Goal: Task Accomplishment & Management: Complete application form

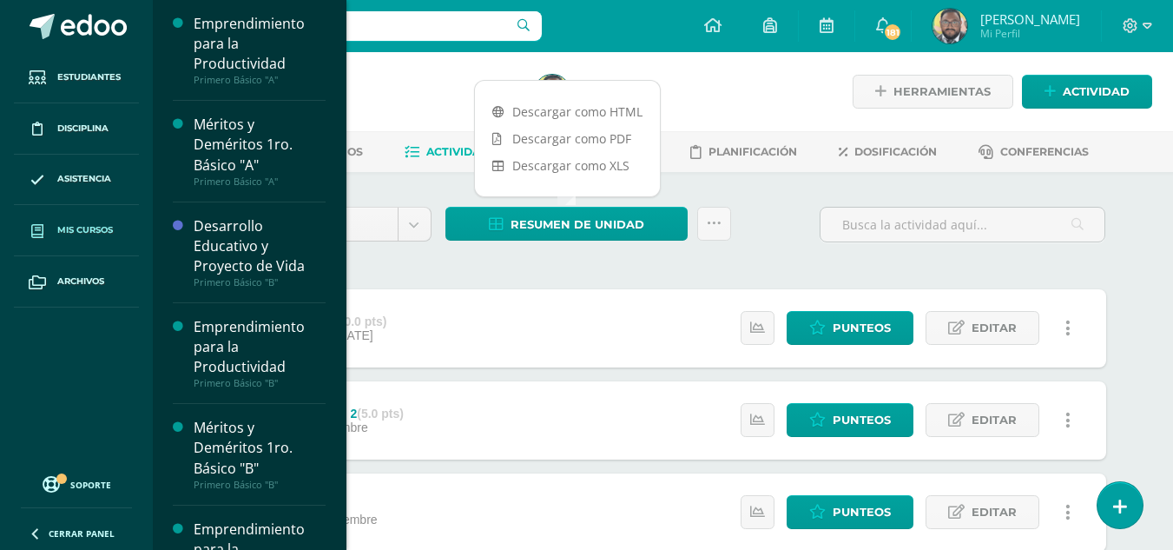
click at [88, 228] on span "Mis cursos" at bounding box center [85, 230] width 56 height 14
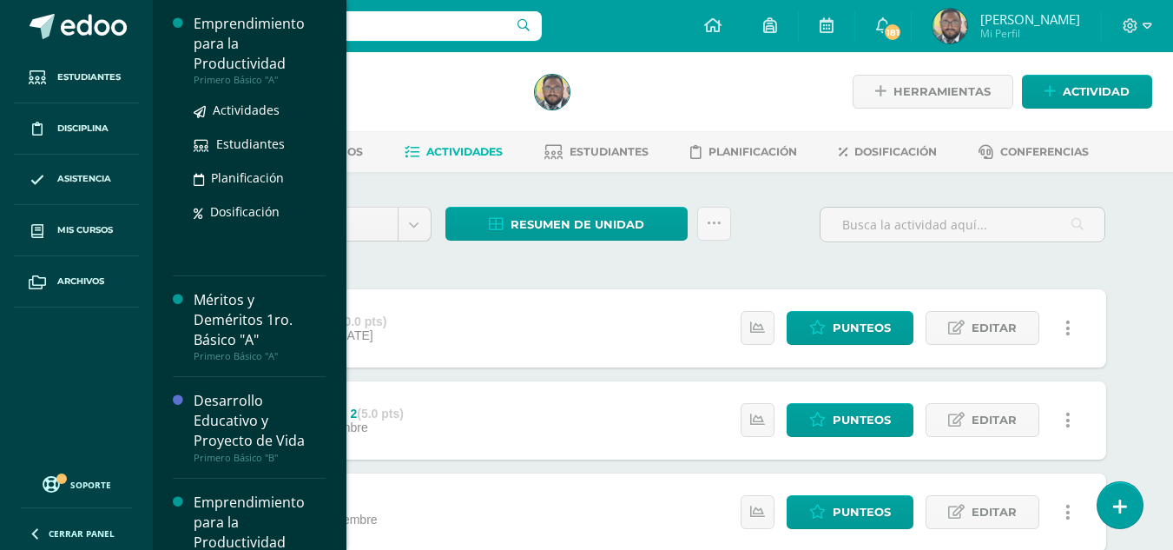
click at [251, 58] on div "Emprendimiento para la Productividad" at bounding box center [260, 44] width 132 height 60
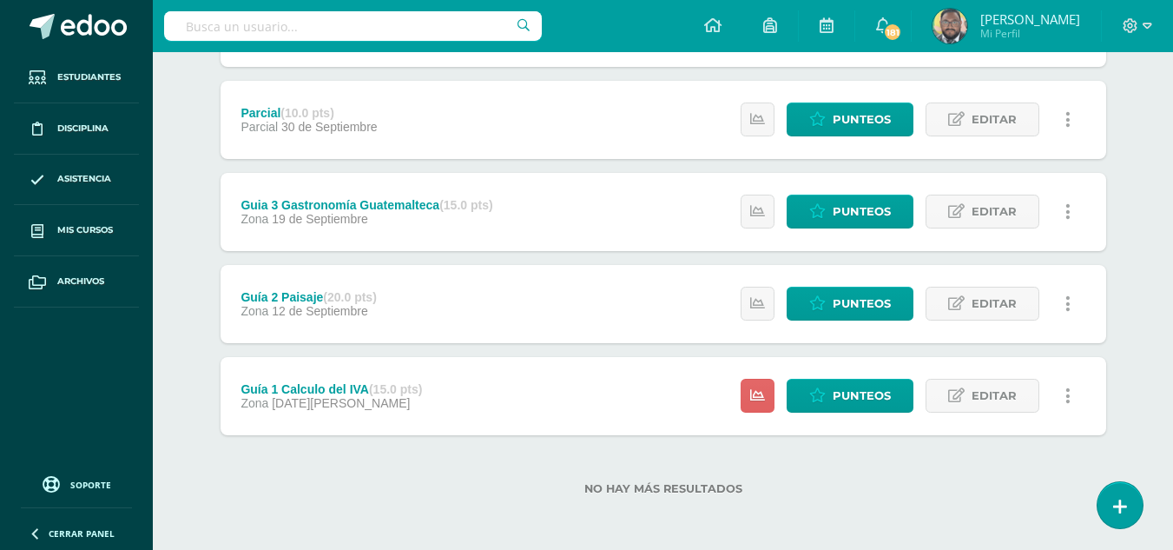
scroll to position [301, 0]
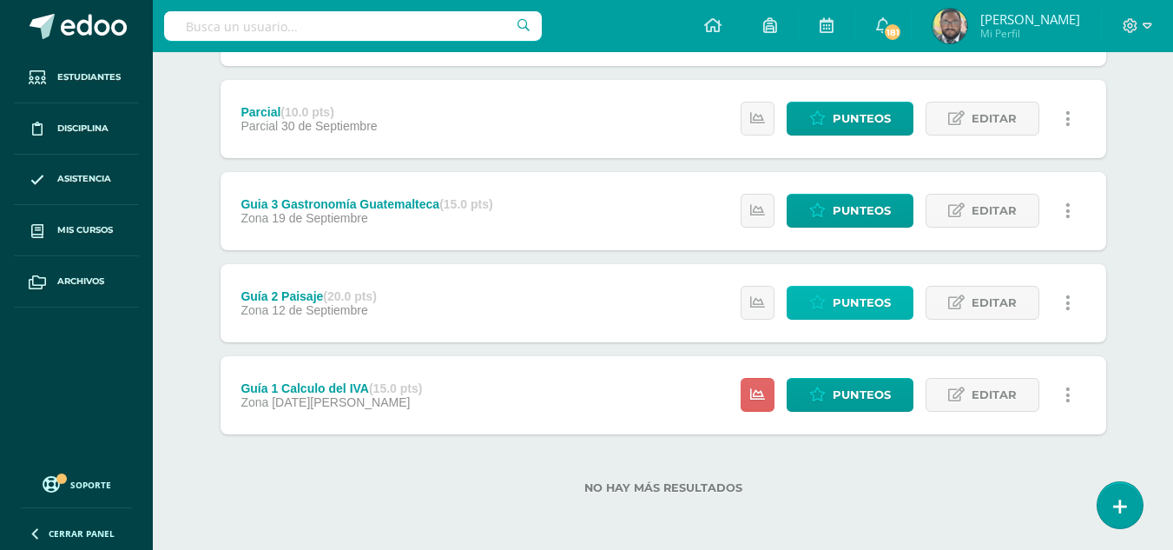
click at [836, 314] on span "Punteos" at bounding box center [862, 303] width 58 height 32
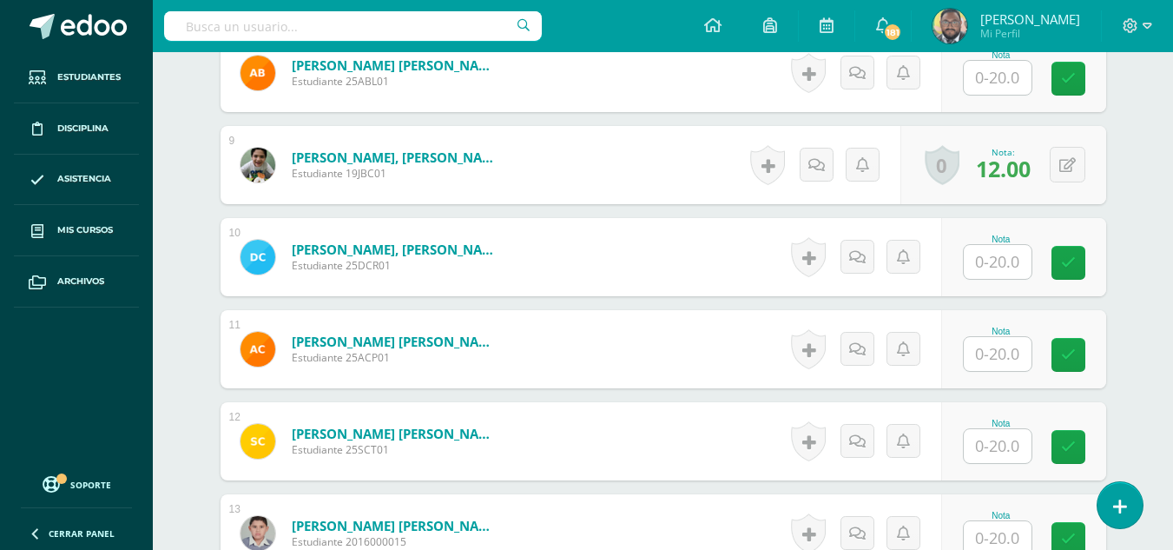
scroll to position [1288, 0]
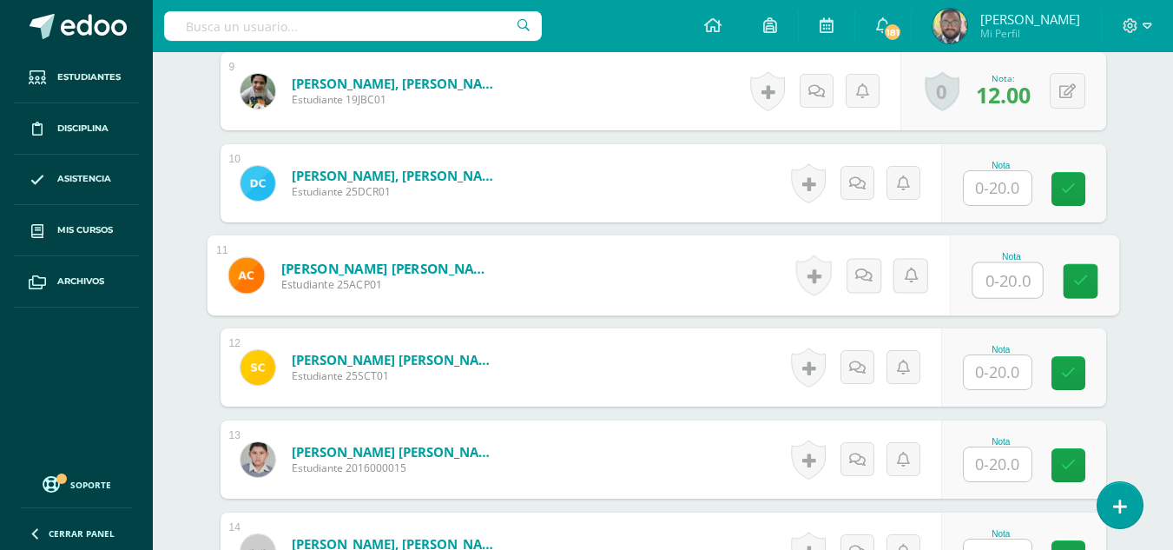
click at [992, 282] on input "text" at bounding box center [1007, 280] width 69 height 35
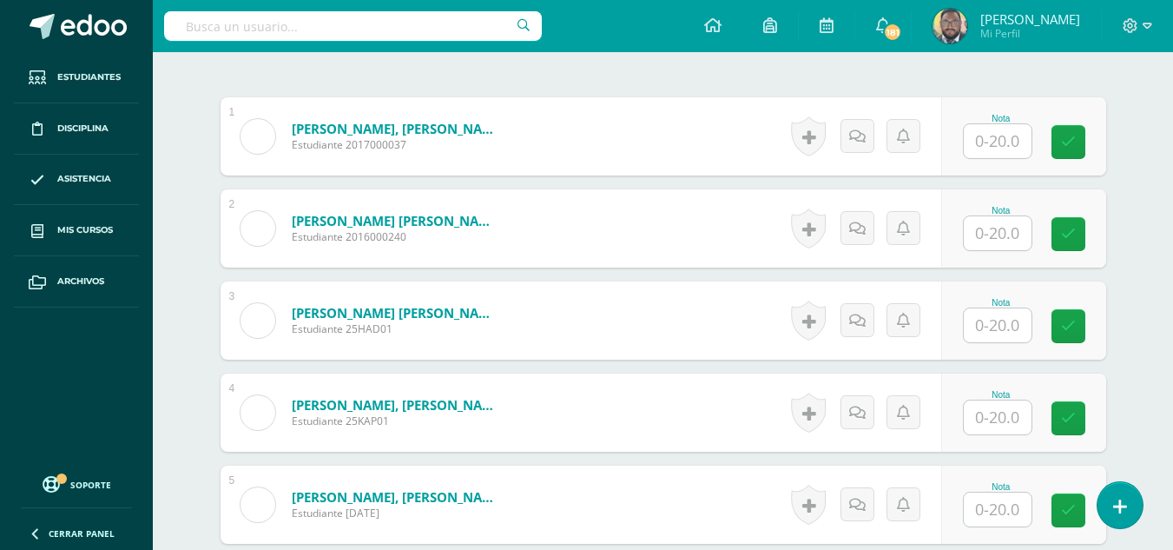
scroll to position [246, 0]
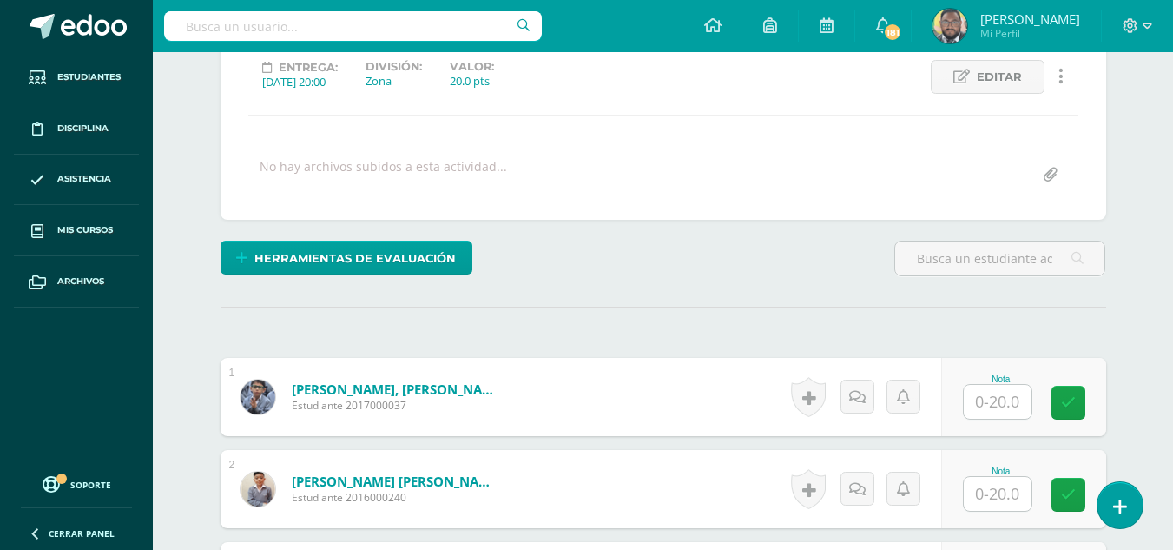
type input "20"
click at [1000, 406] on input "text" at bounding box center [998, 402] width 68 height 34
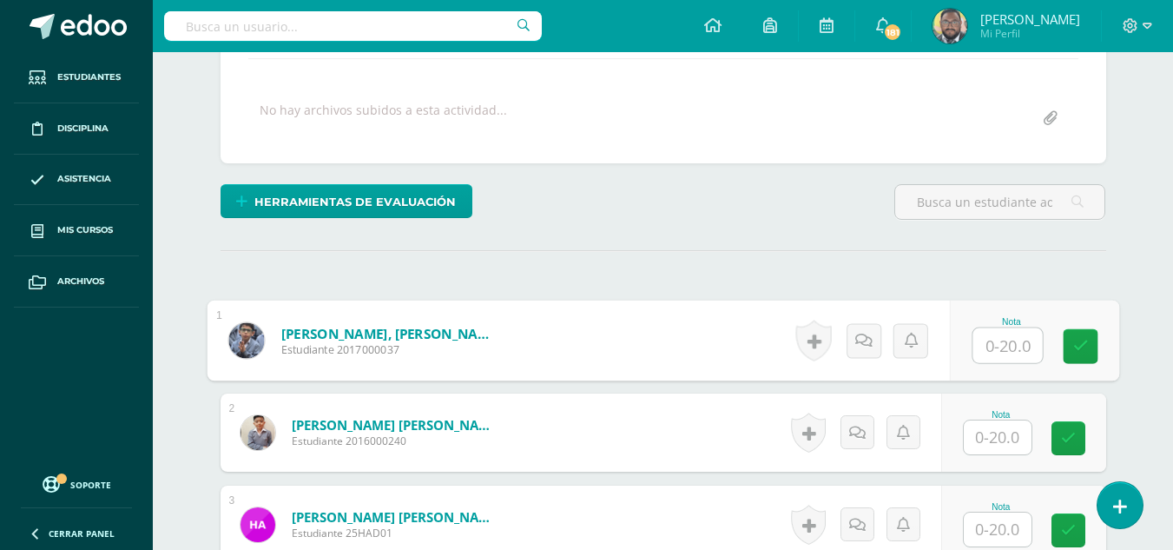
scroll to position [333, 0]
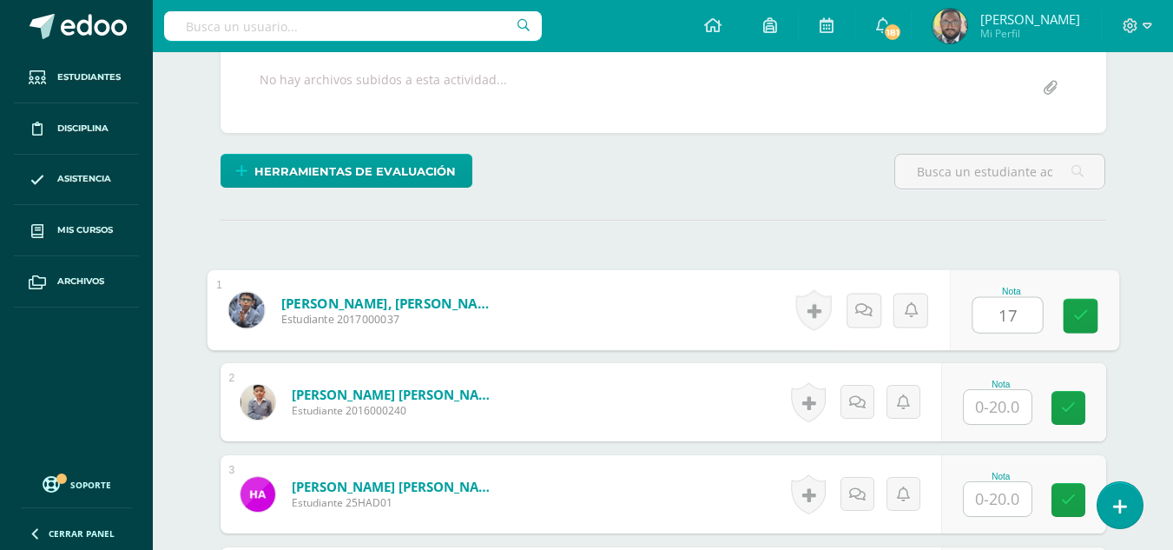
type input "17"
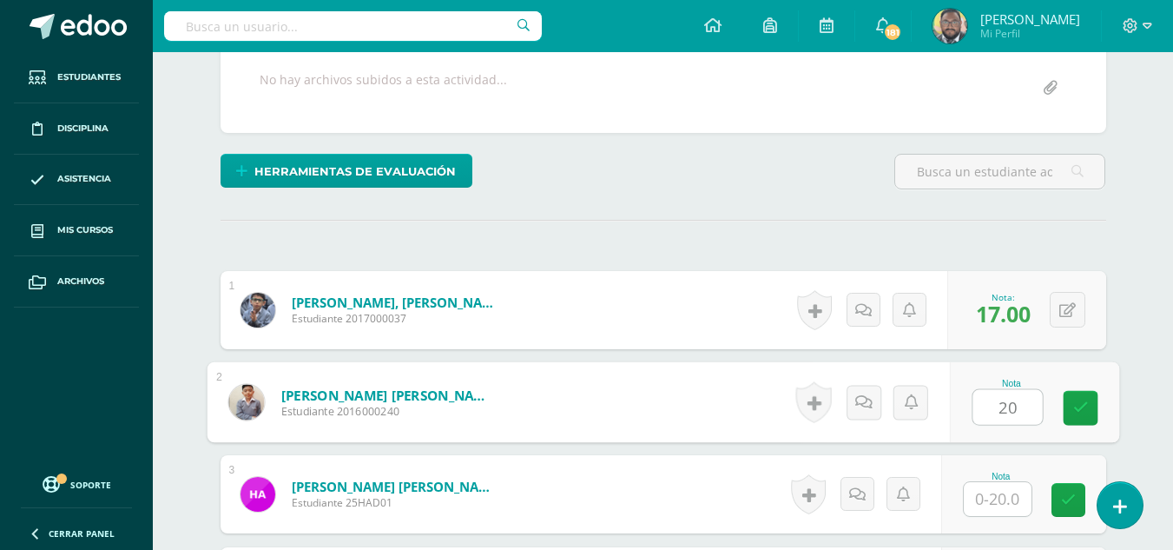
type input "20"
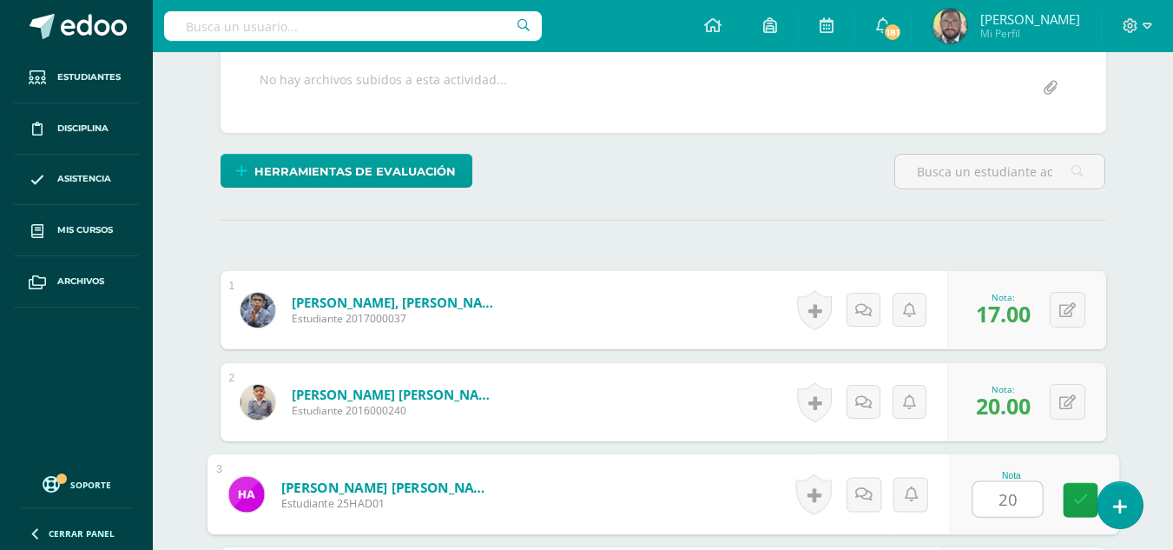
type input "20"
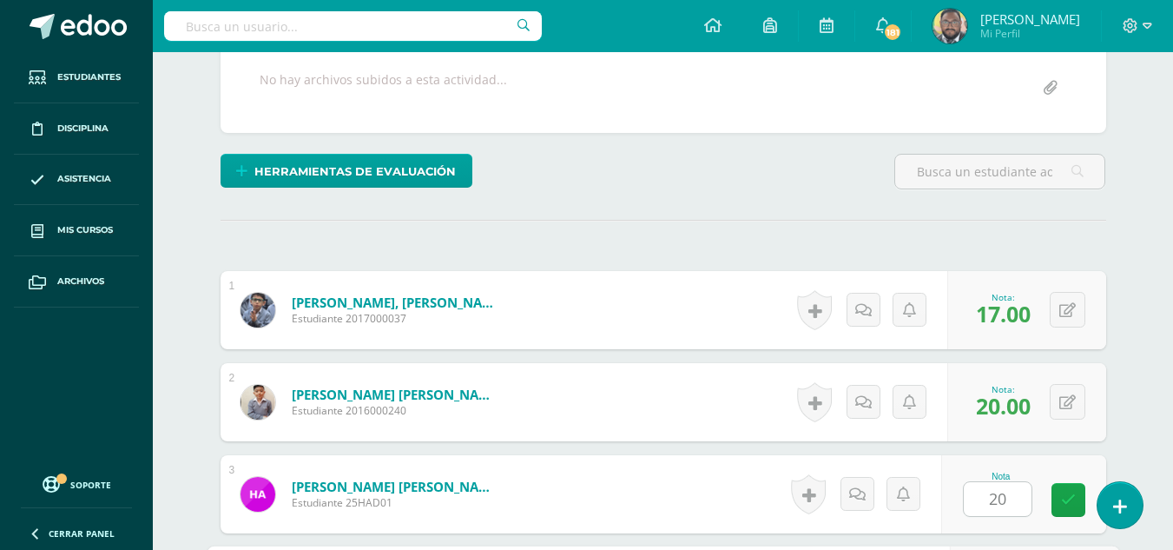
scroll to position [649, 0]
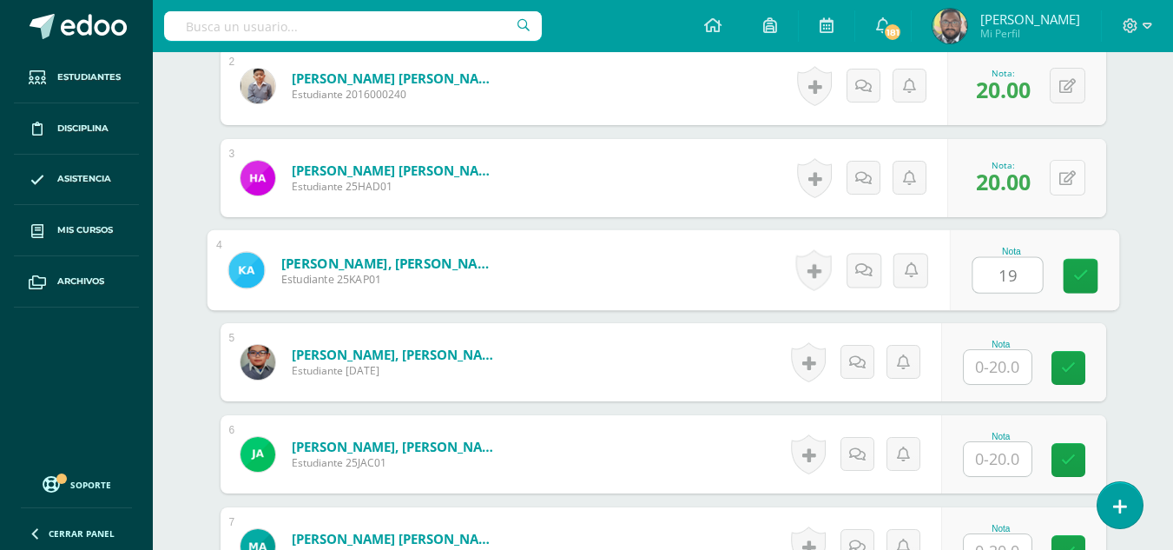
type input "19"
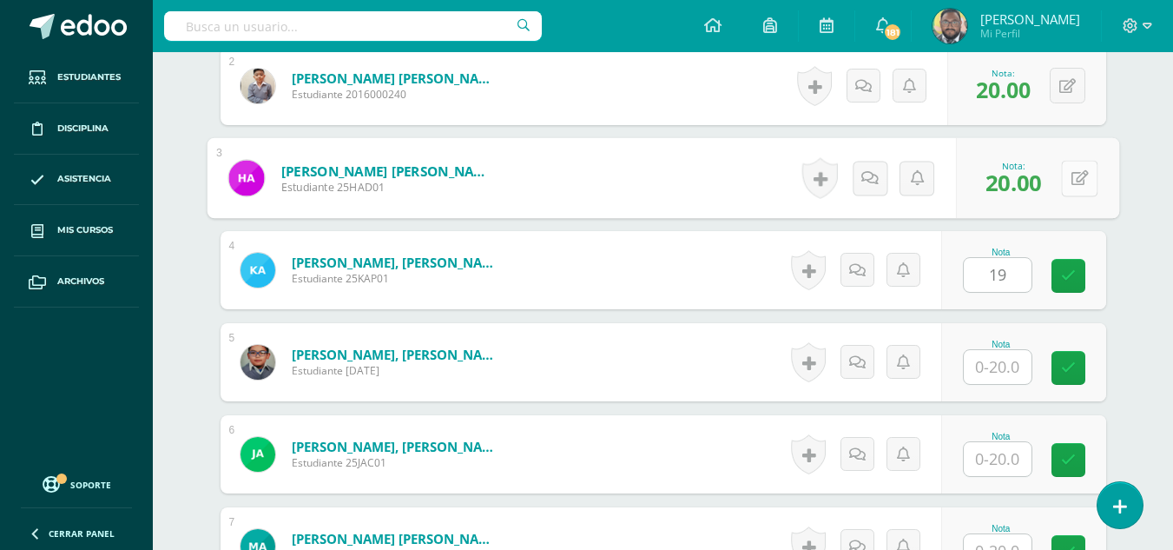
click at [1079, 176] on button at bounding box center [1079, 178] width 36 height 36
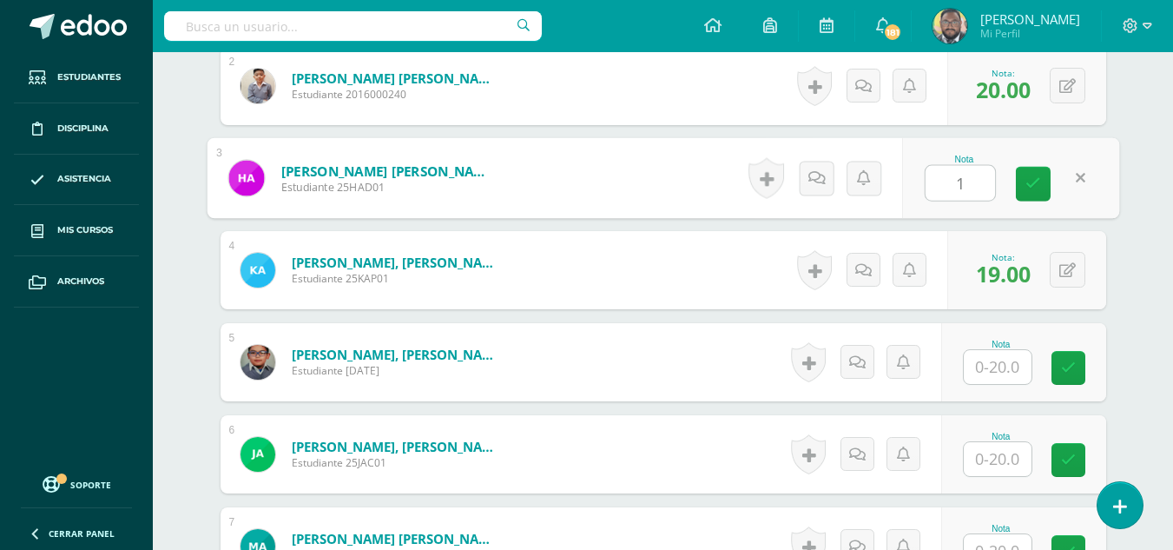
type input "17"
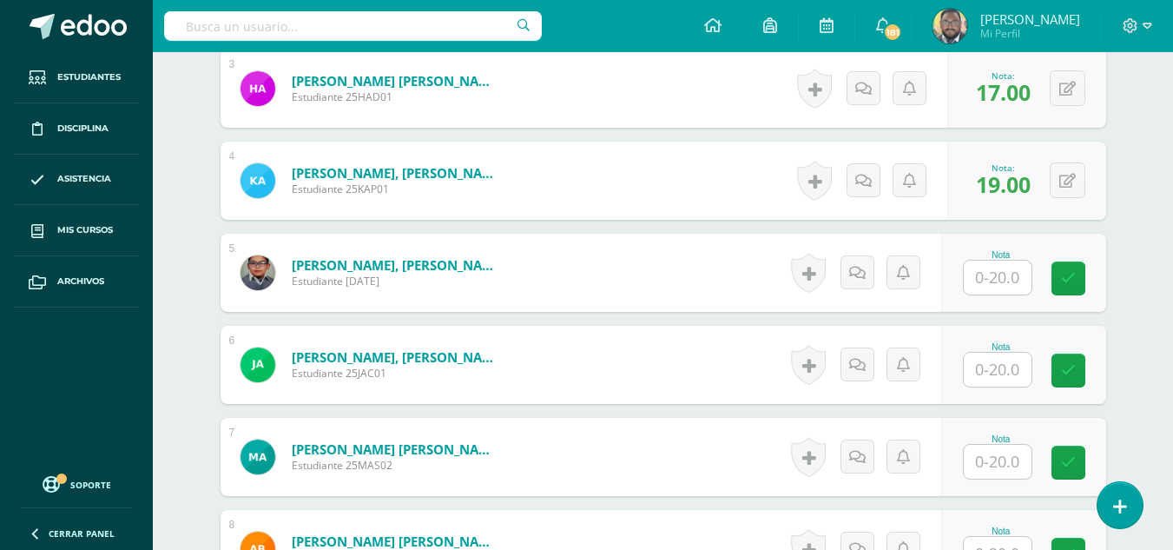
scroll to position [823, 0]
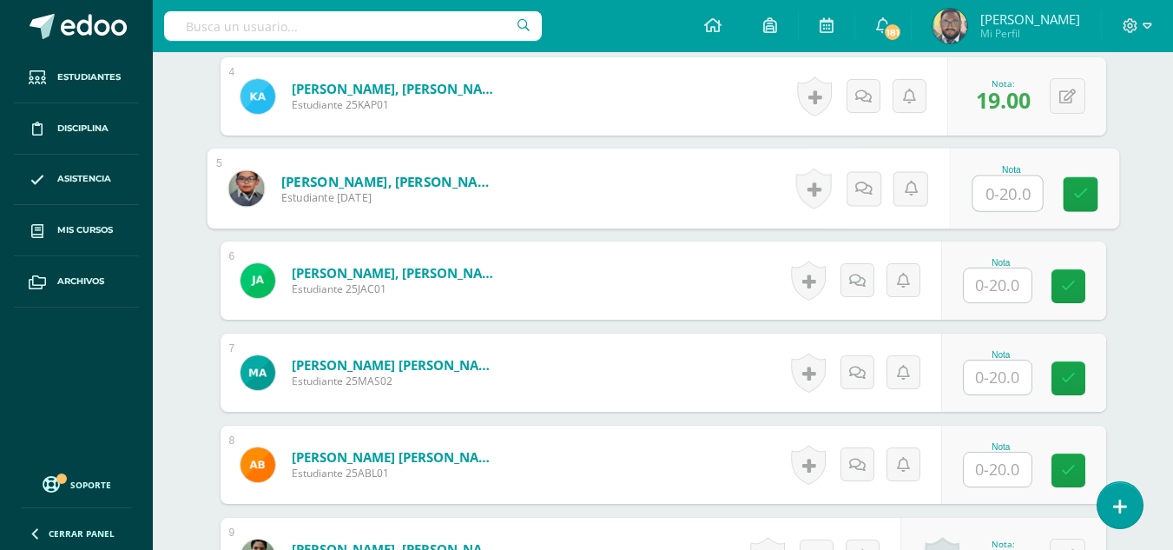
click at [986, 192] on input "text" at bounding box center [1007, 193] width 69 height 35
type input "0"
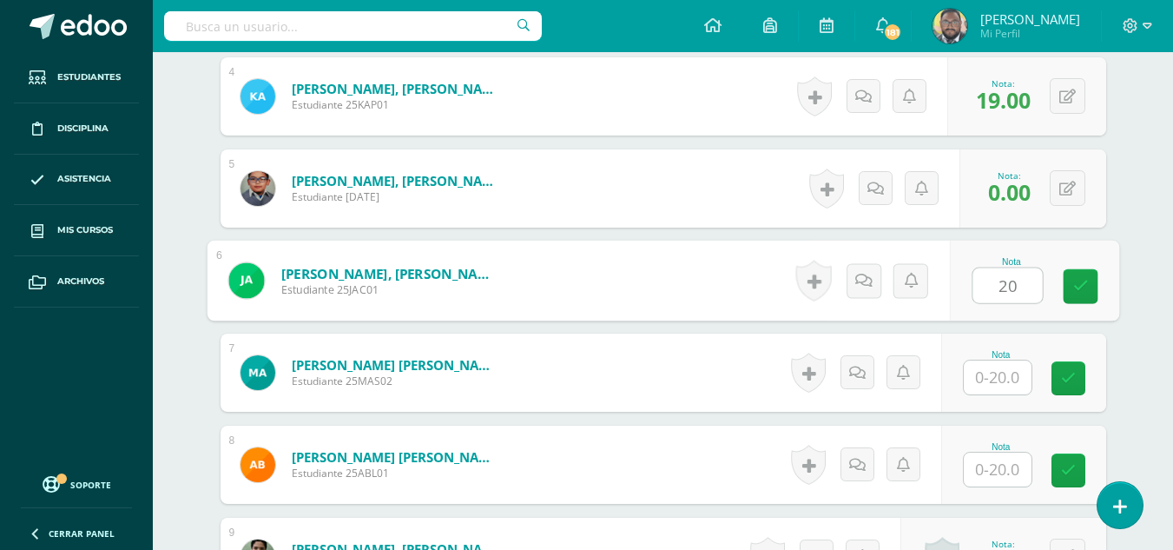
type input "20"
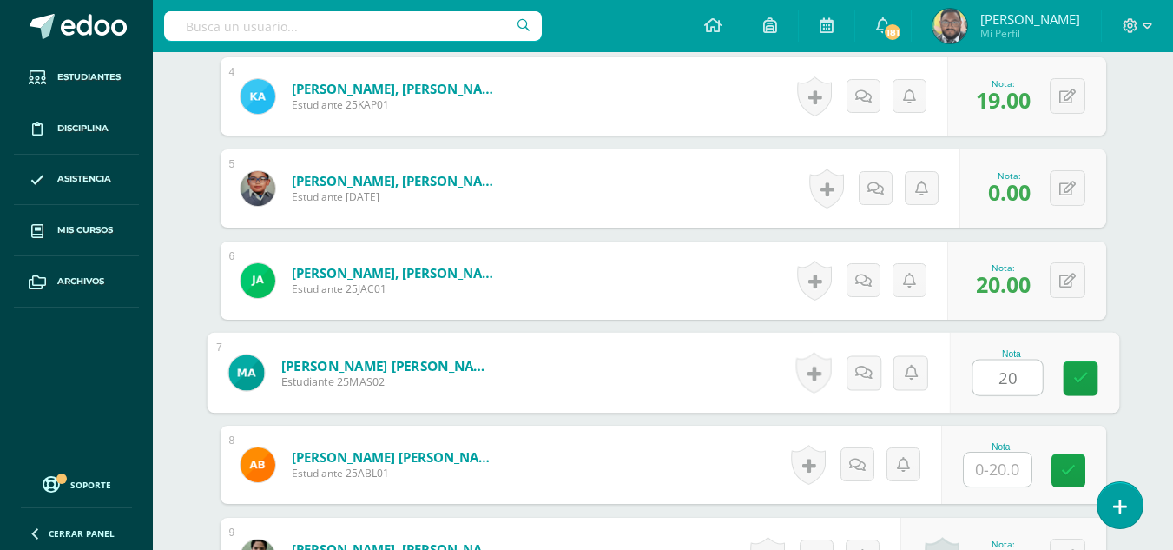
type input "20"
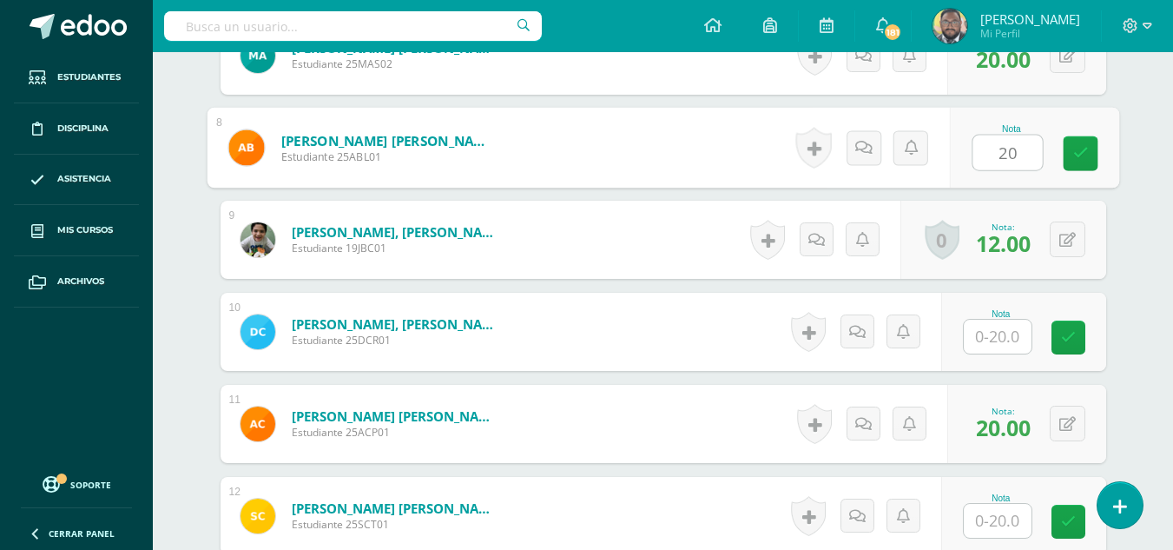
scroll to position [1170, 0]
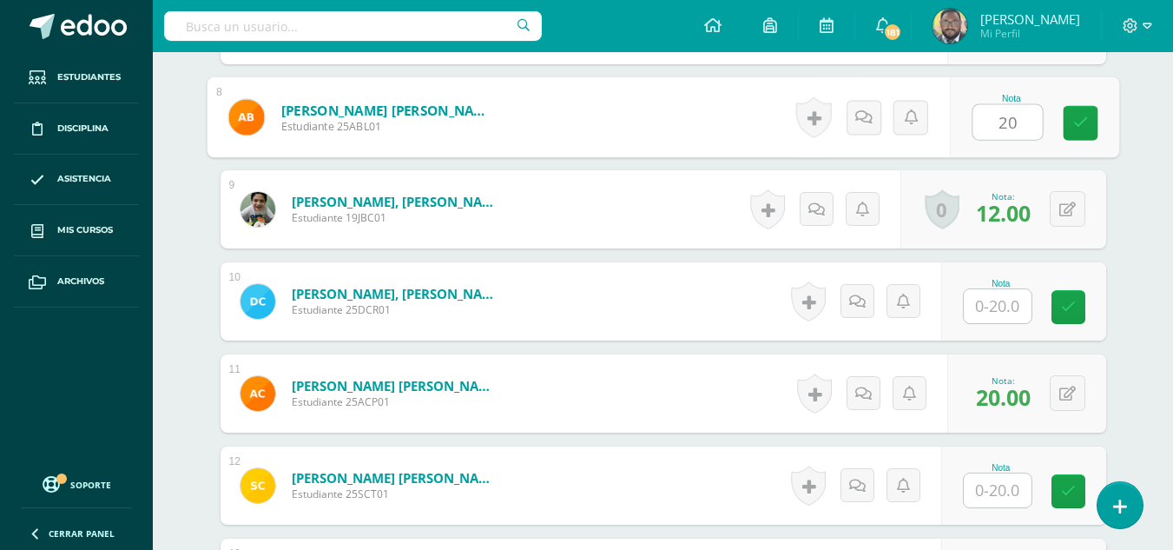
type input "20"
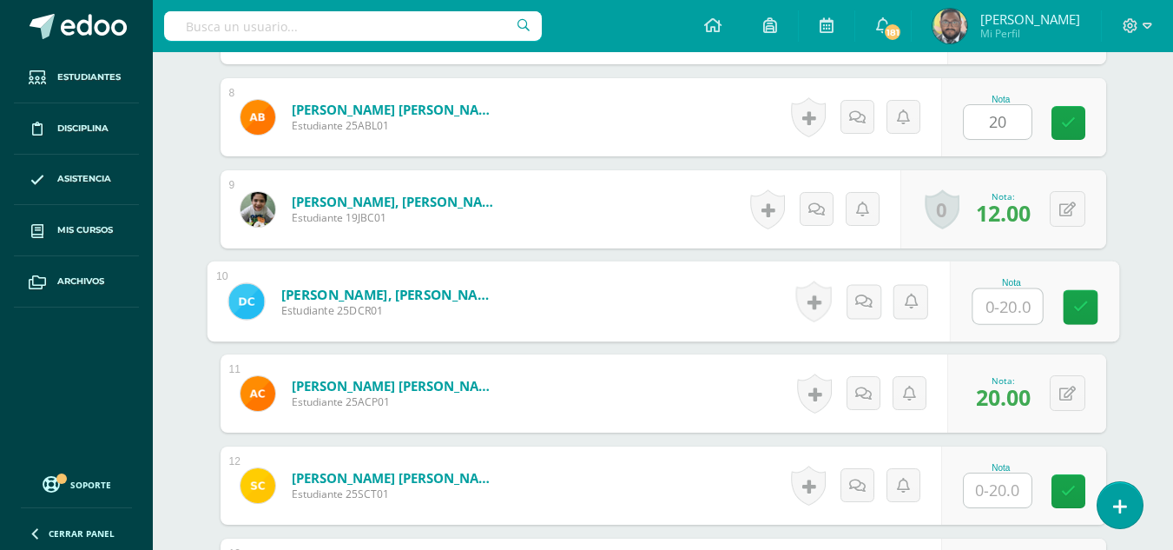
click at [1012, 303] on input "text" at bounding box center [1007, 306] width 69 height 35
type input "20"
drag, startPoint x: 1079, startPoint y: 297, endPoint x: 1075, endPoint y: 313, distance: 16.0
click at [1079, 298] on link at bounding box center [1080, 307] width 35 height 35
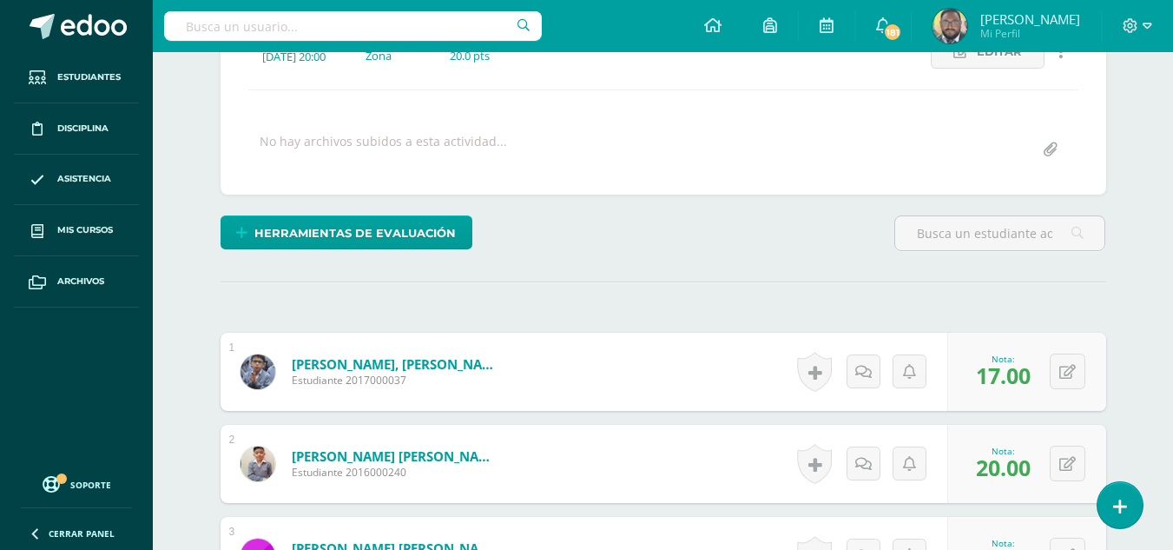
scroll to position [301, 0]
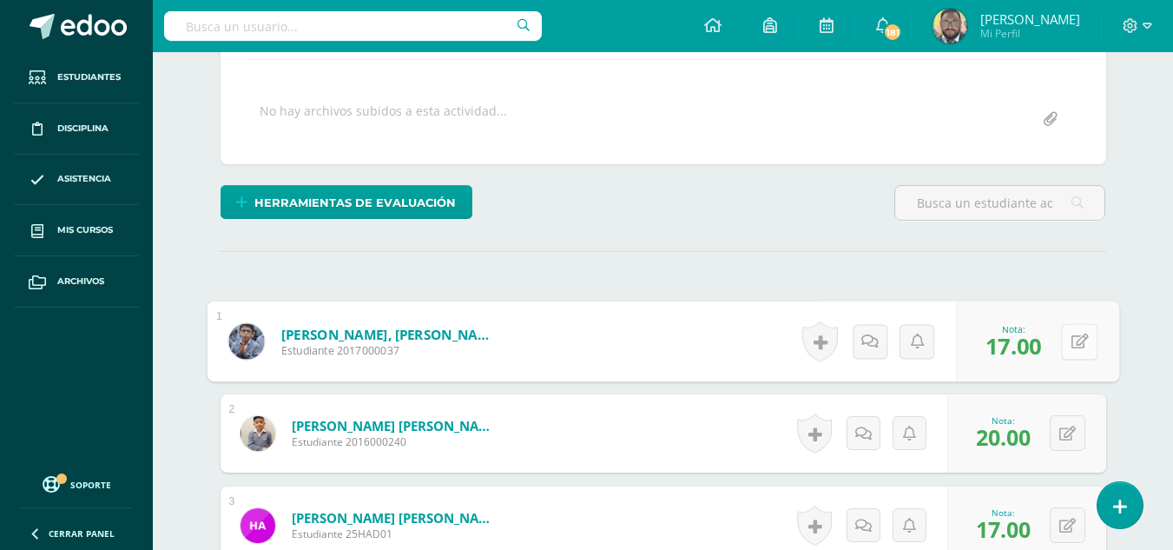
click at [1080, 354] on button at bounding box center [1079, 341] width 36 height 36
type input "18"
click at [1029, 347] on icon at bounding box center [1034, 347] width 16 height 15
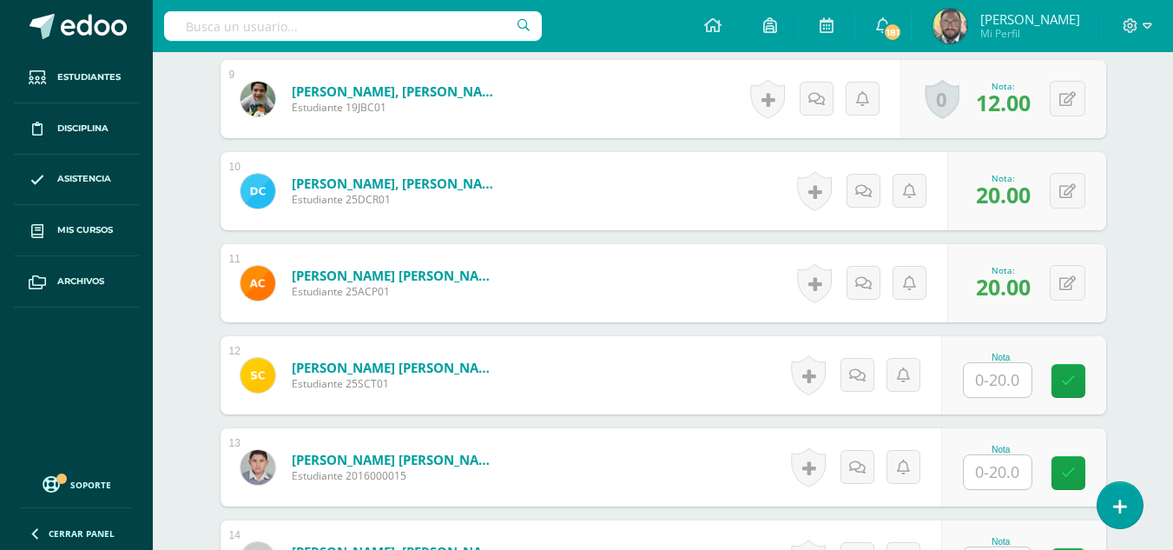
scroll to position [1344, 0]
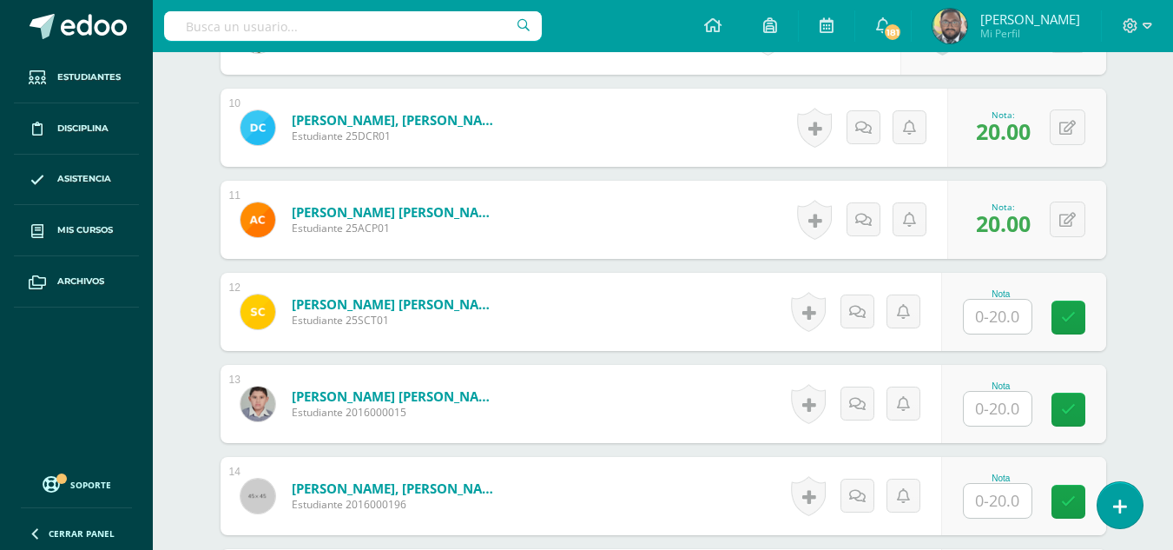
click at [986, 311] on input "text" at bounding box center [998, 317] width 68 height 34
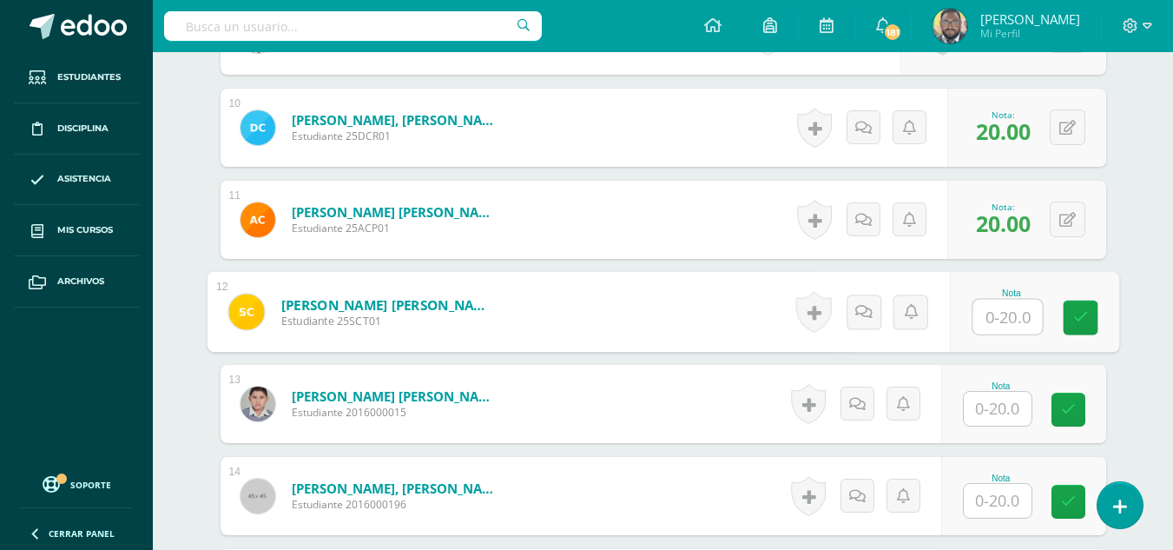
scroll to position [1431, 0]
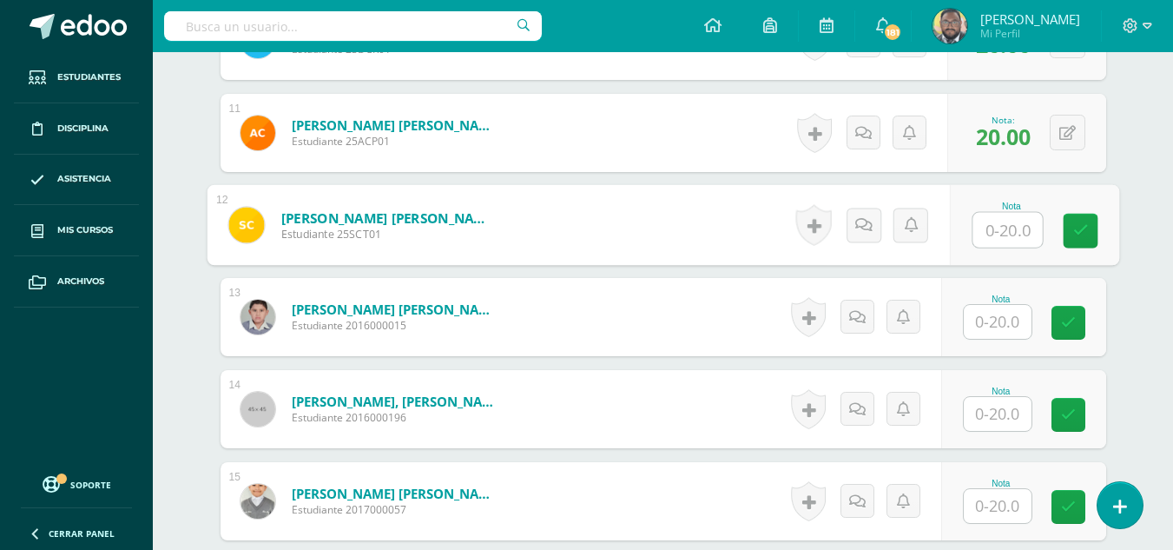
click at [998, 316] on input "text" at bounding box center [998, 322] width 68 height 34
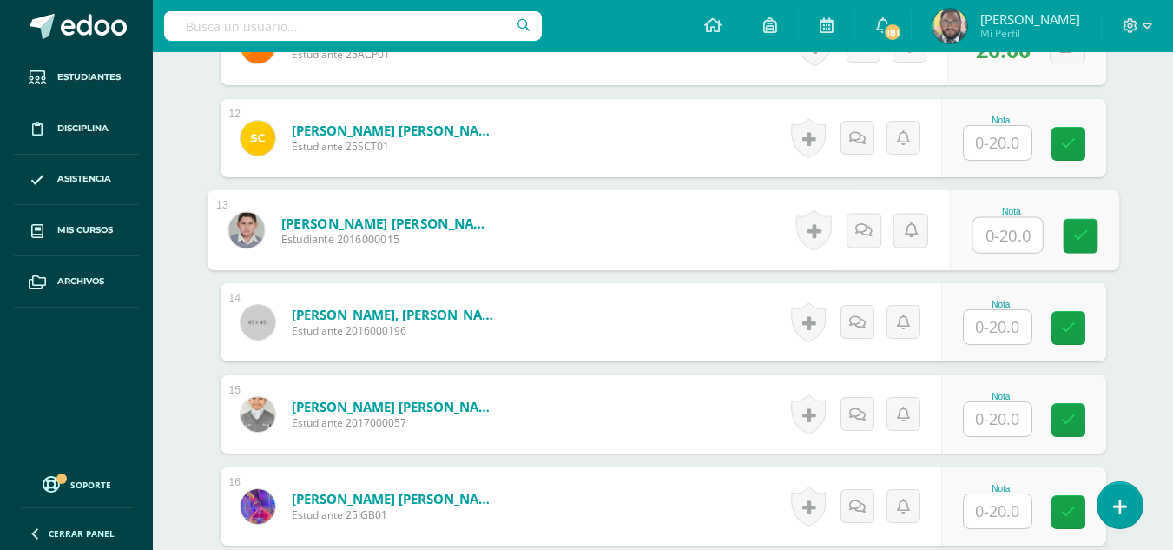
scroll to position [1604, 0]
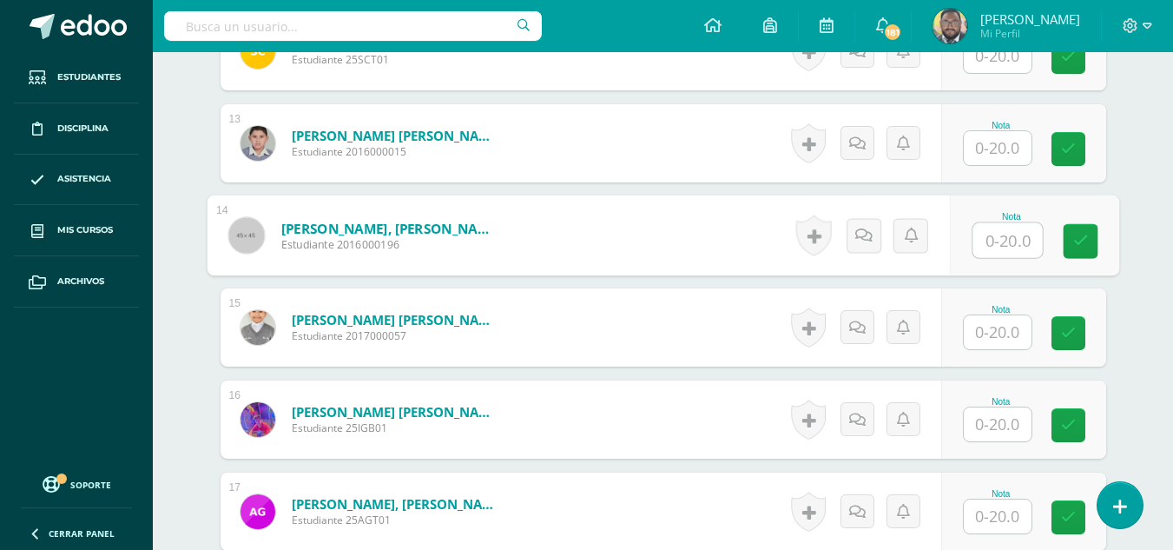
click at [996, 248] on input "text" at bounding box center [1007, 240] width 69 height 35
click at [1002, 335] on input "text" at bounding box center [998, 332] width 68 height 34
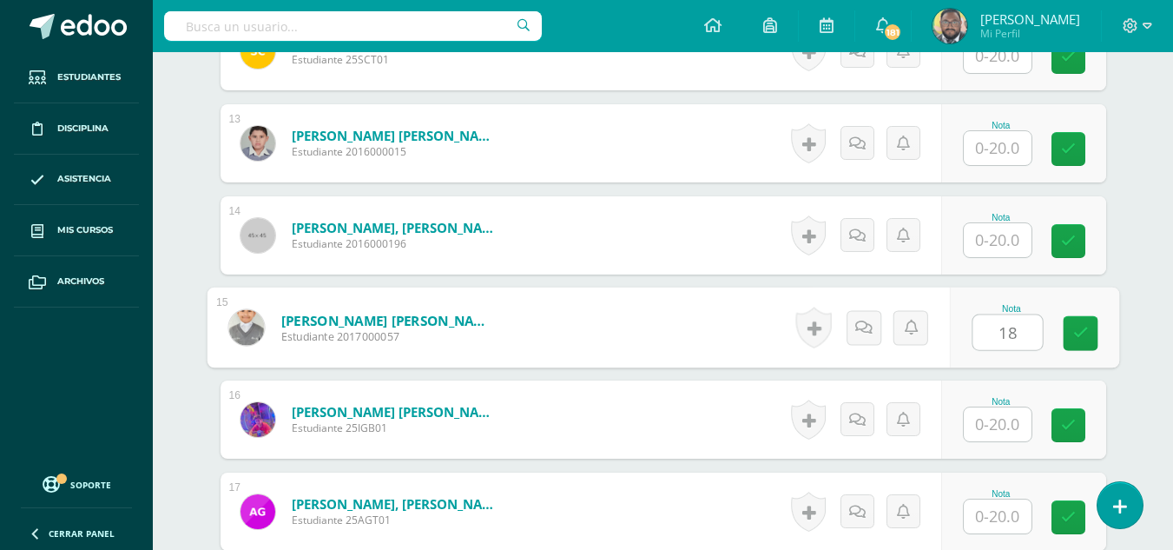
type input "18"
click at [1001, 417] on input "text" at bounding box center [998, 424] width 68 height 34
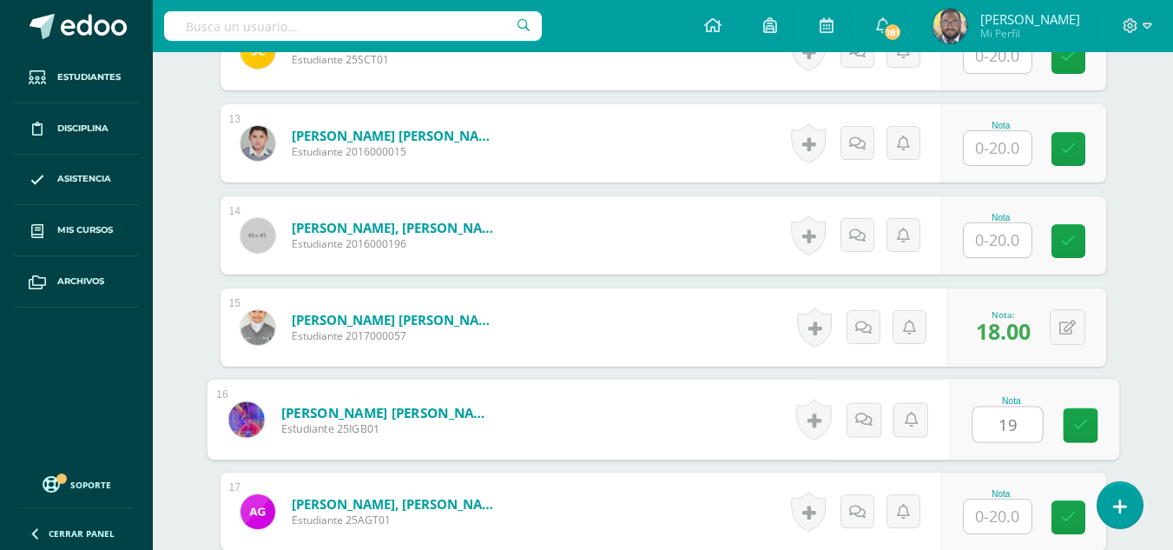
type input "19"
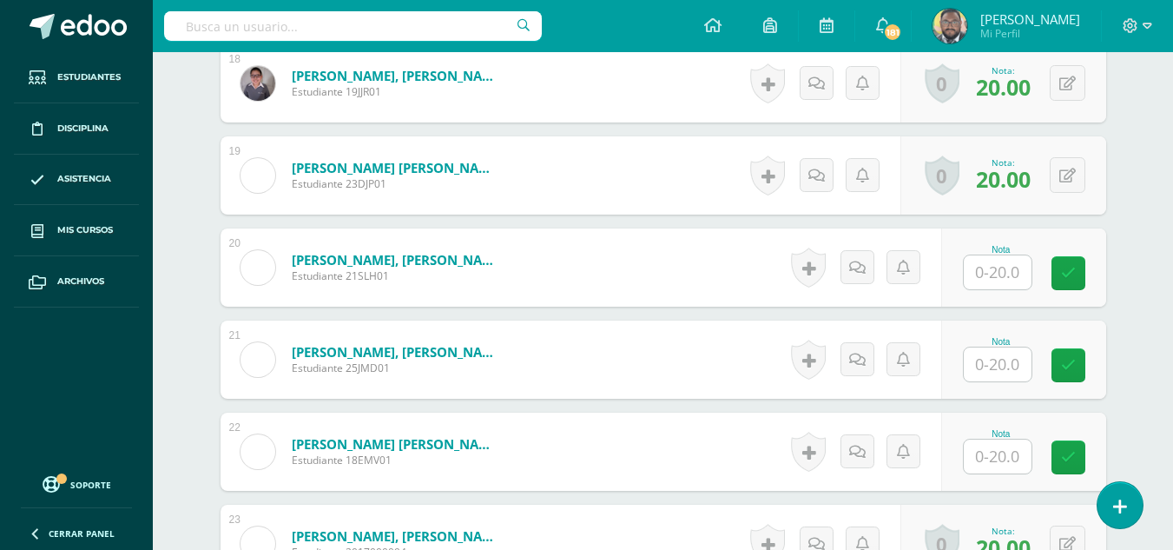
scroll to position [2125, 0]
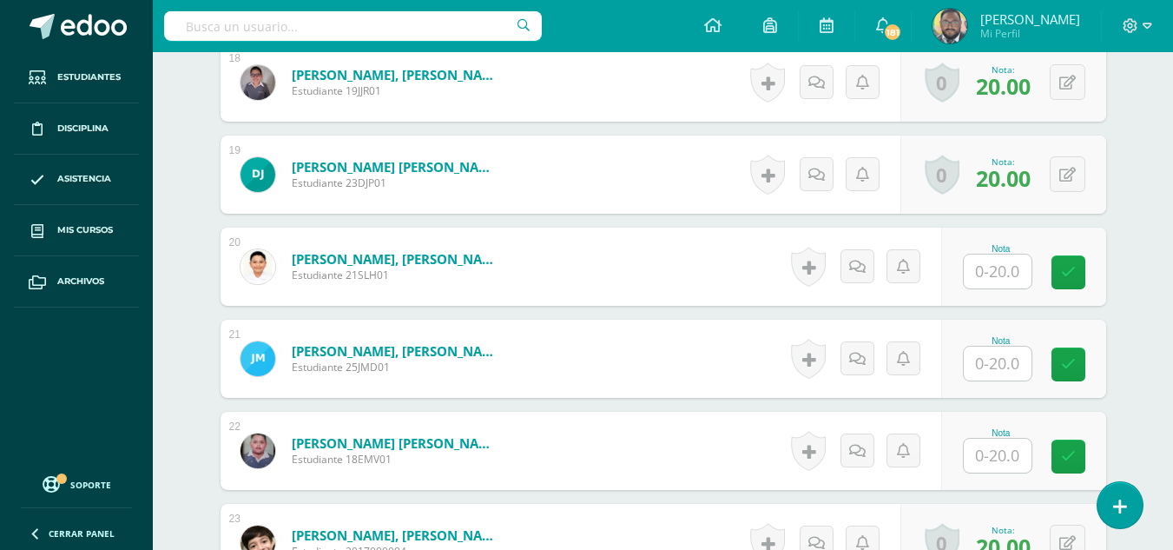
type input "12"
click at [984, 270] on input "text" at bounding box center [1007, 271] width 69 height 35
type input "0"
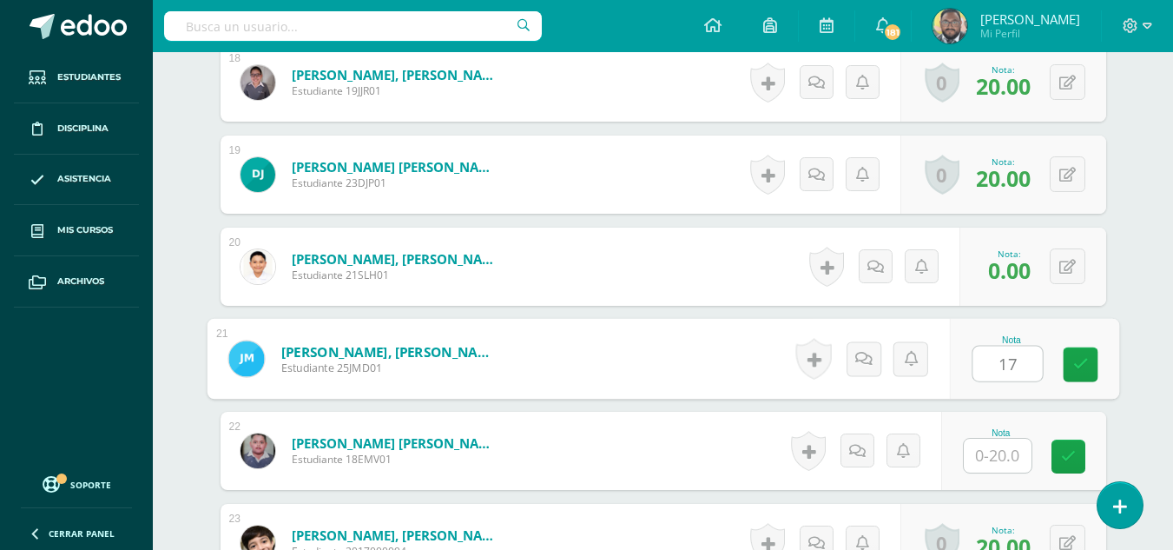
type input "17"
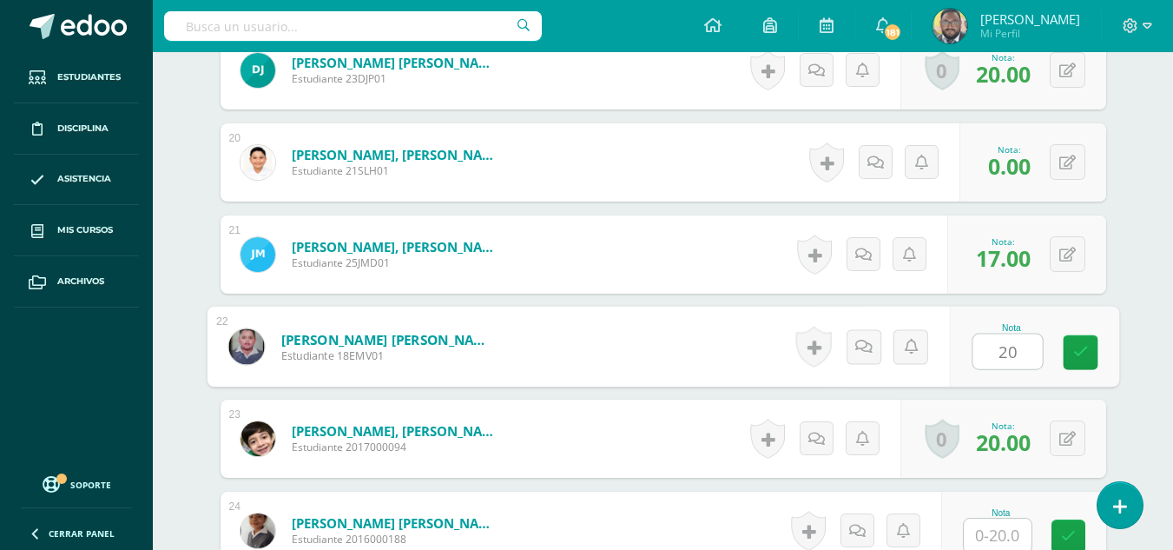
scroll to position [2386, 0]
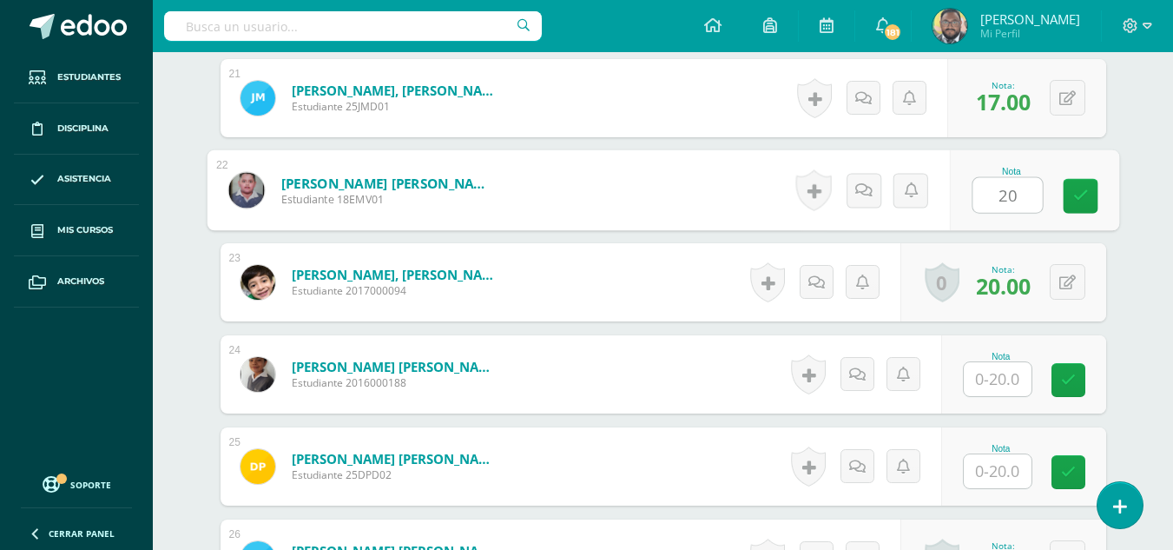
type input "20"
click at [999, 393] on input "text" at bounding box center [998, 379] width 68 height 34
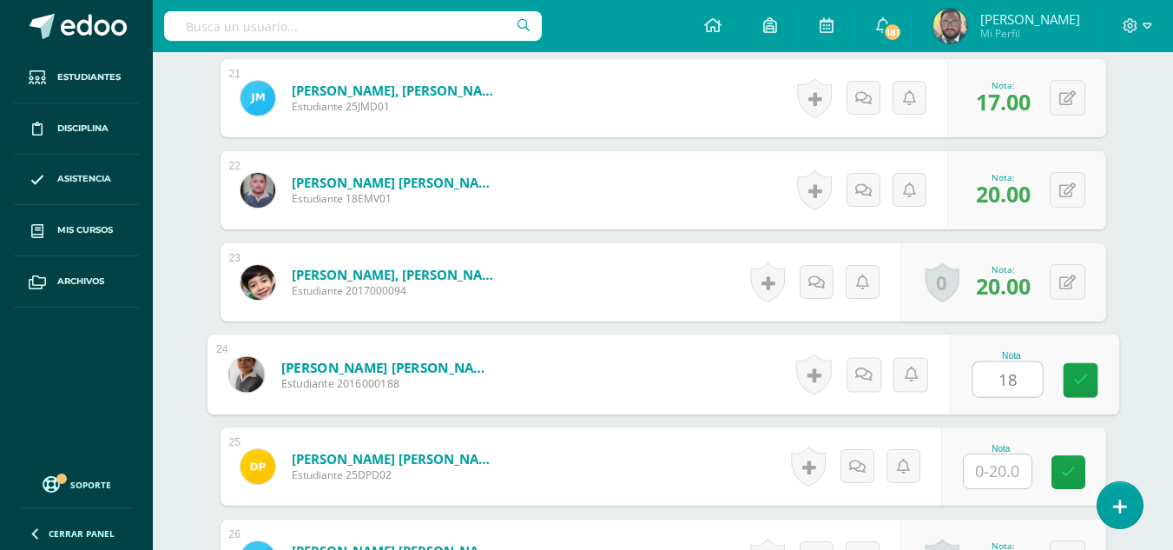
type input "18"
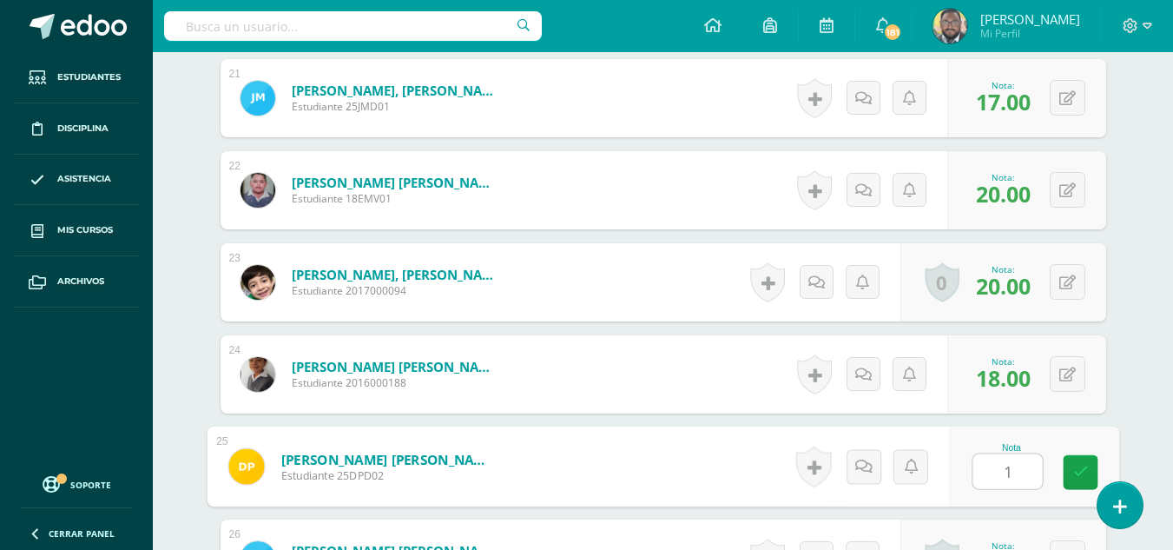
type input "17"
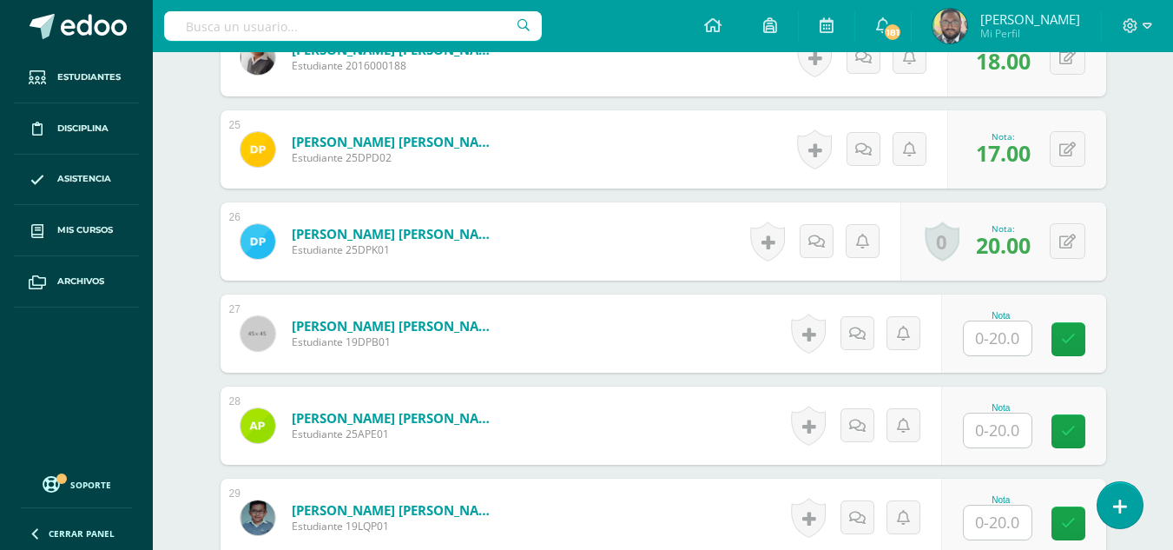
scroll to position [2733, 0]
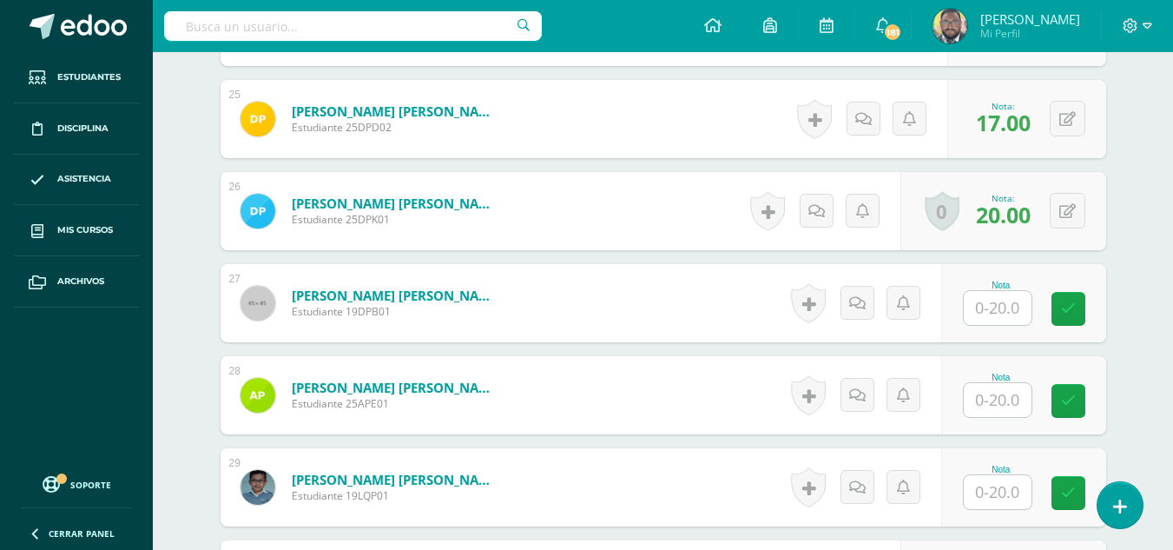
click at [999, 313] on input "text" at bounding box center [998, 308] width 68 height 34
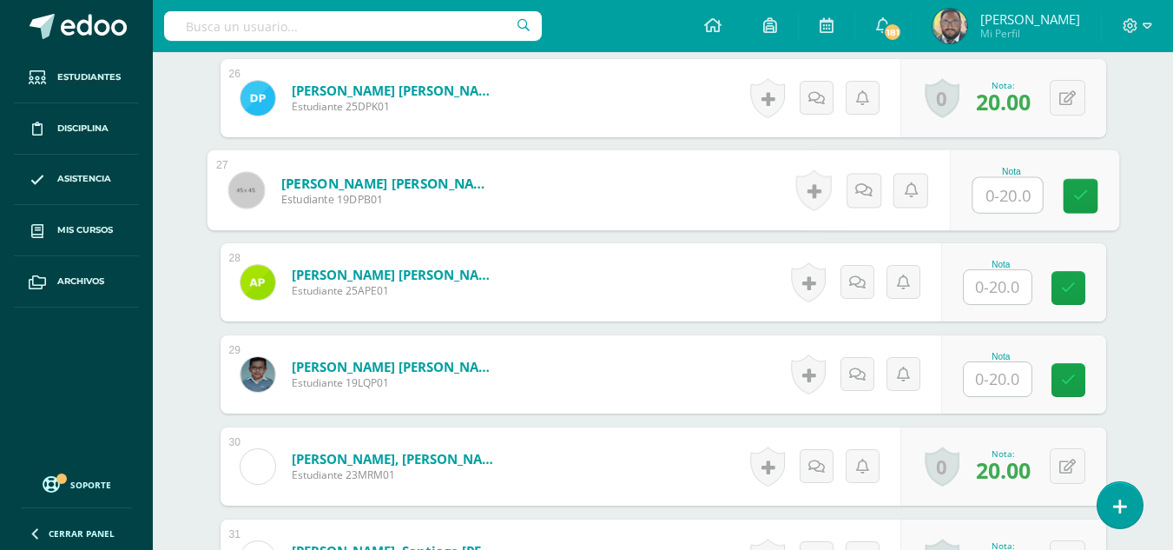
scroll to position [2820, 0]
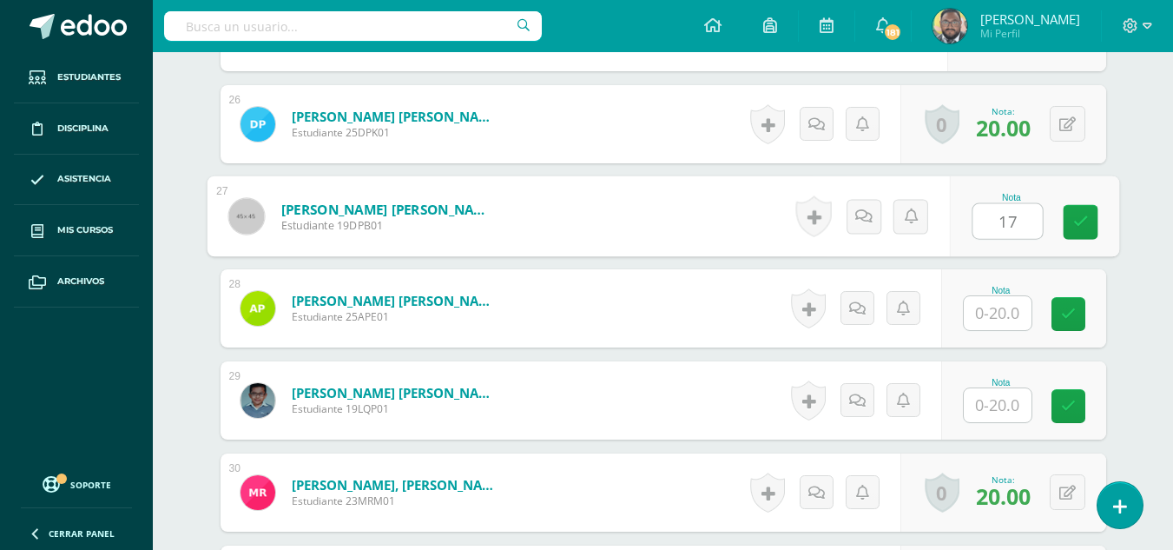
type input "17"
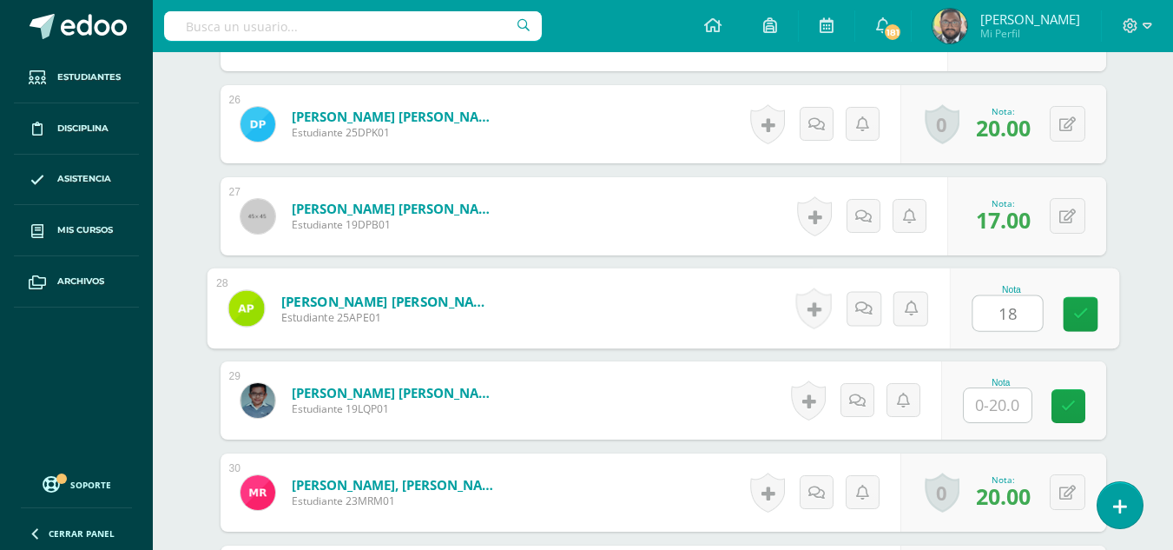
type input "18"
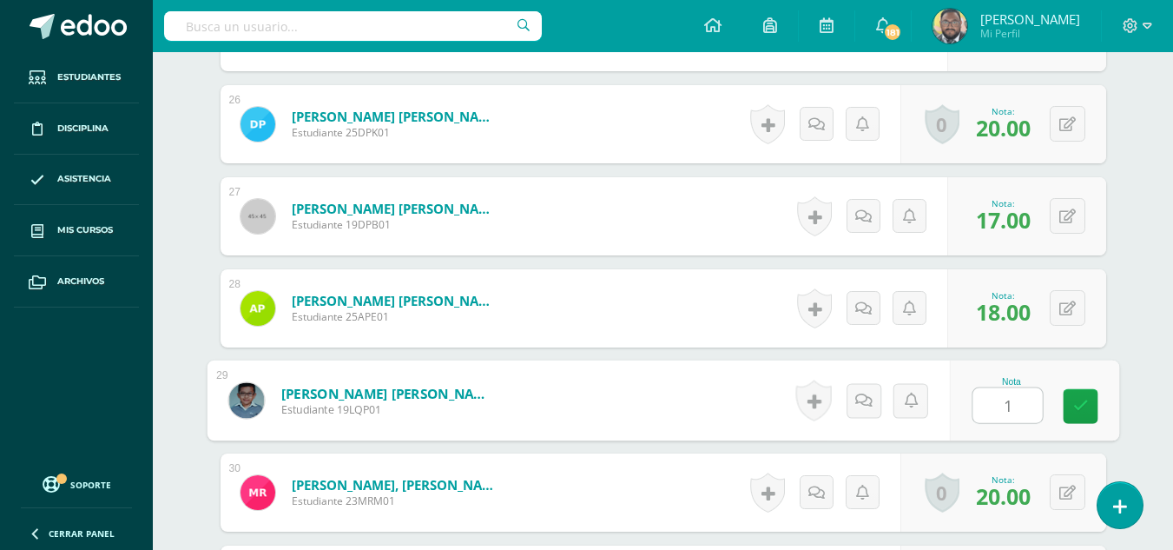
type input "17"
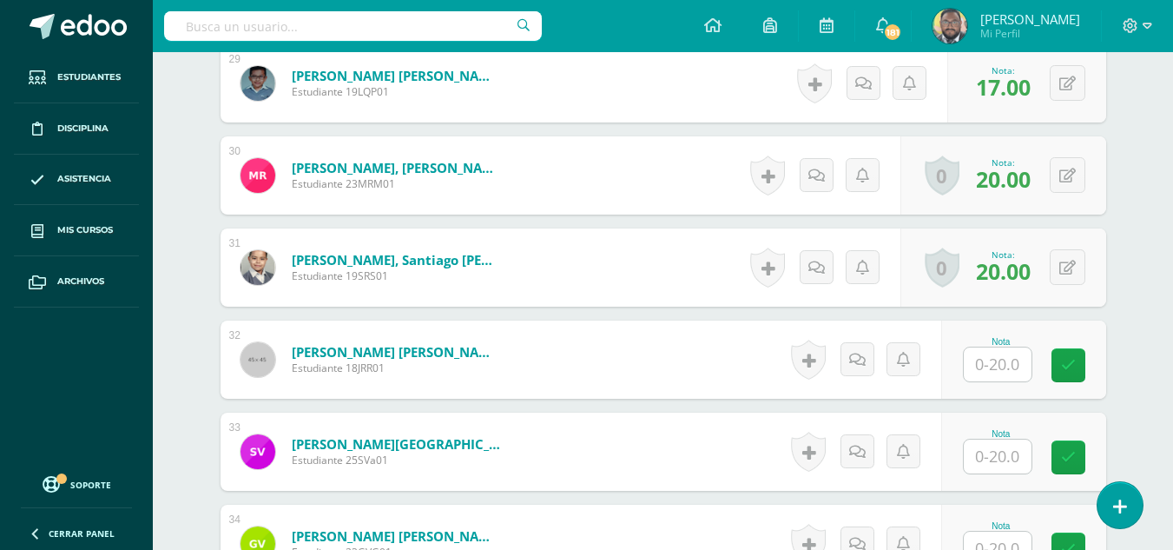
scroll to position [3168, 0]
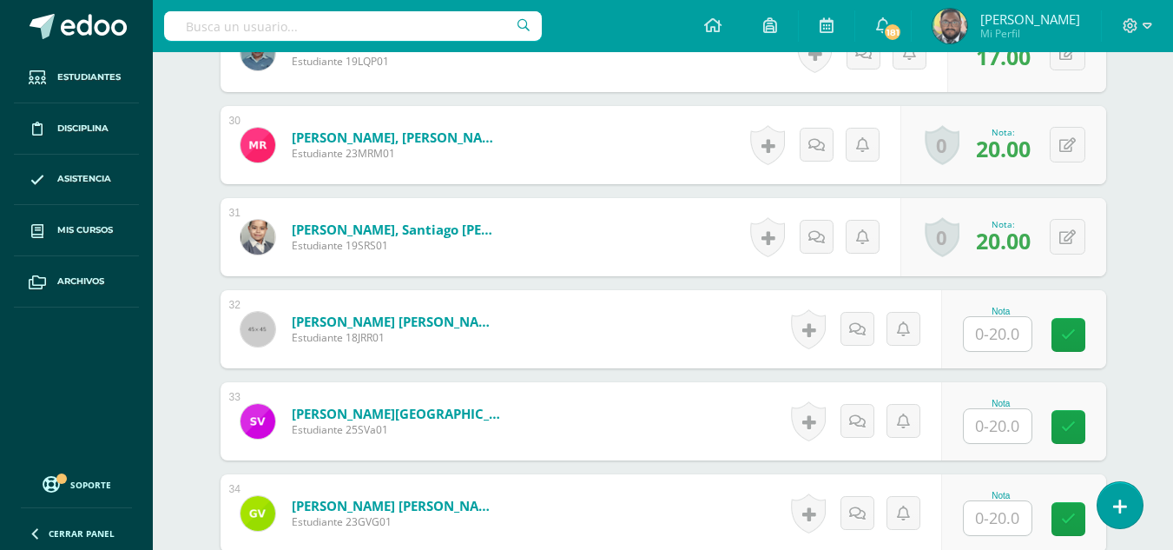
click at [997, 344] on input "text" at bounding box center [998, 334] width 68 height 34
type input "20"
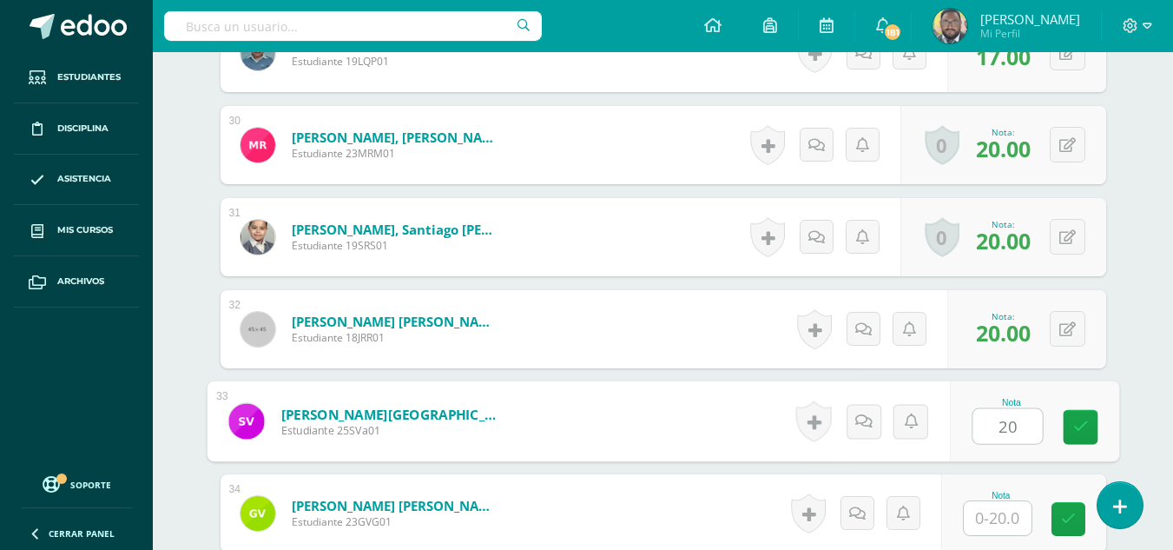
type input "20"
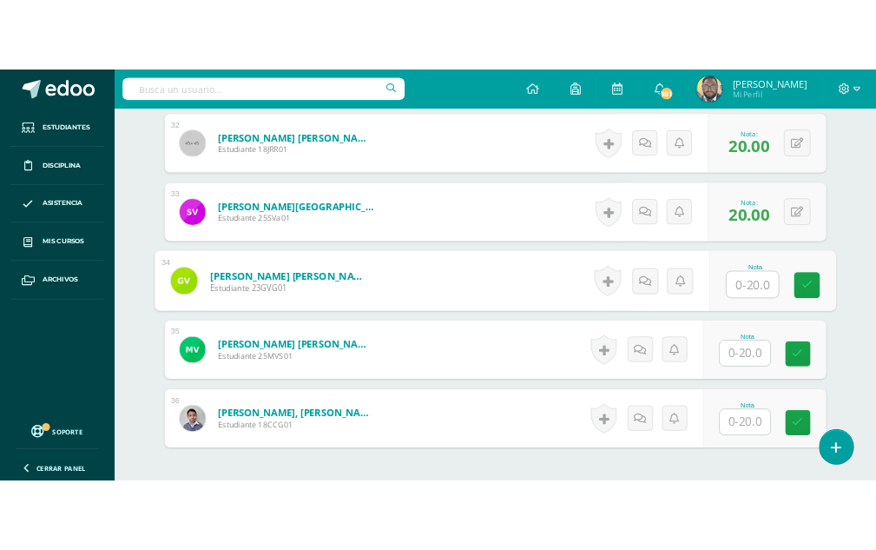
scroll to position [3428, 0]
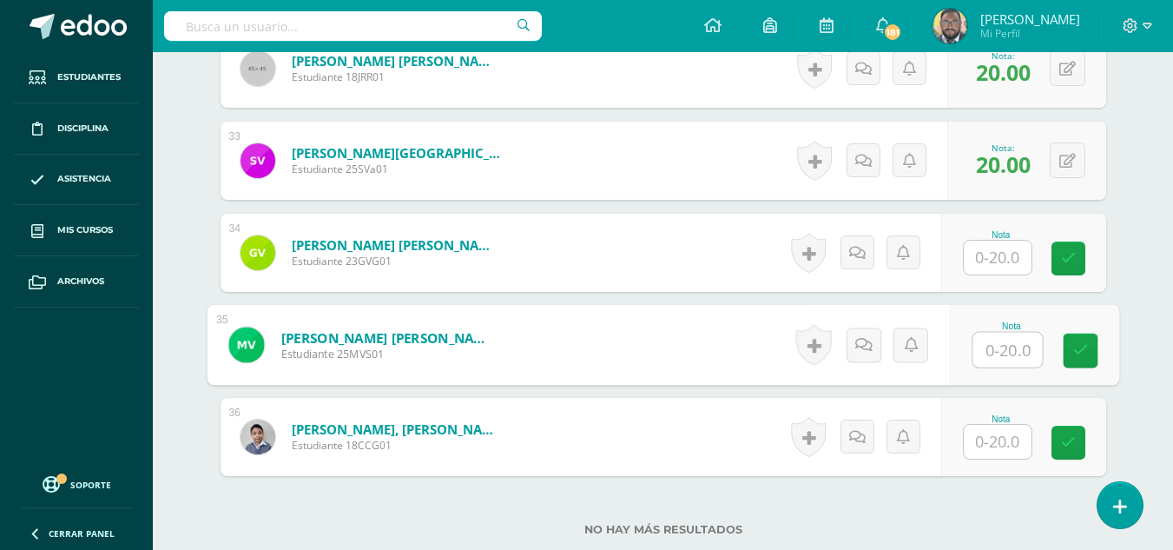
click at [1000, 355] on input "text" at bounding box center [1007, 350] width 69 height 35
type input "20"
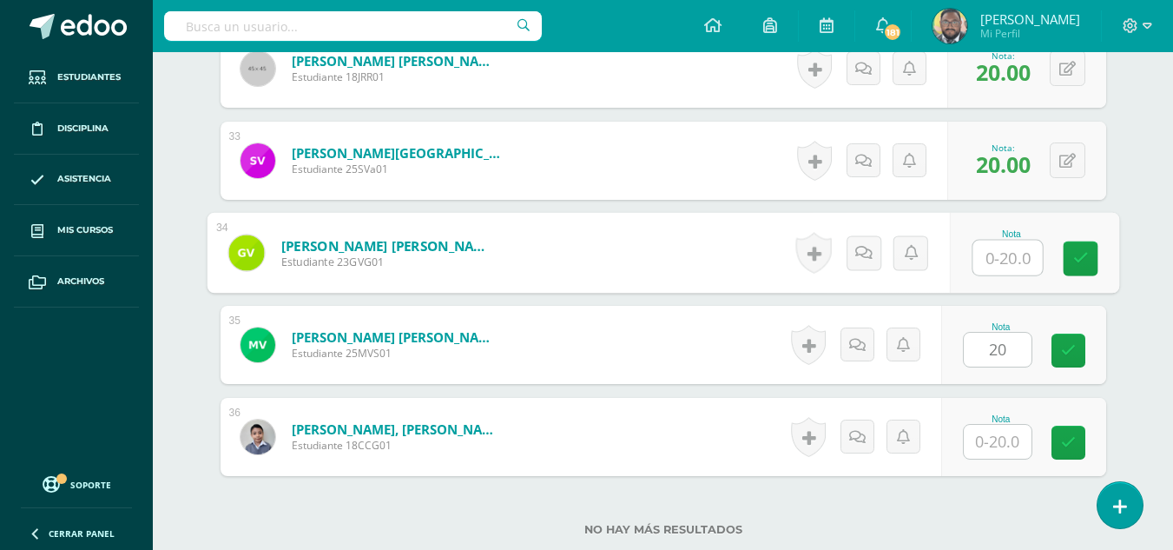
click at [999, 261] on input "text" at bounding box center [1007, 258] width 69 height 35
click at [1007, 449] on input "text" at bounding box center [998, 442] width 68 height 34
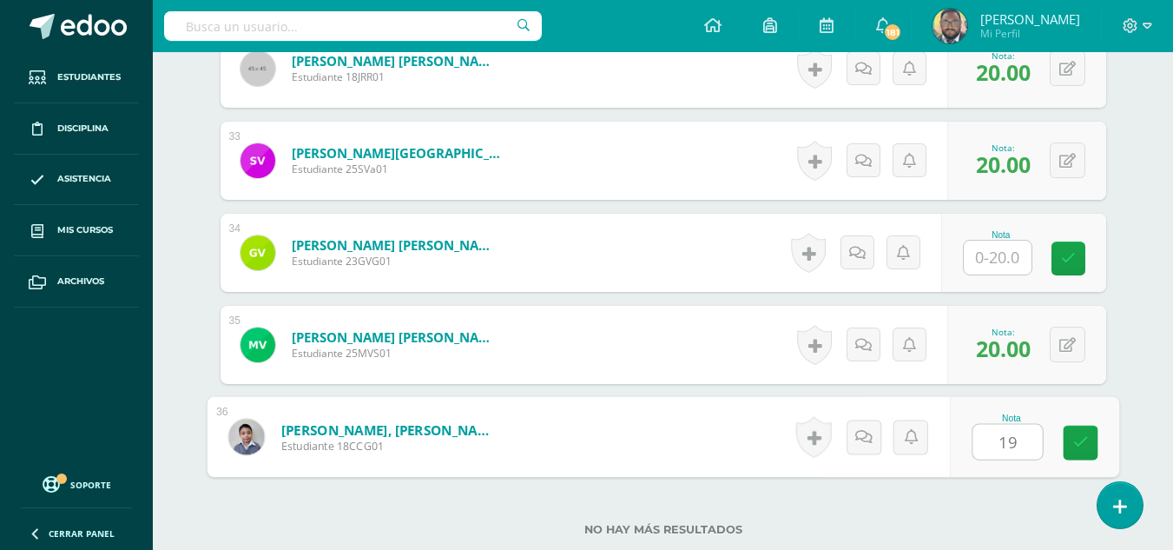
type input "19"
click at [1010, 267] on input "text" at bounding box center [998, 258] width 68 height 34
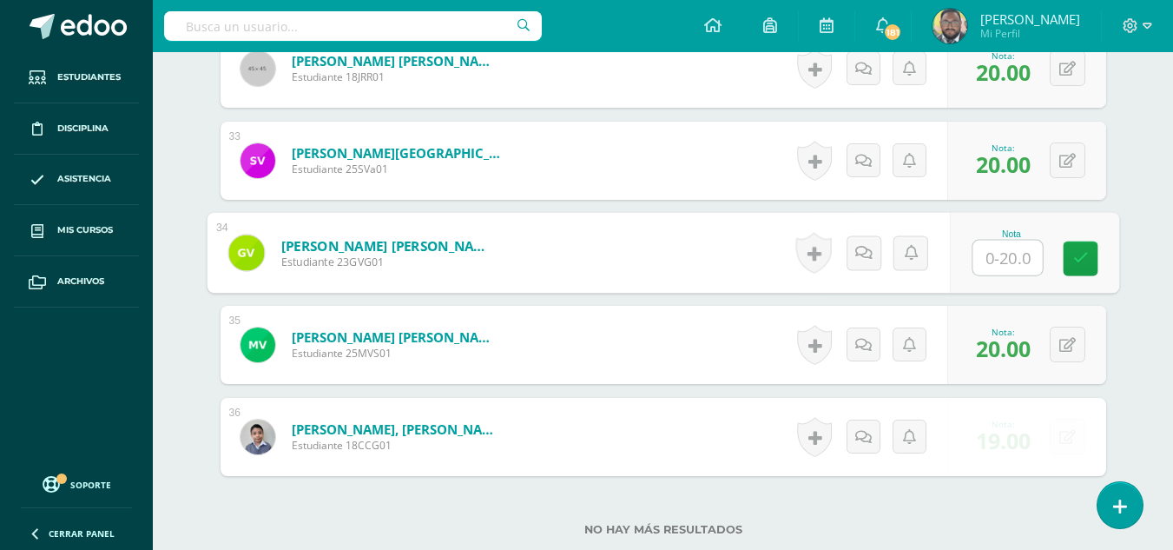
type input "0"
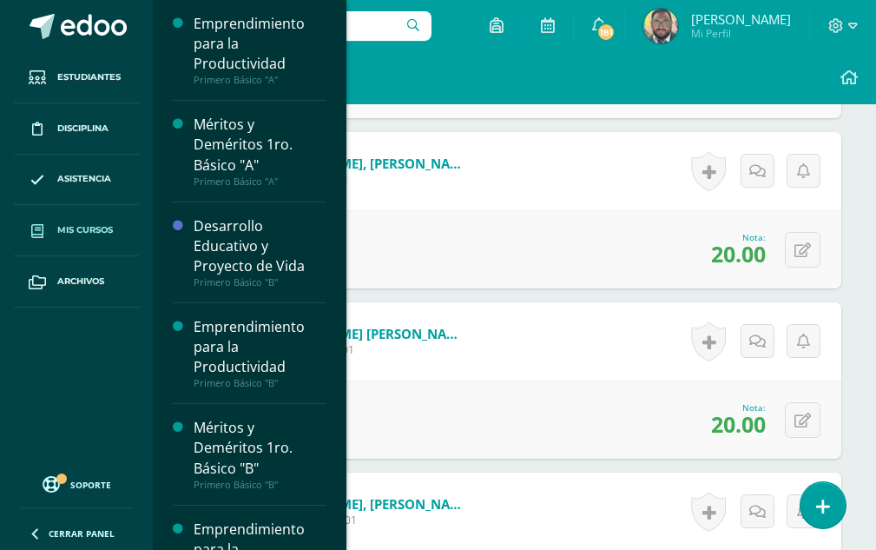
click at [91, 227] on span "Mis cursos" at bounding box center [85, 230] width 56 height 14
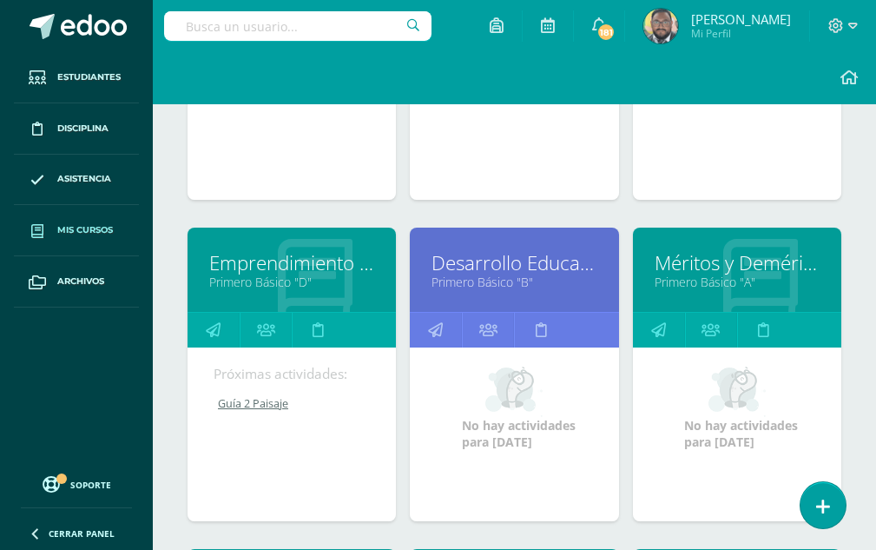
scroll to position [413, 0]
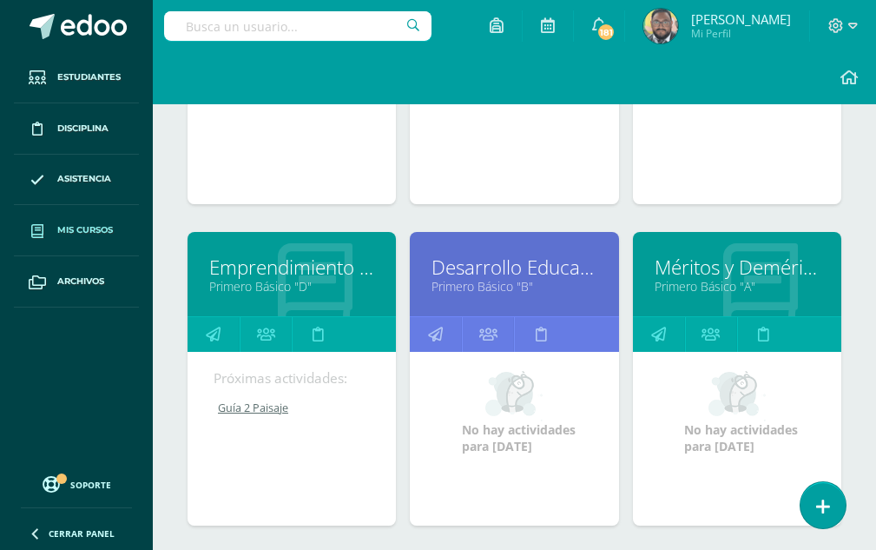
click at [286, 264] on link "Emprendimiento para la Productividad" at bounding box center [291, 267] width 165 height 27
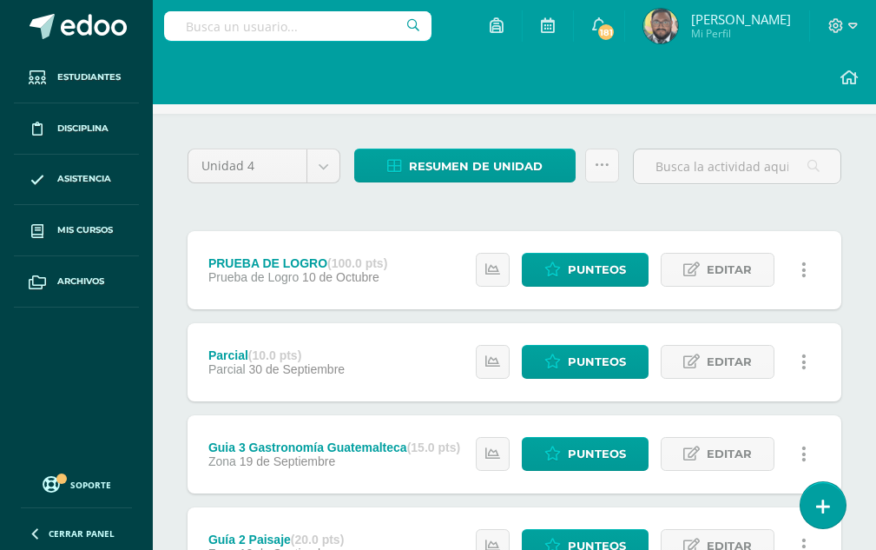
scroll to position [330, 0]
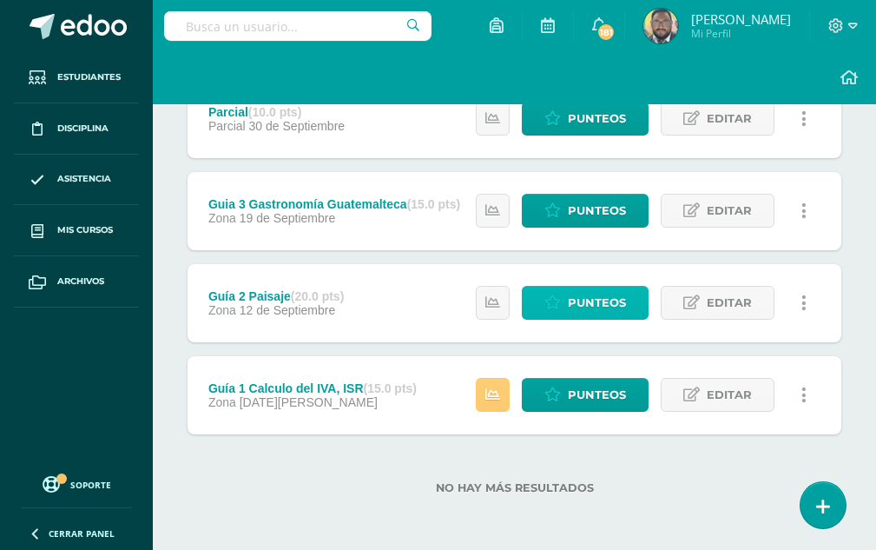
click at [620, 288] on span "Punteos" at bounding box center [597, 303] width 58 height 32
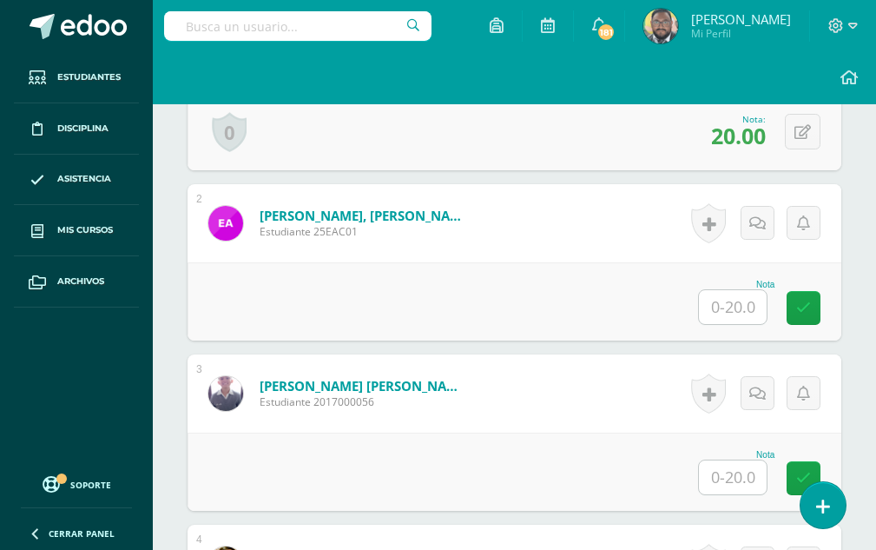
scroll to position [653, 0]
click at [723, 314] on input "text" at bounding box center [733, 306] width 68 height 34
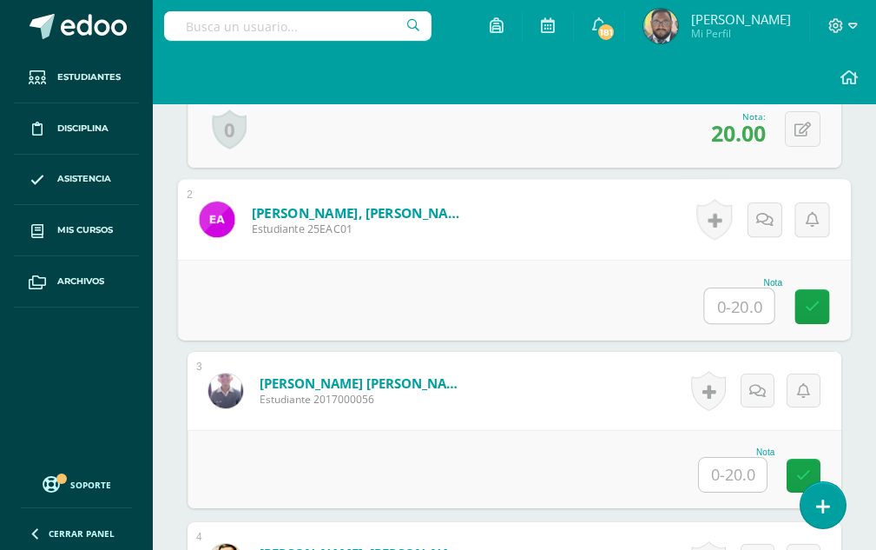
scroll to position [656, 0]
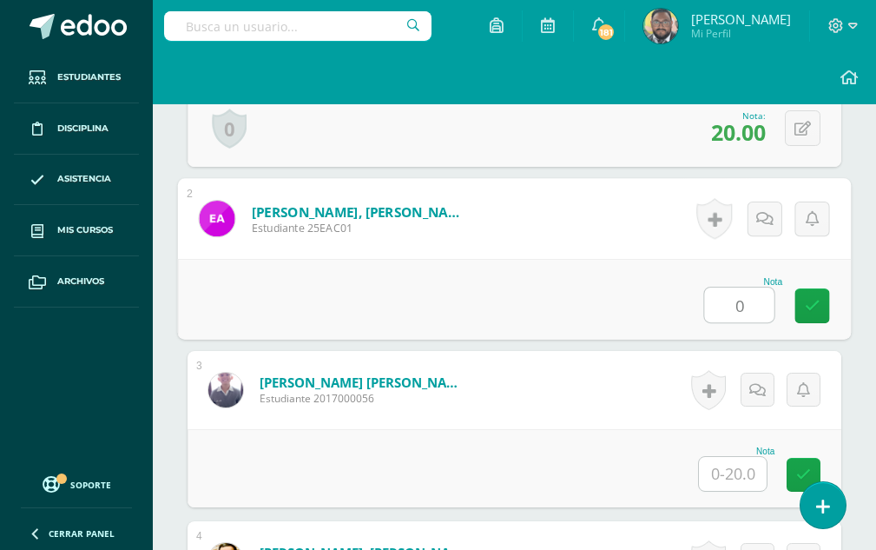
type input "0"
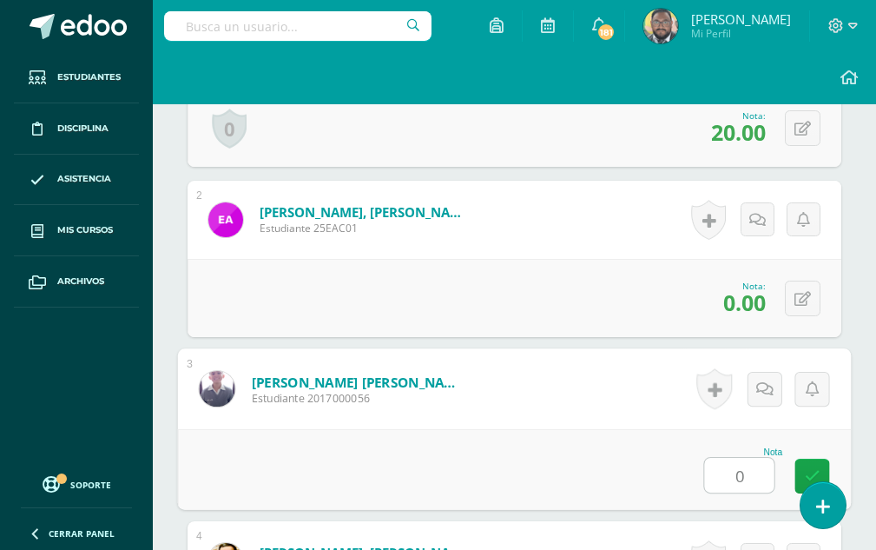
type input "0"
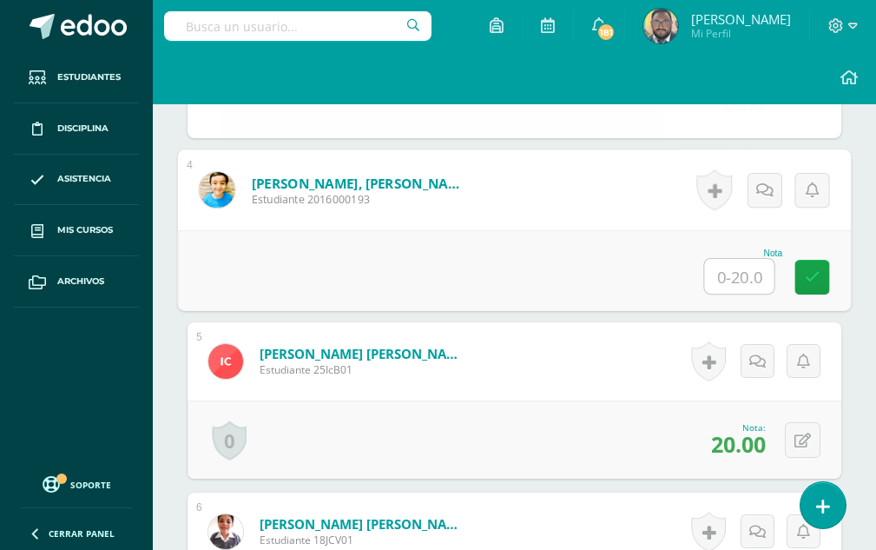
type input "0"
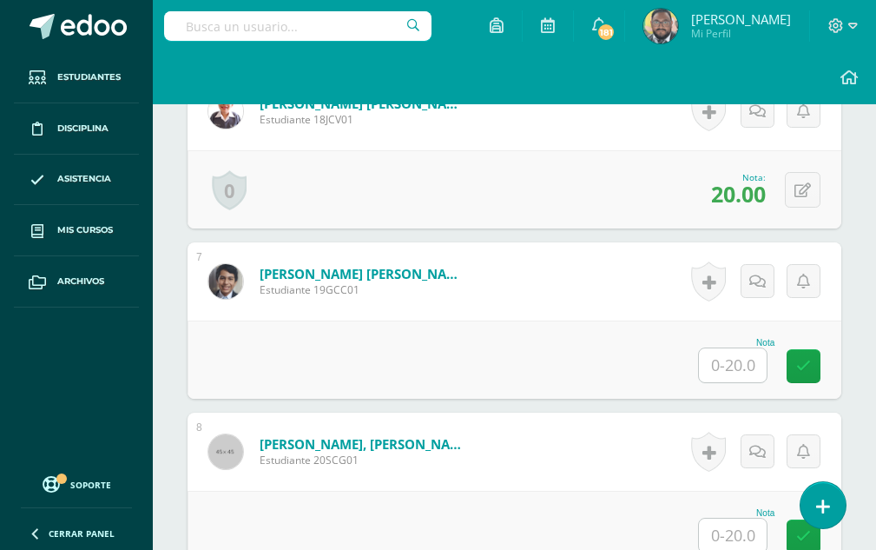
scroll to position [1546, 0]
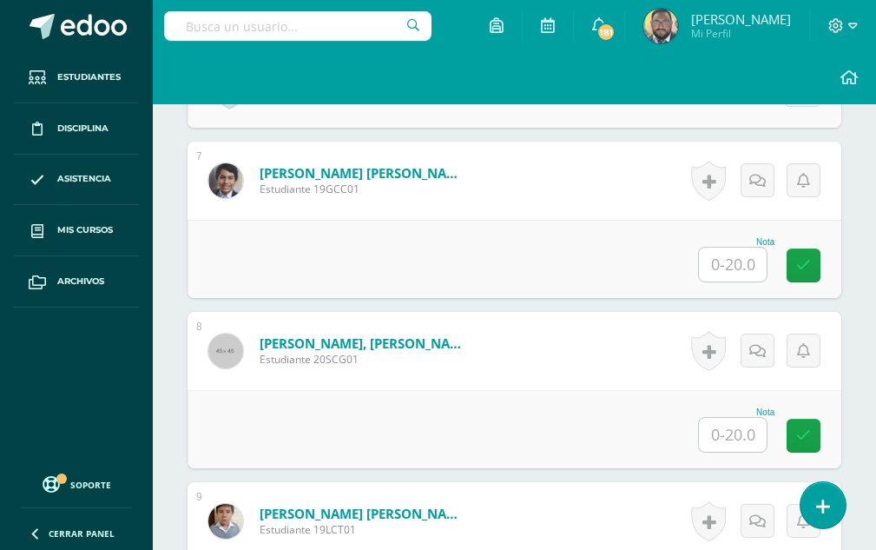
click at [740, 274] on input "text" at bounding box center [733, 265] width 68 height 34
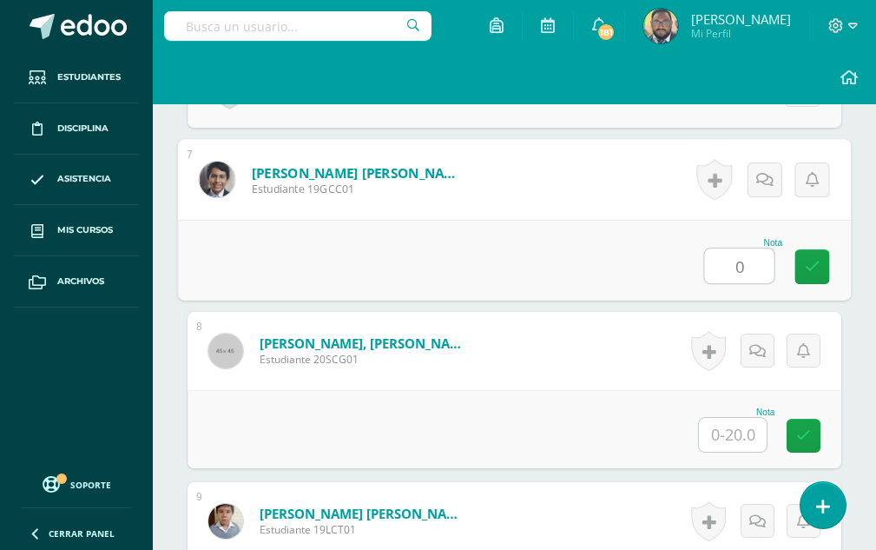
type input "0"
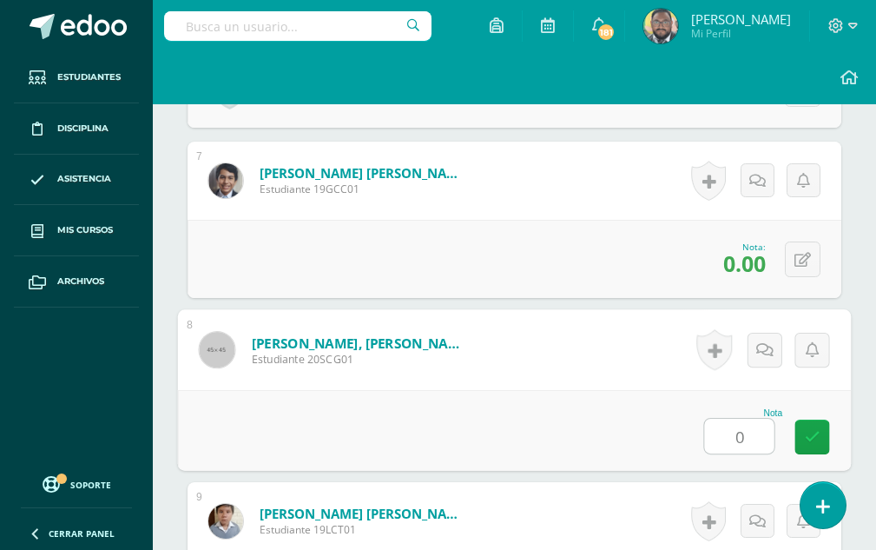
type input "0"
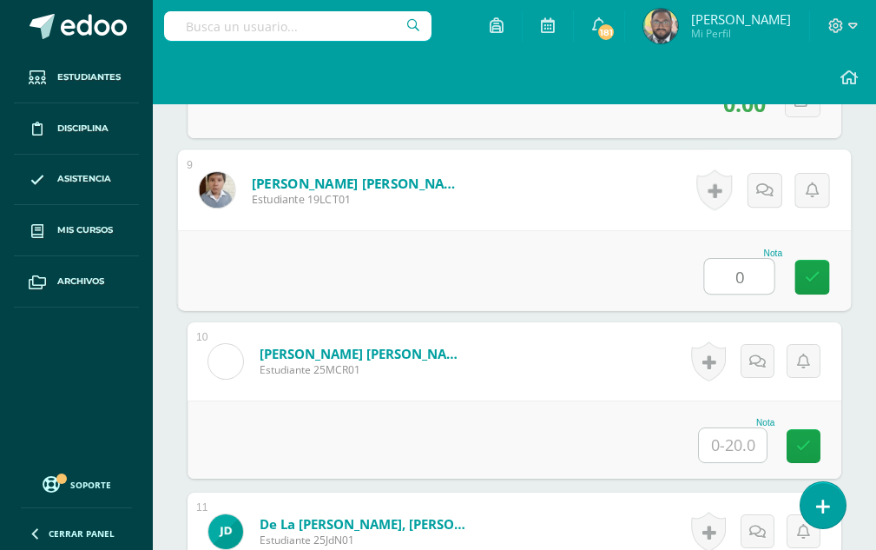
type input "0"
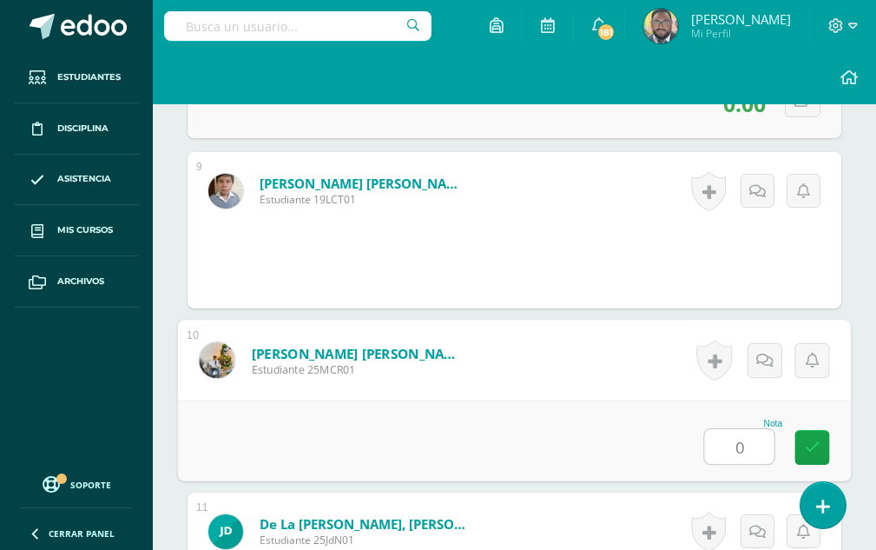
type input "0"
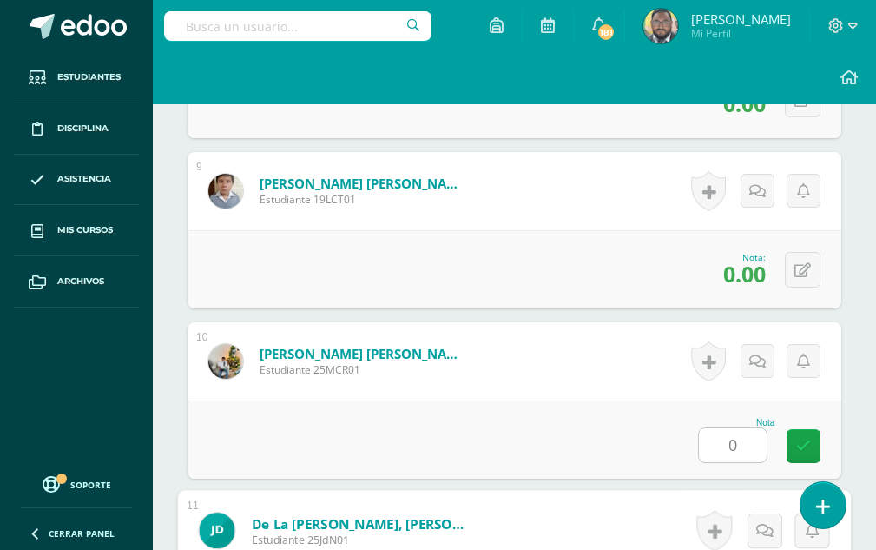
scroll to position [2217, 0]
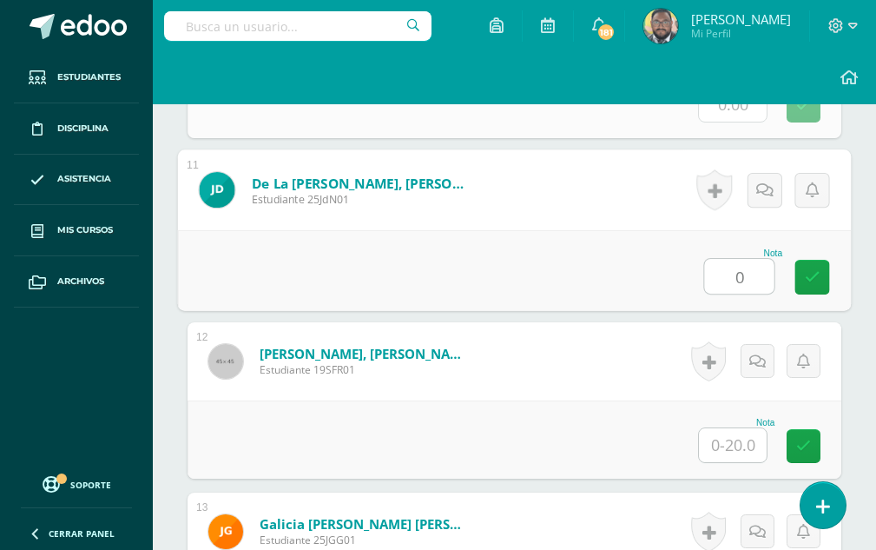
type input "0"
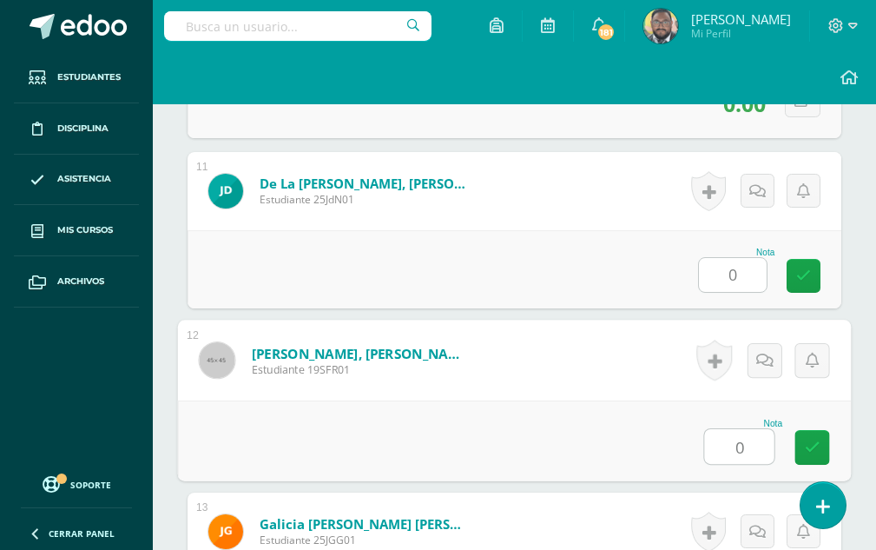
type input "0"
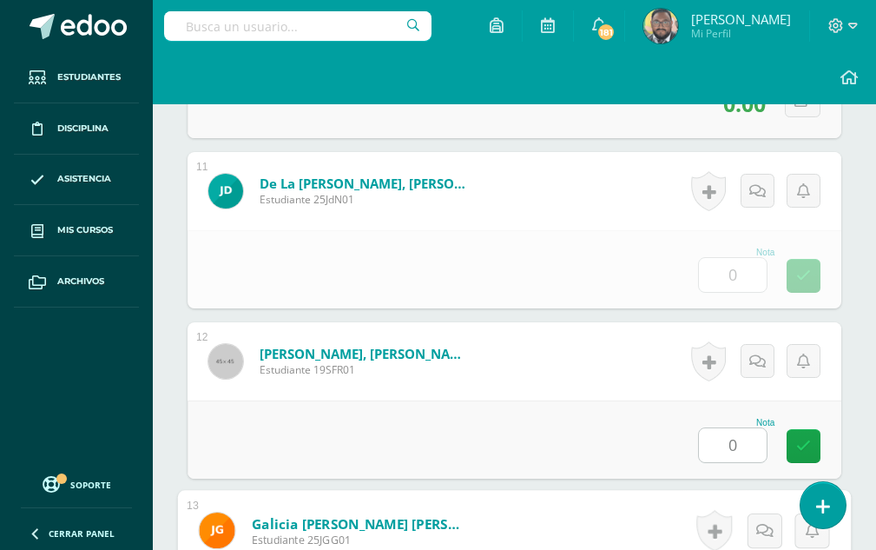
scroll to position [2557, 0]
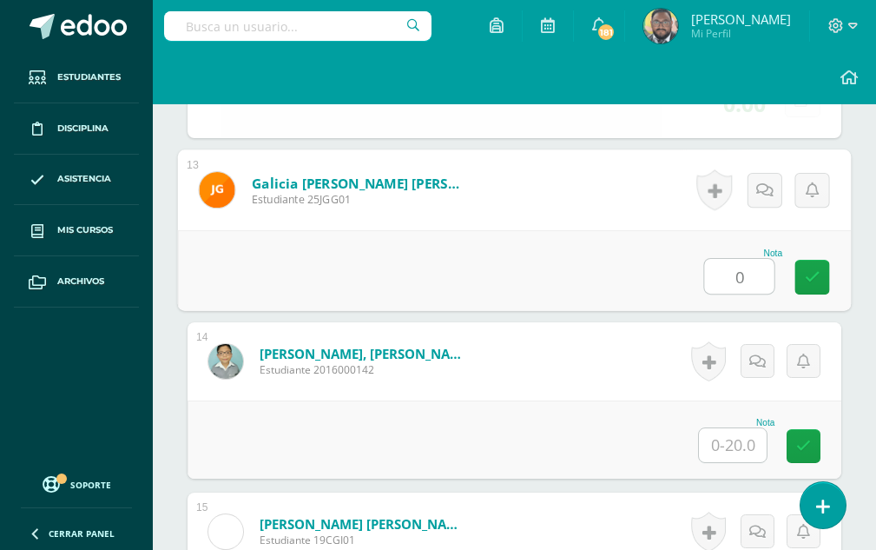
type input "0"
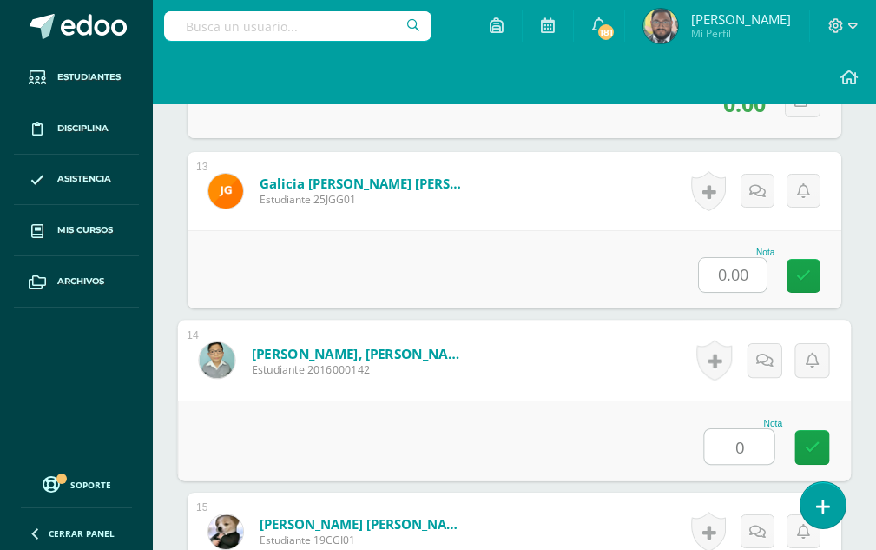
type input "0"
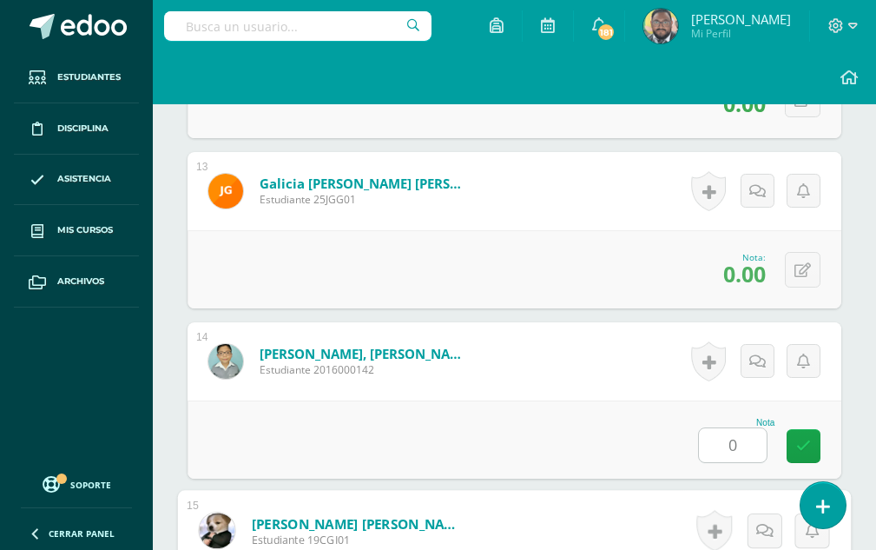
scroll to position [2898, 0]
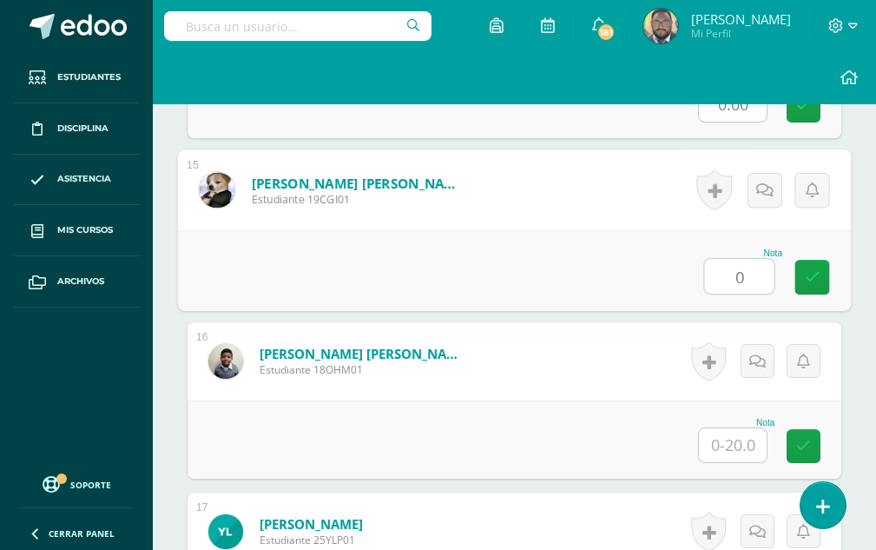
type input "0"
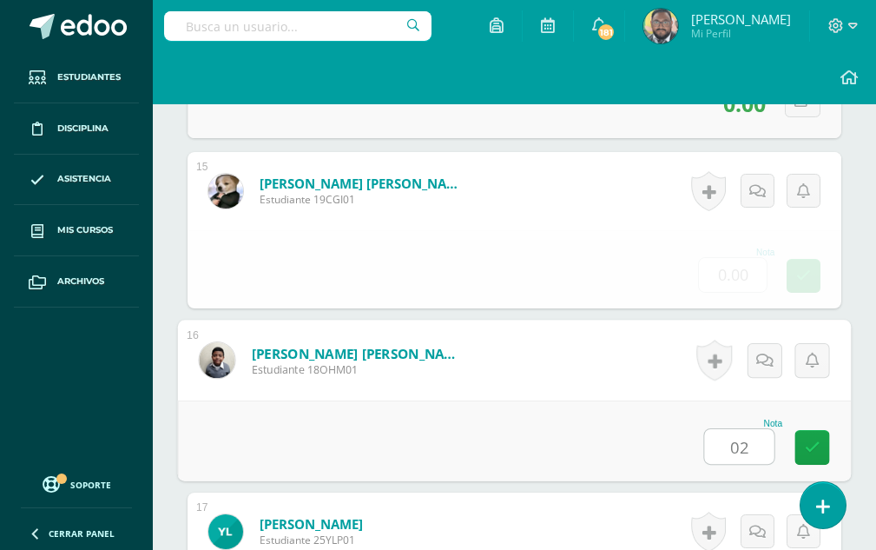
type input "02"
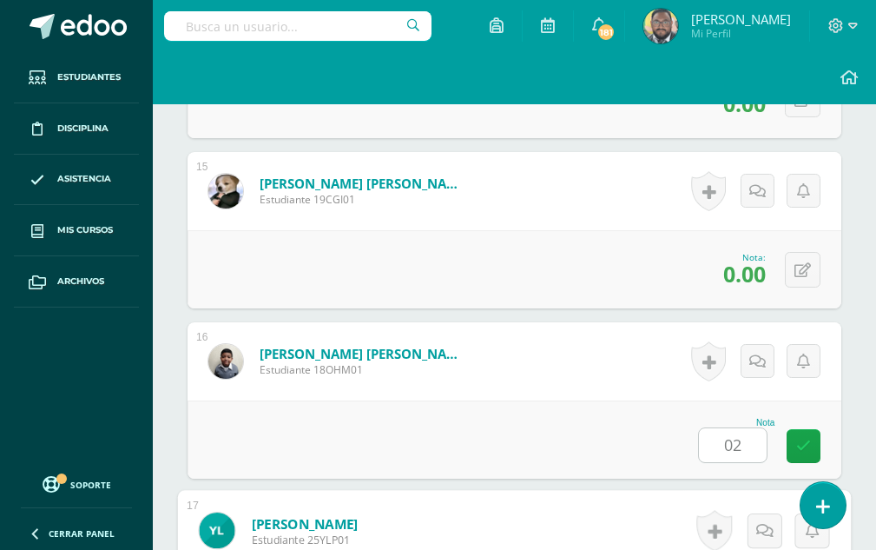
scroll to position [3238, 0]
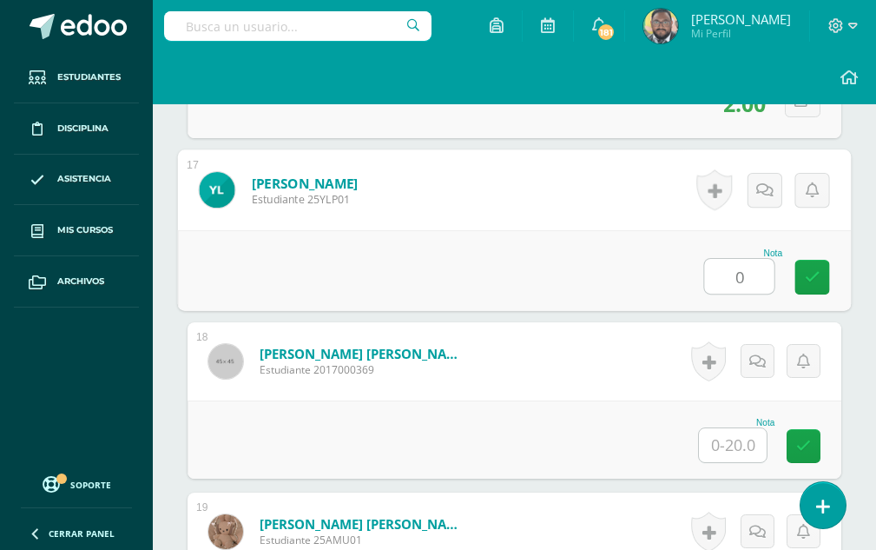
type input "0"
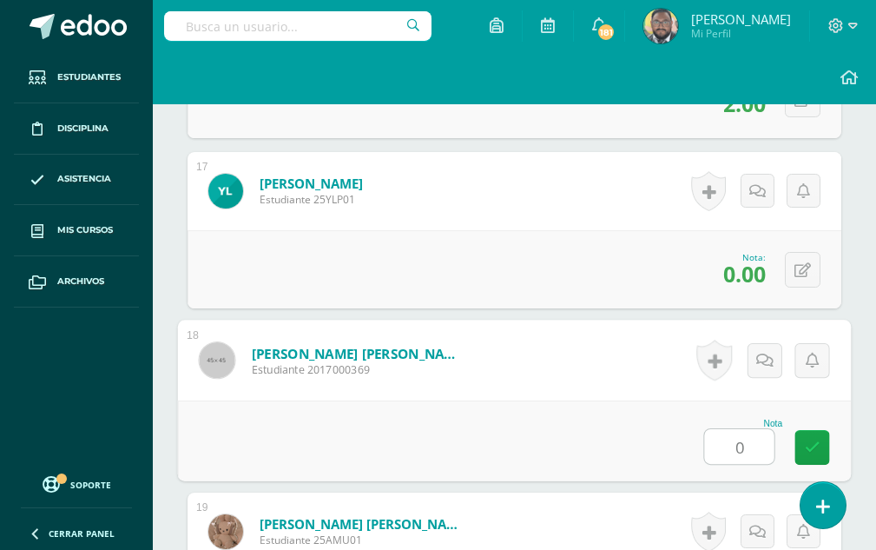
type input "0"
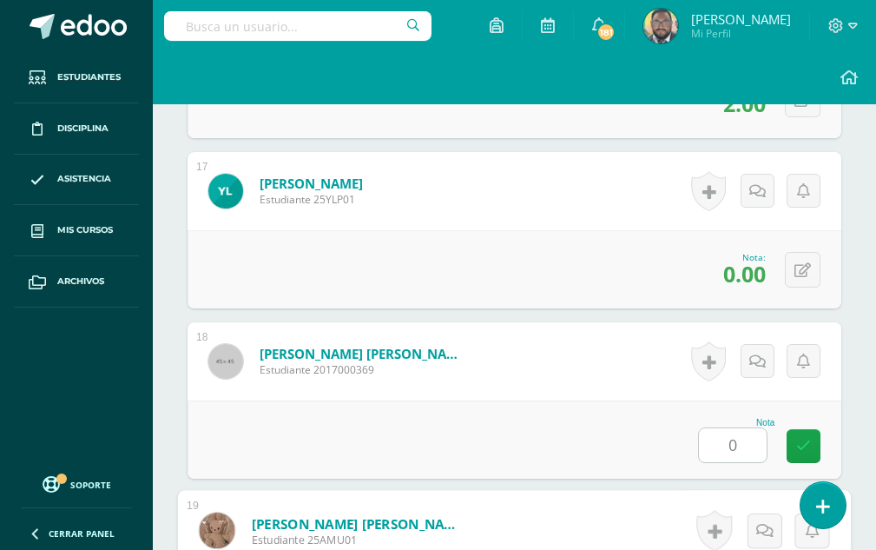
scroll to position [3579, 0]
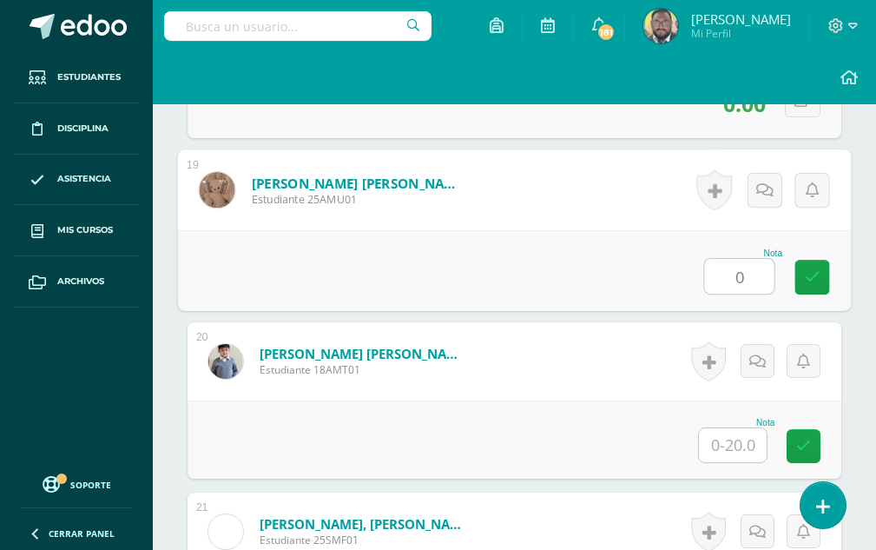
type input "0"
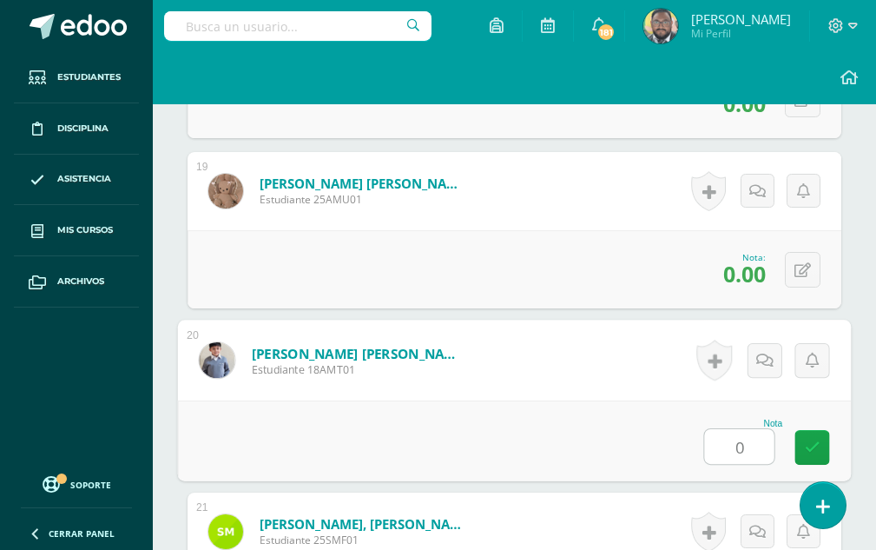
type input "0"
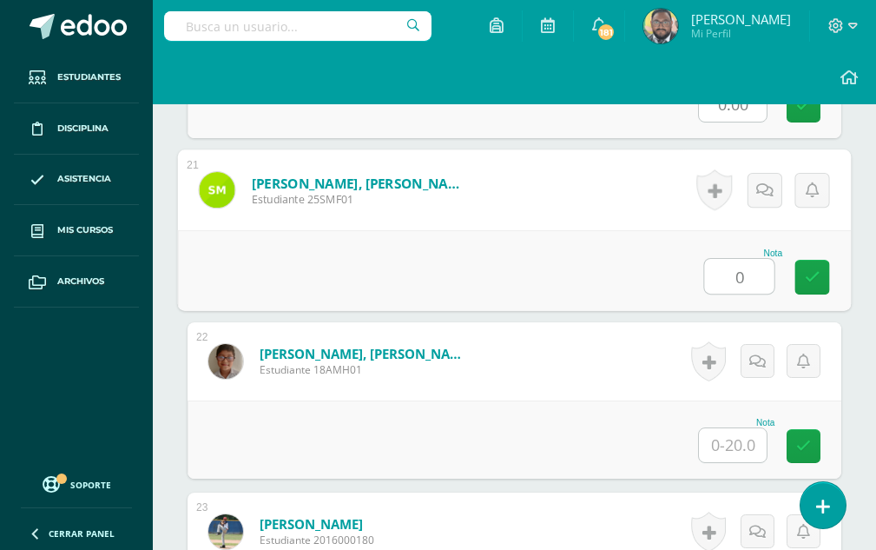
type input "0"
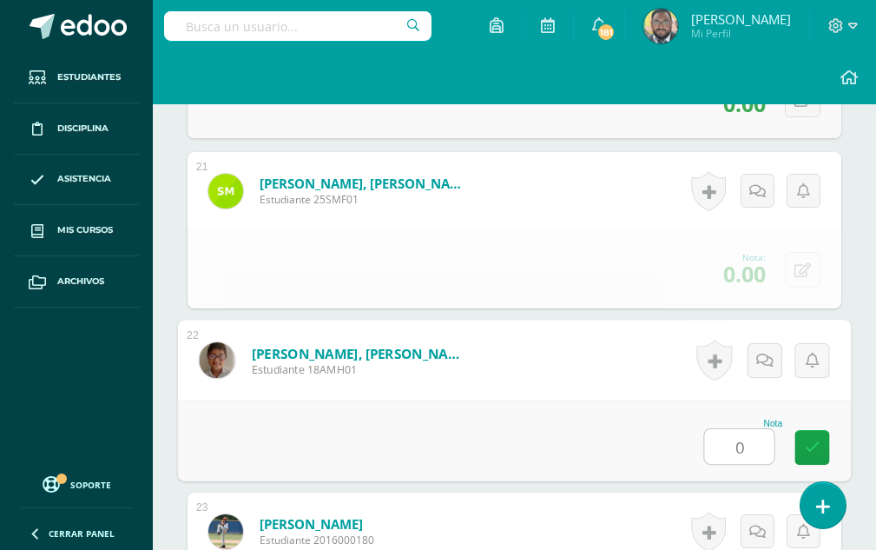
type input "0"
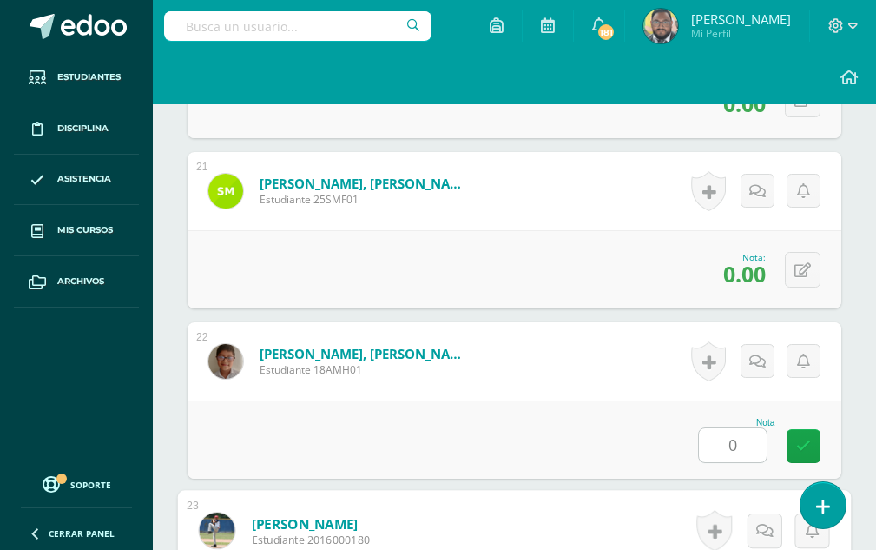
scroll to position [4259, 0]
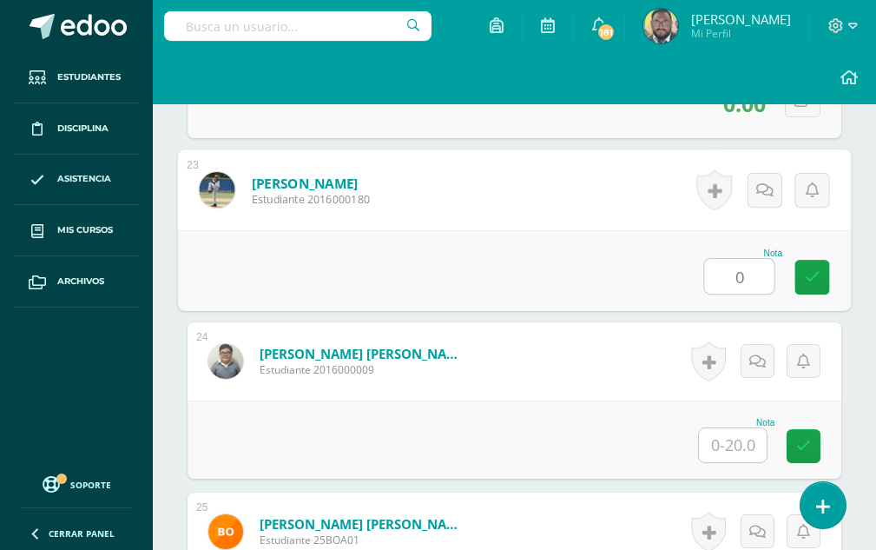
type input "0"
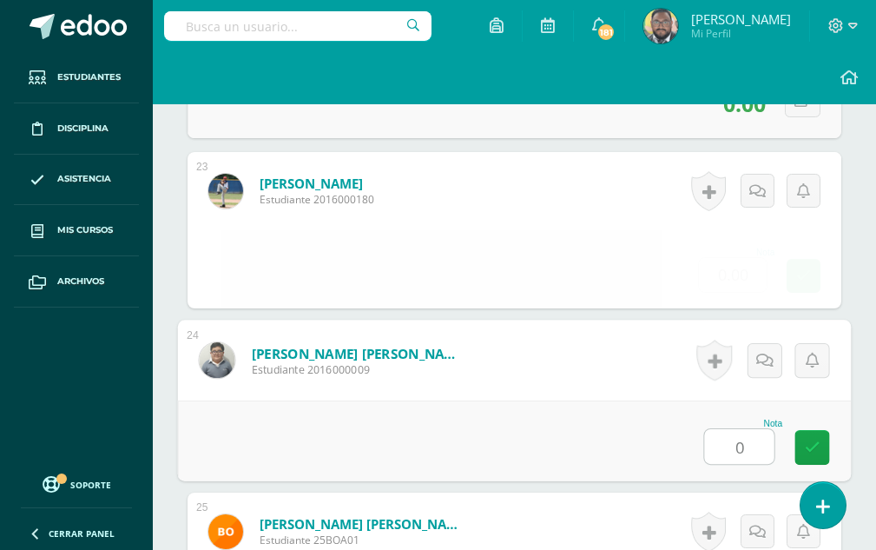
type input "0"
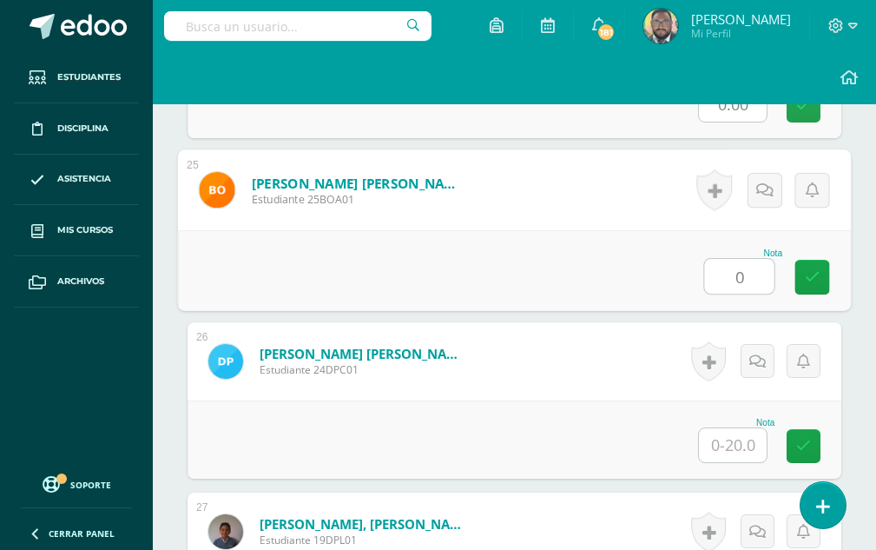
type input "0"
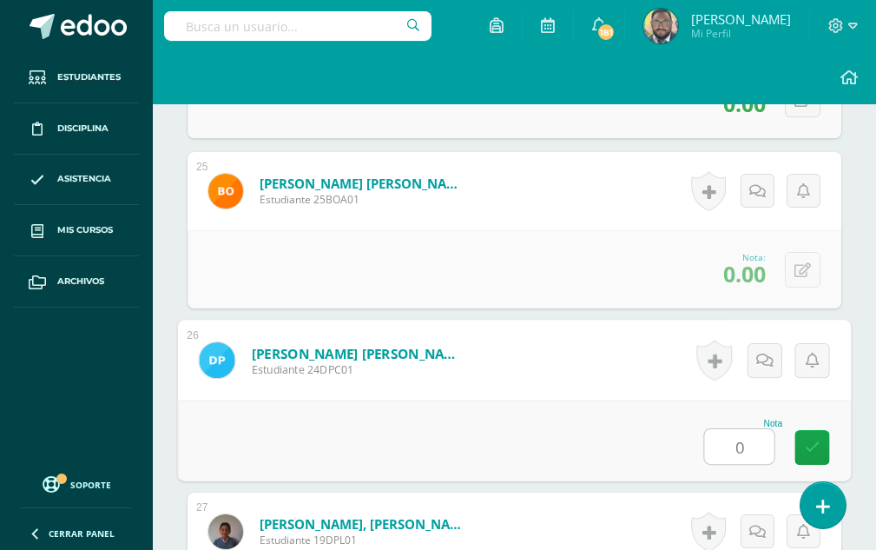
type input "0"
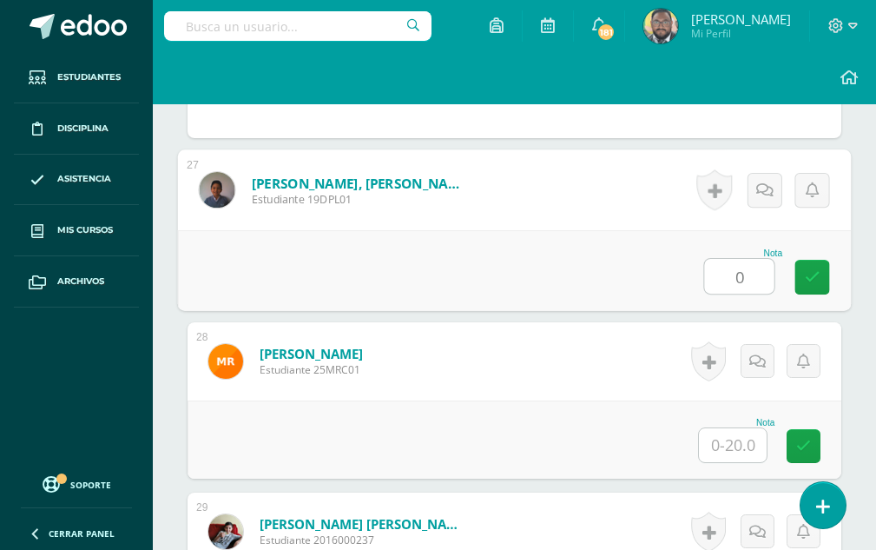
type input "0"
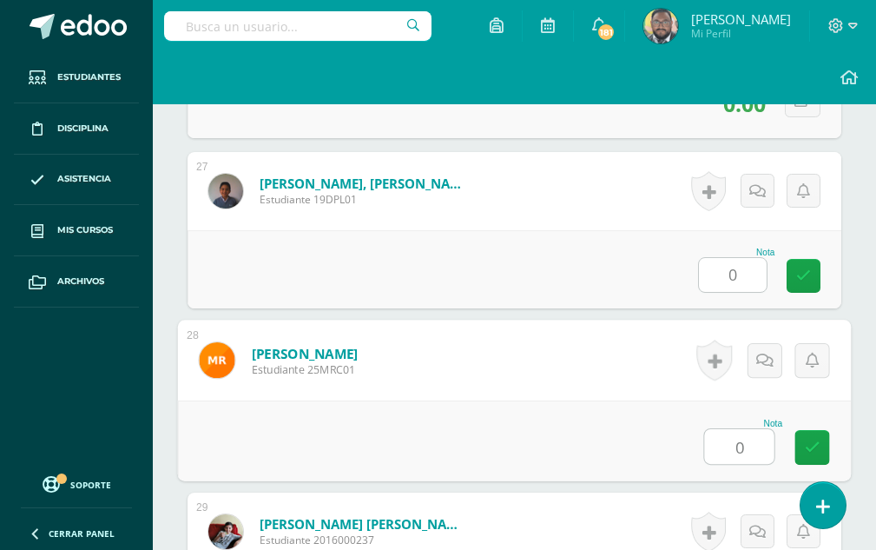
type input "0"
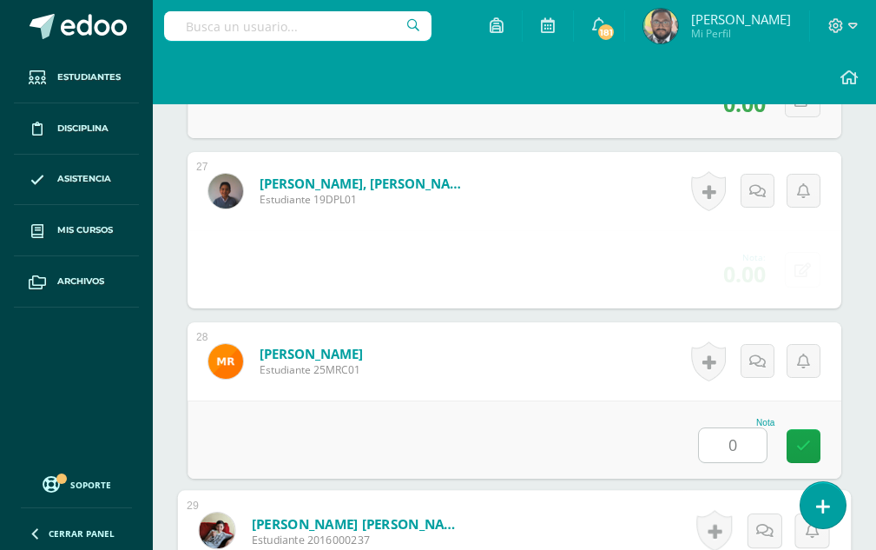
scroll to position [5281, 0]
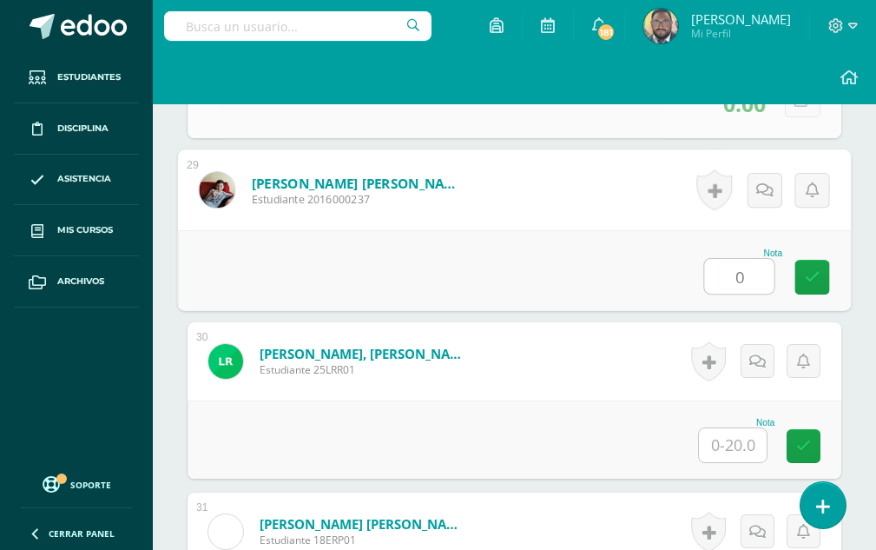
type input "0"
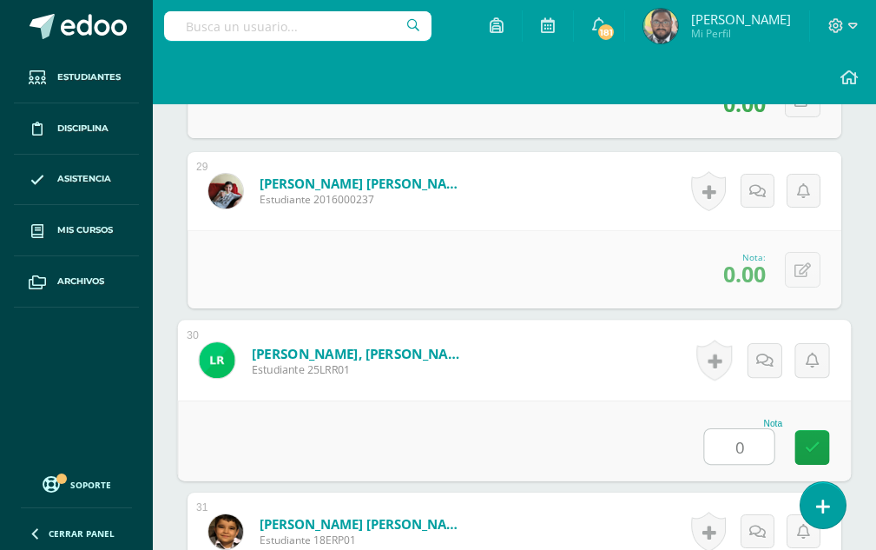
type input "00"
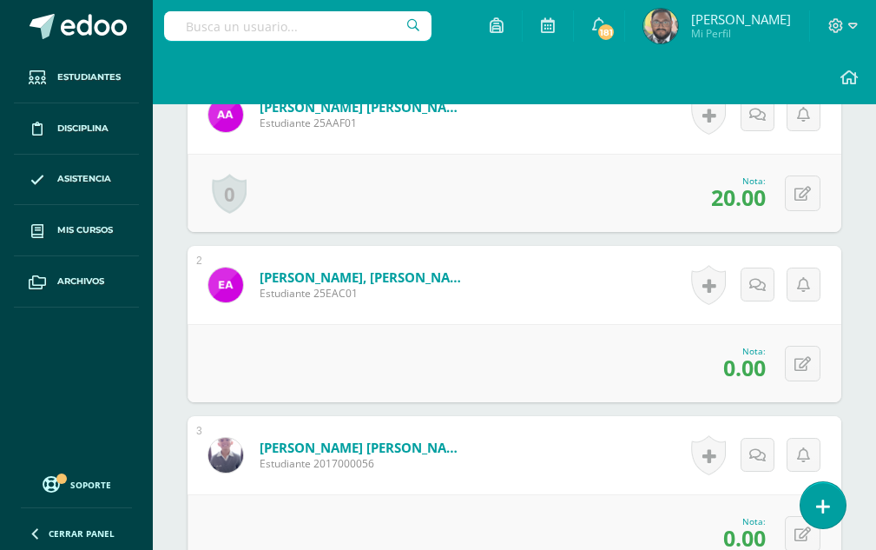
scroll to position [677, 0]
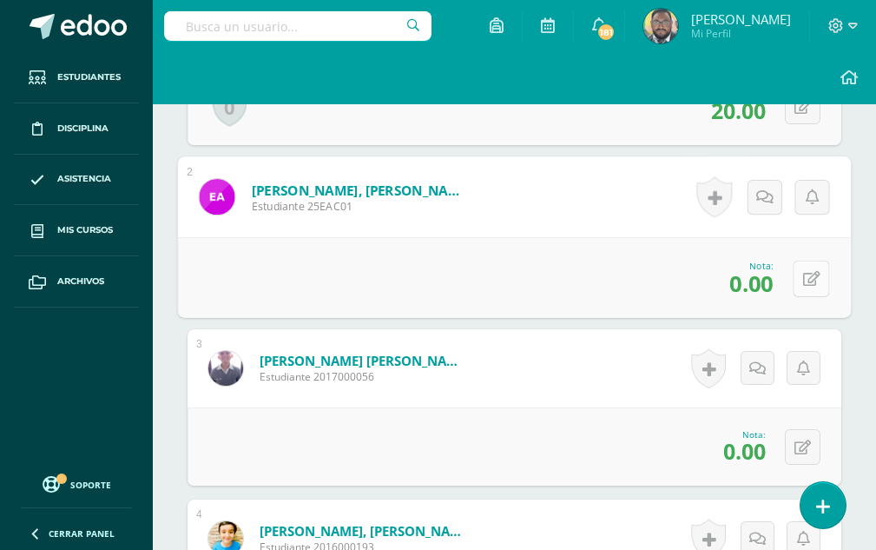
click at [813, 279] on button at bounding box center [811, 278] width 36 height 36
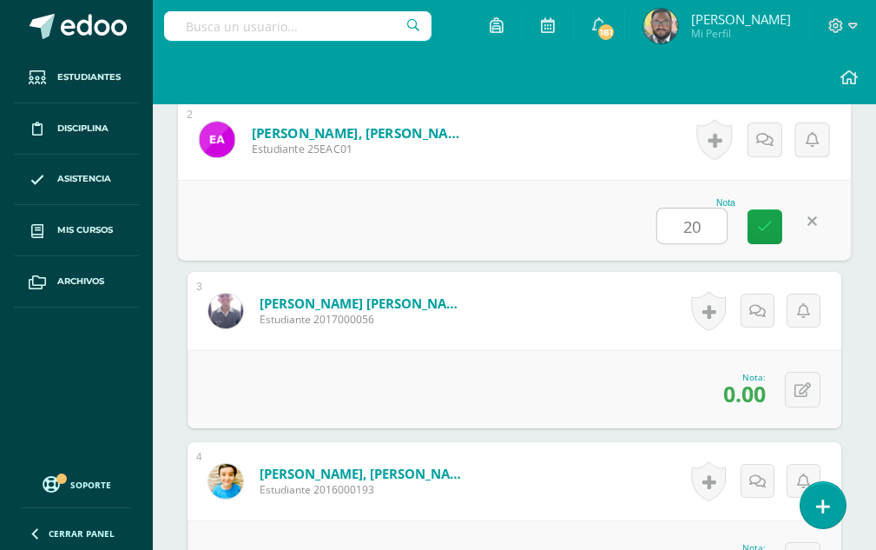
scroll to position [764, 0]
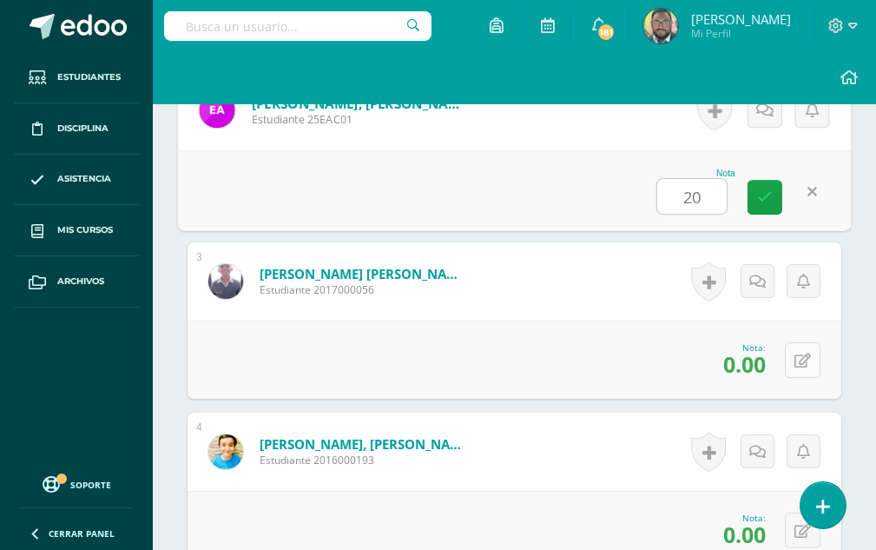
type input "20"
click at [799, 347] on button at bounding box center [803, 360] width 36 height 36
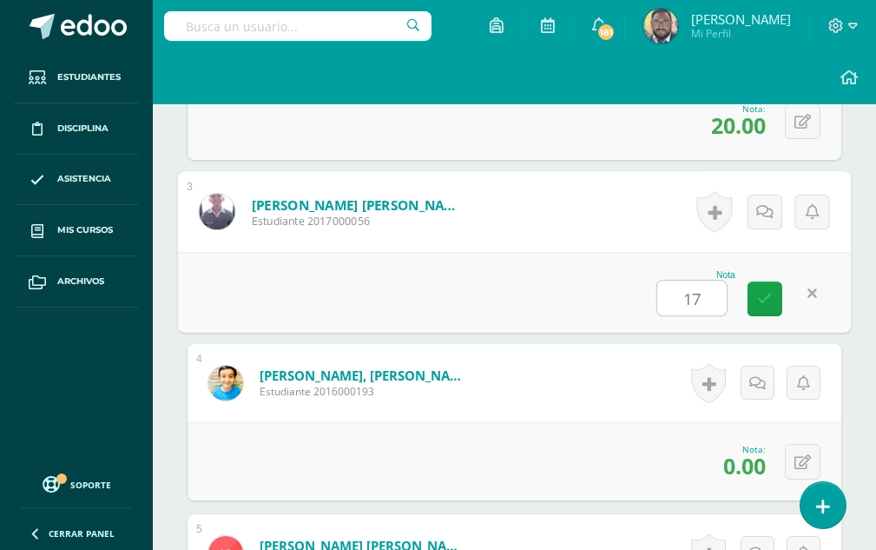
scroll to position [938, 0]
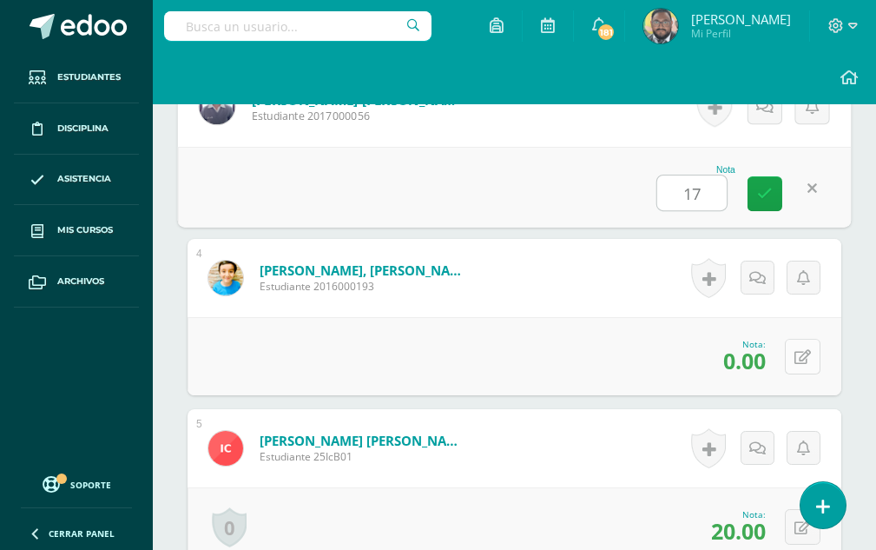
type input "17"
click at [799, 356] on icon at bounding box center [803, 357] width 17 height 15
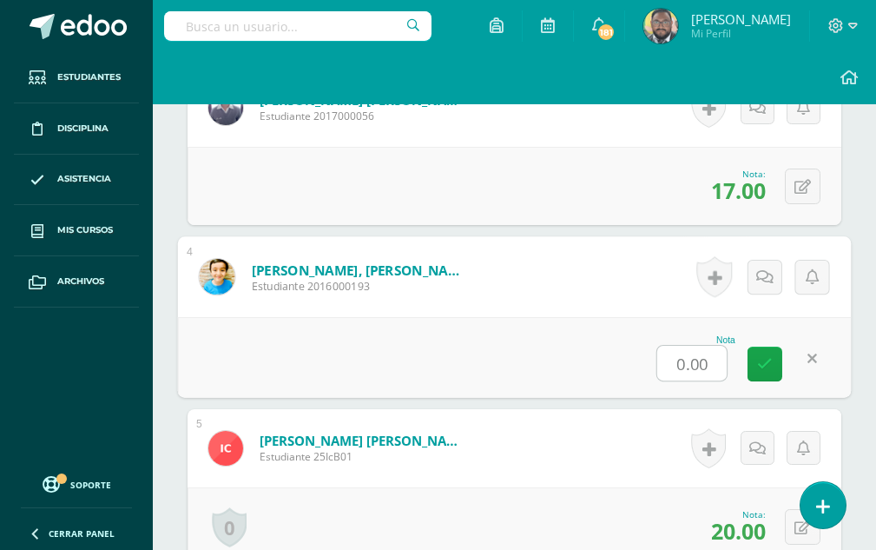
type input "0"
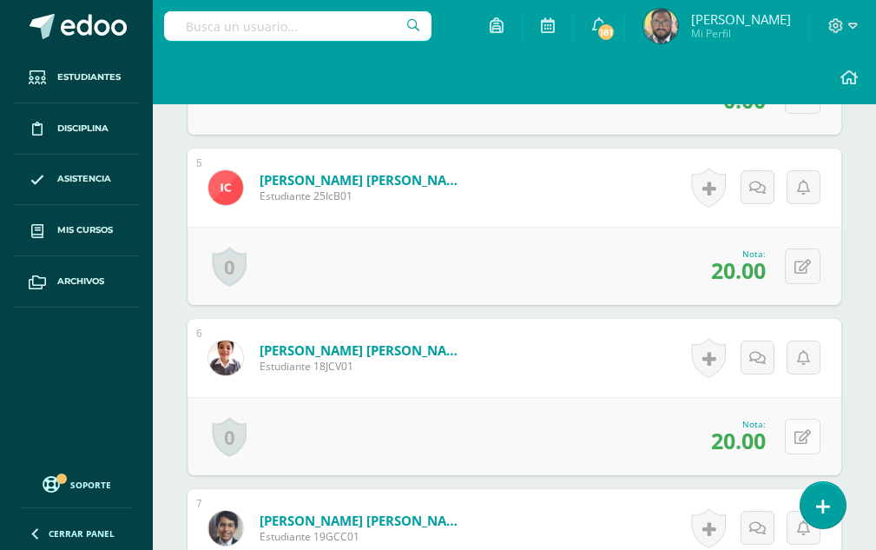
scroll to position [1372, 0]
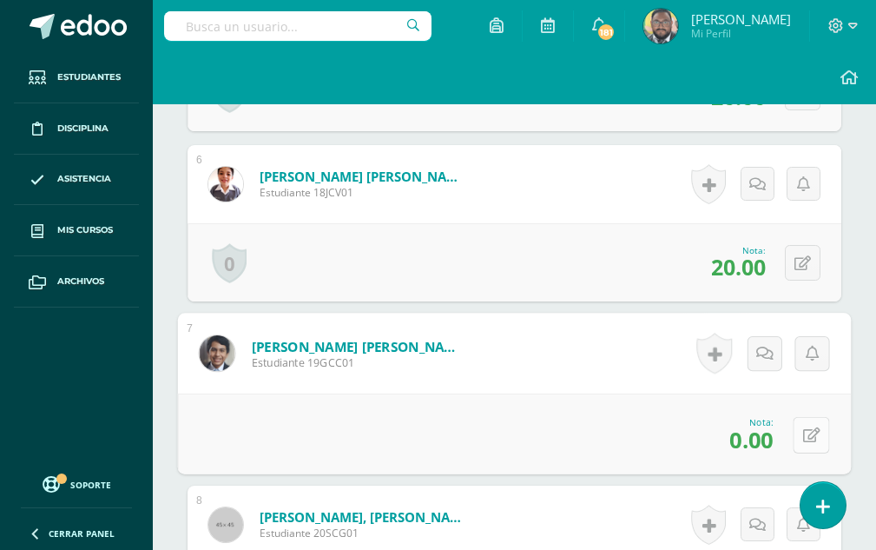
click at [803, 435] on icon at bounding box center [811, 434] width 17 height 15
type input "19"
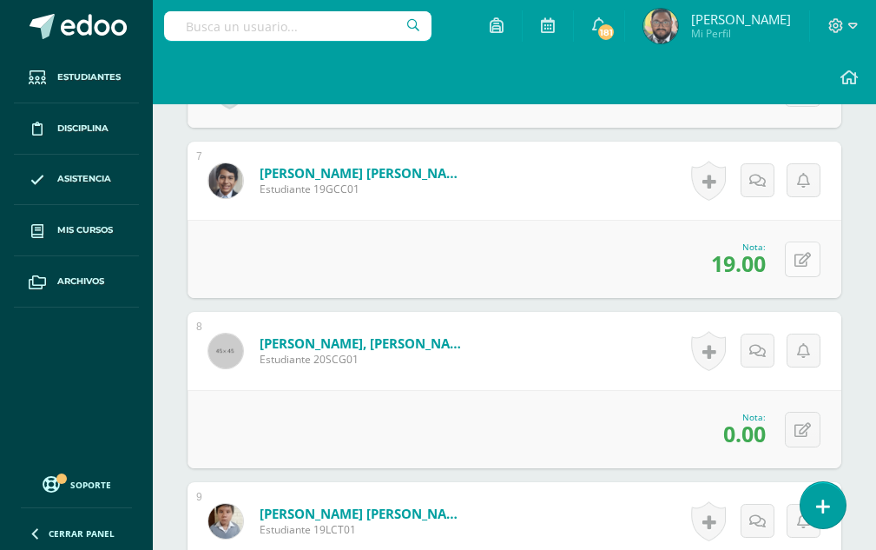
scroll to position [1633, 0]
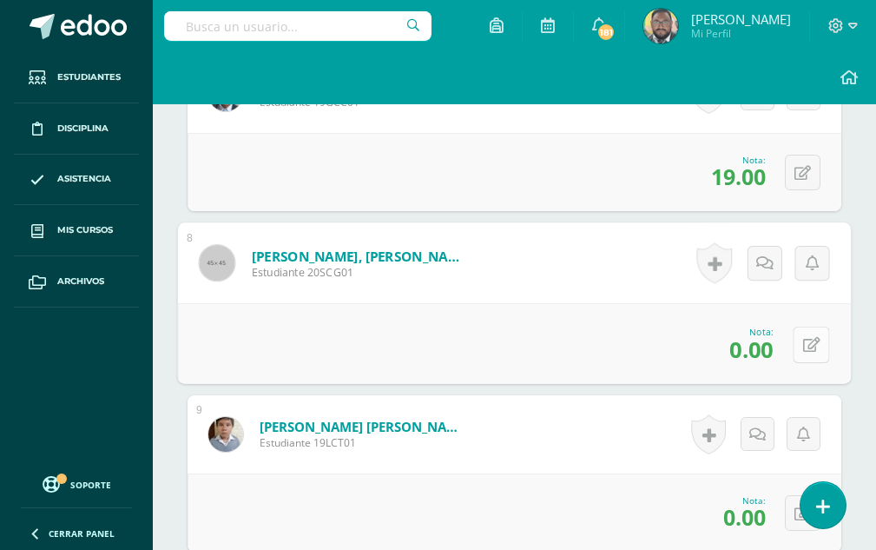
click at [798, 354] on button at bounding box center [811, 344] width 36 height 36
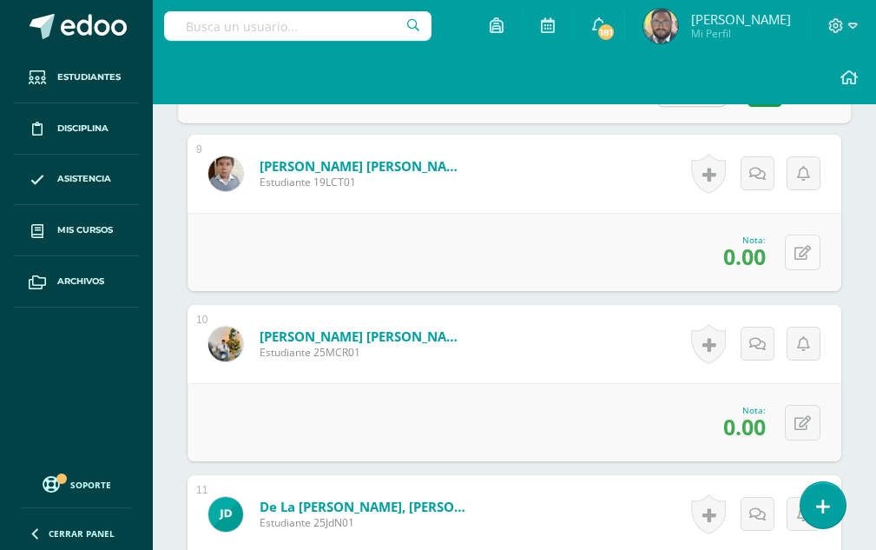
type input "8"
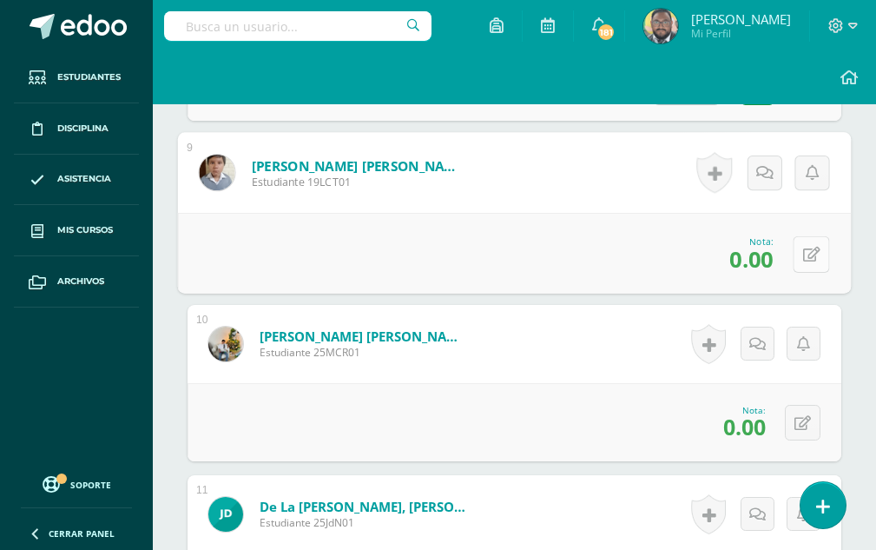
click at [804, 255] on icon at bounding box center [811, 254] width 17 height 15
type input "17"
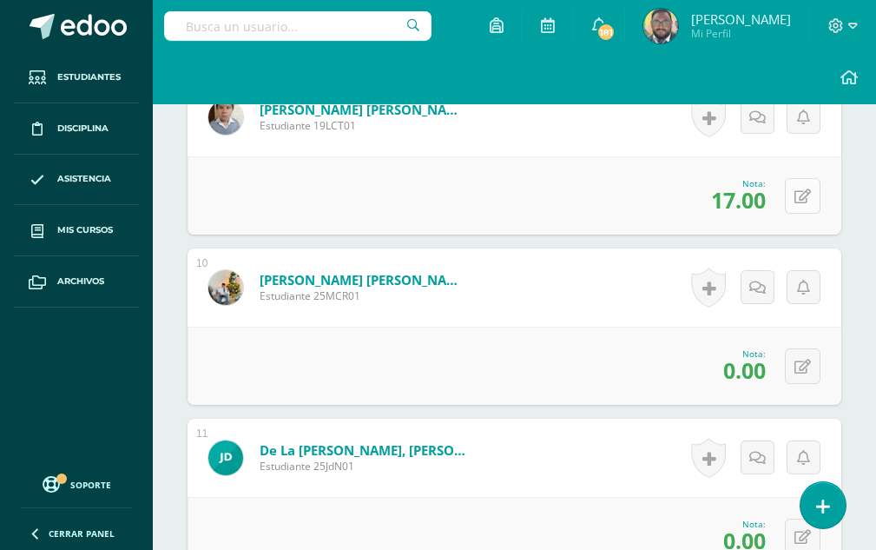
scroll to position [1980, 0]
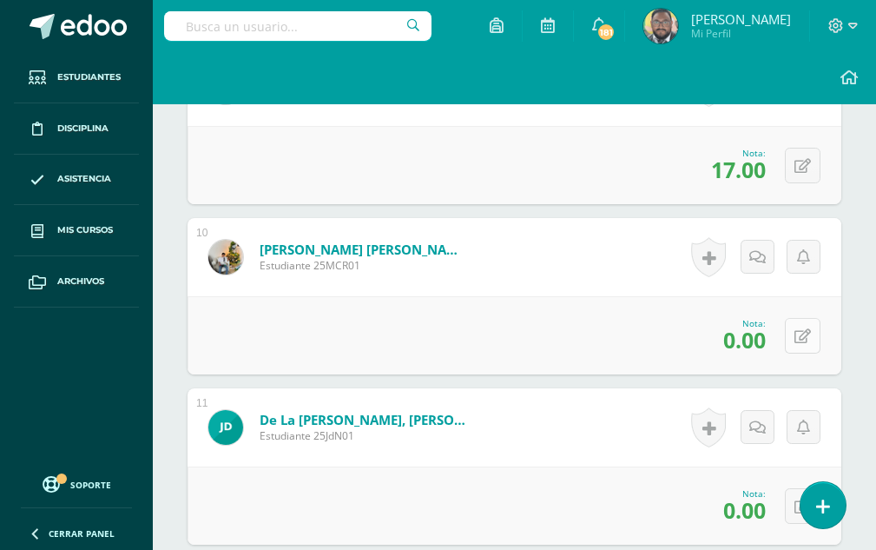
click at [807, 342] on icon at bounding box center [803, 336] width 17 height 15
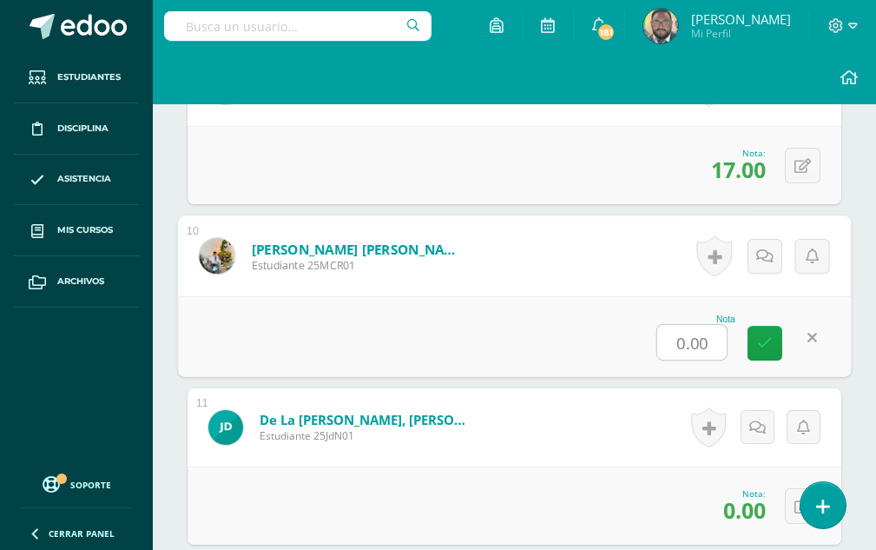
type input "0"
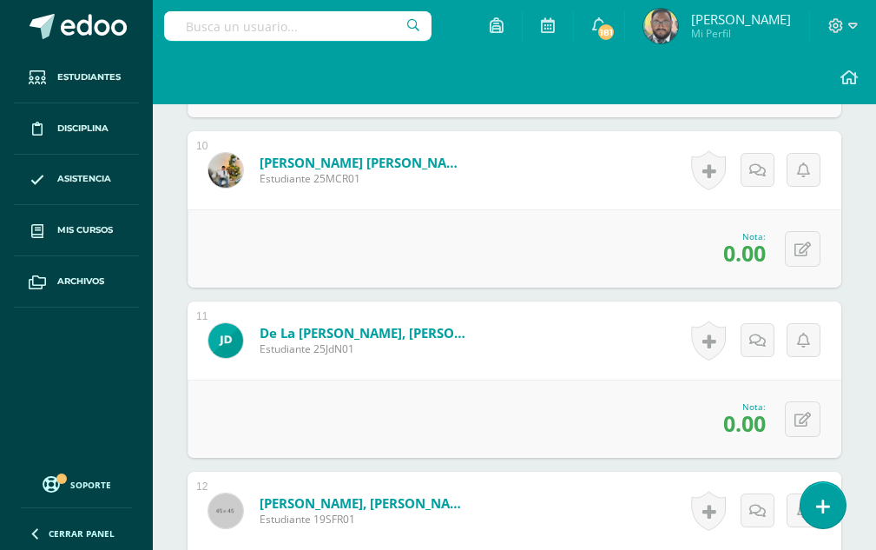
scroll to position [2241, 0]
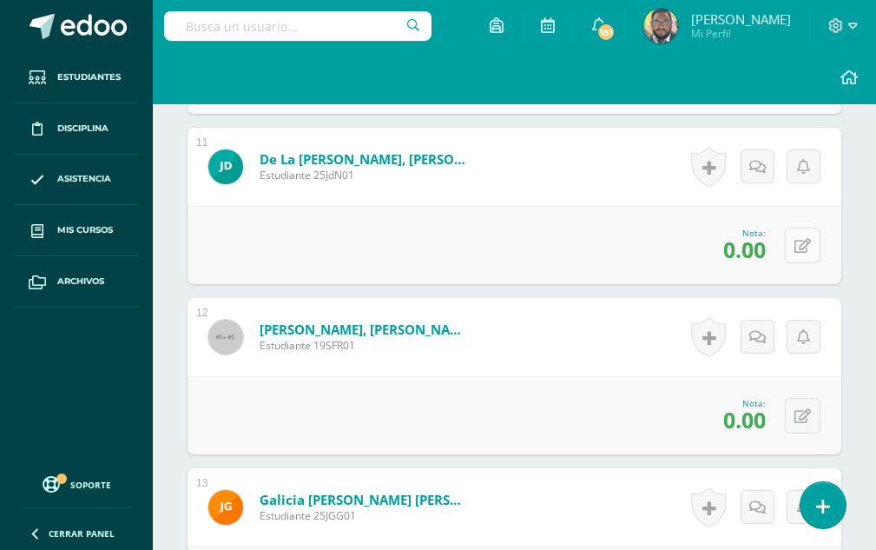
click at [816, 240] on button at bounding box center [803, 246] width 36 height 36
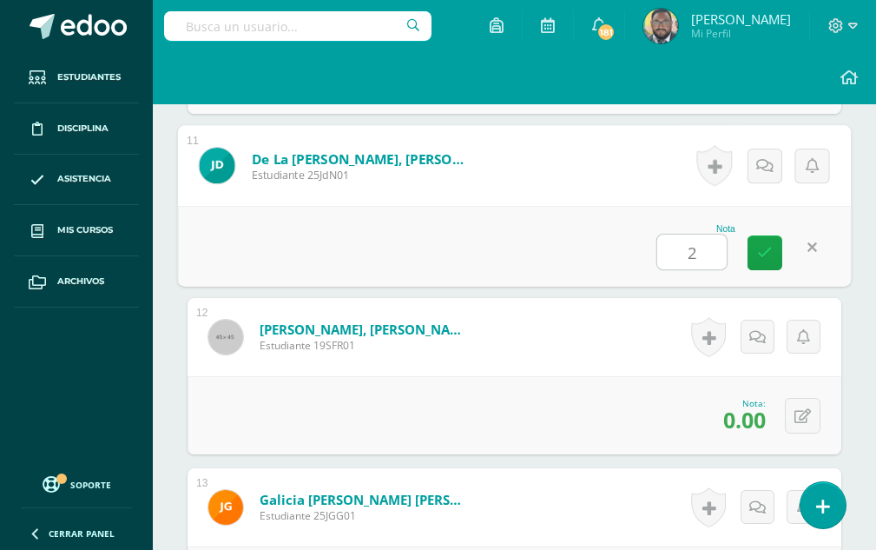
type input "20"
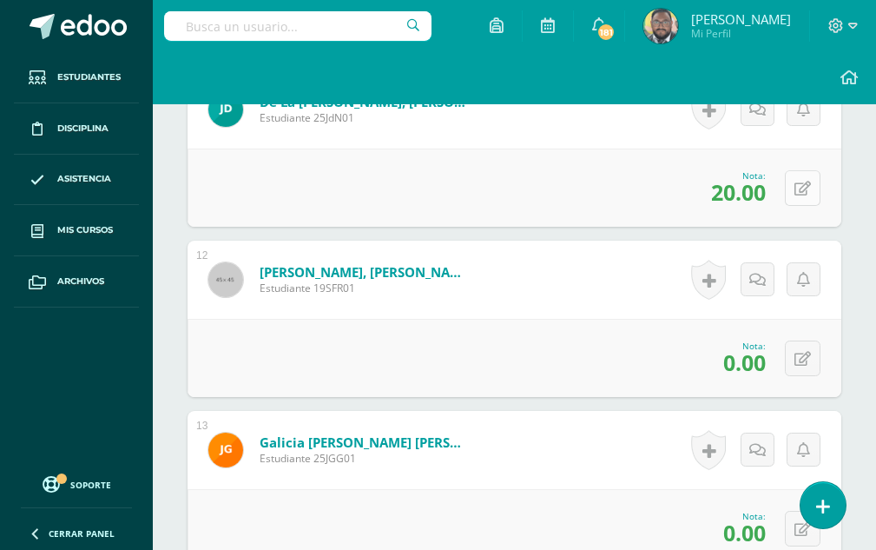
scroll to position [2328, 0]
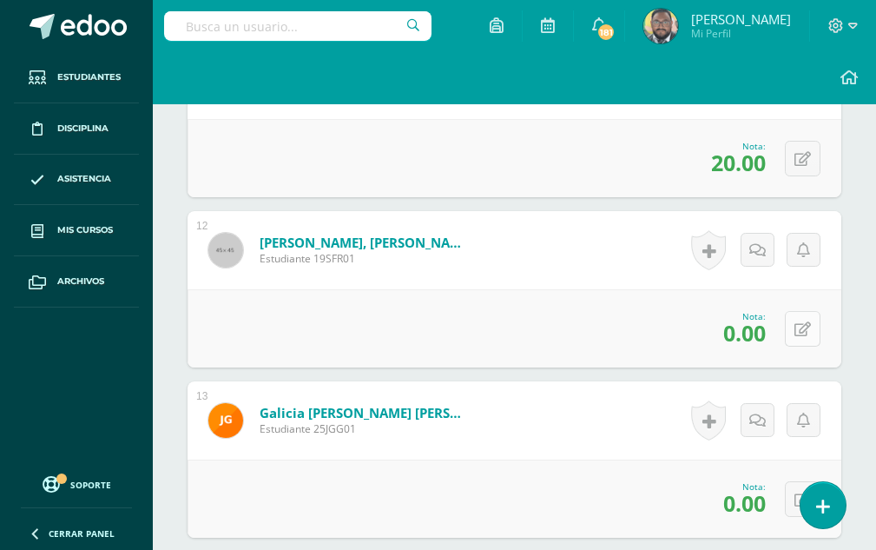
click at [805, 328] on icon at bounding box center [803, 329] width 17 height 15
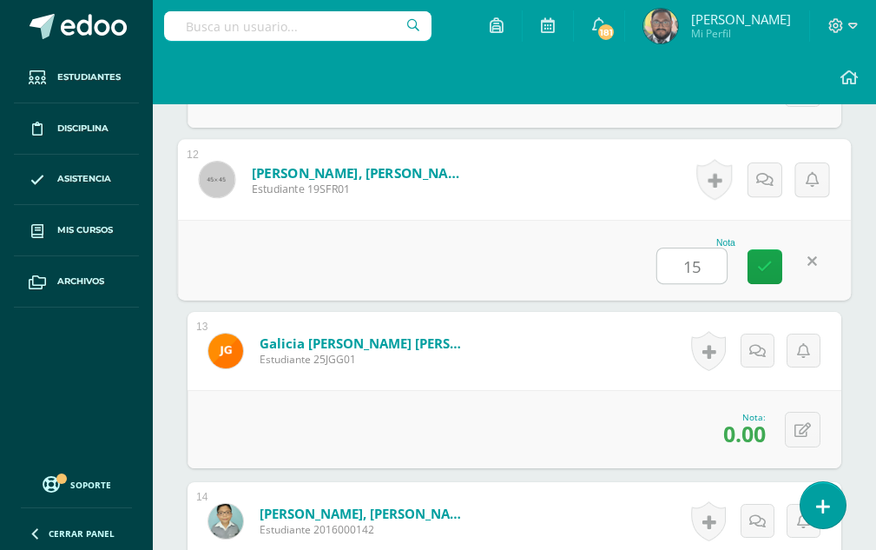
scroll to position [2501, 0]
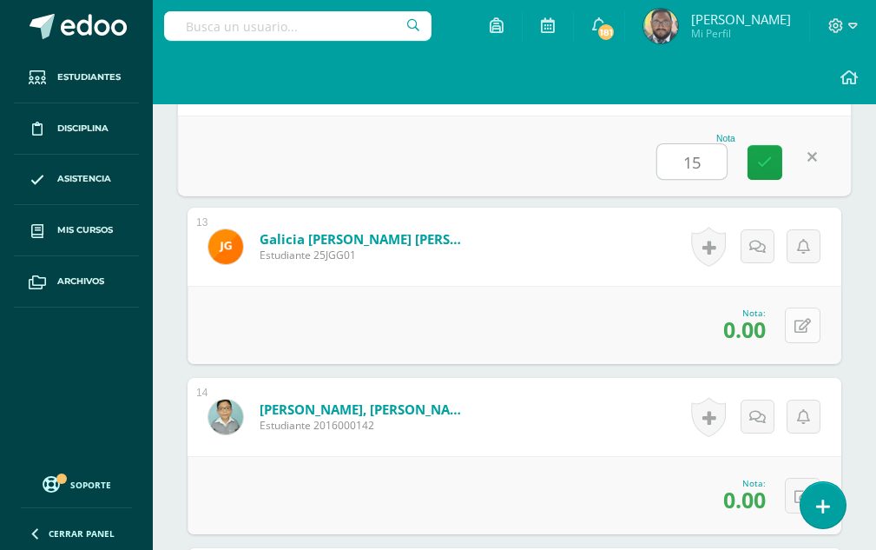
type input "15"
click at [805, 327] on icon at bounding box center [803, 326] width 17 height 15
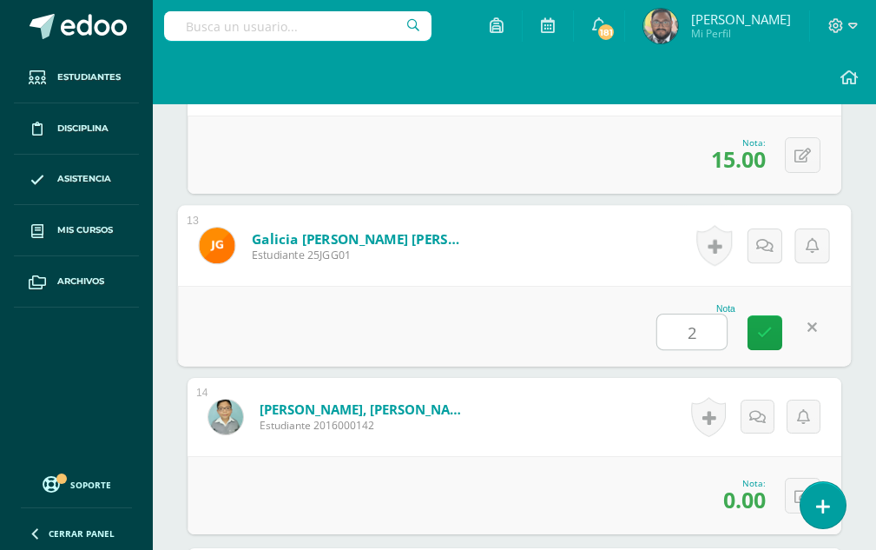
type input "20"
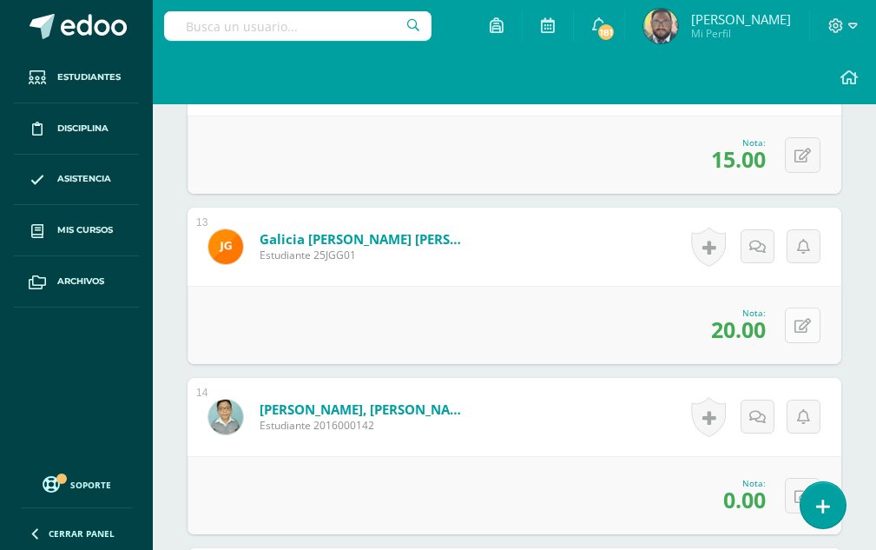
scroll to position [2588, 0]
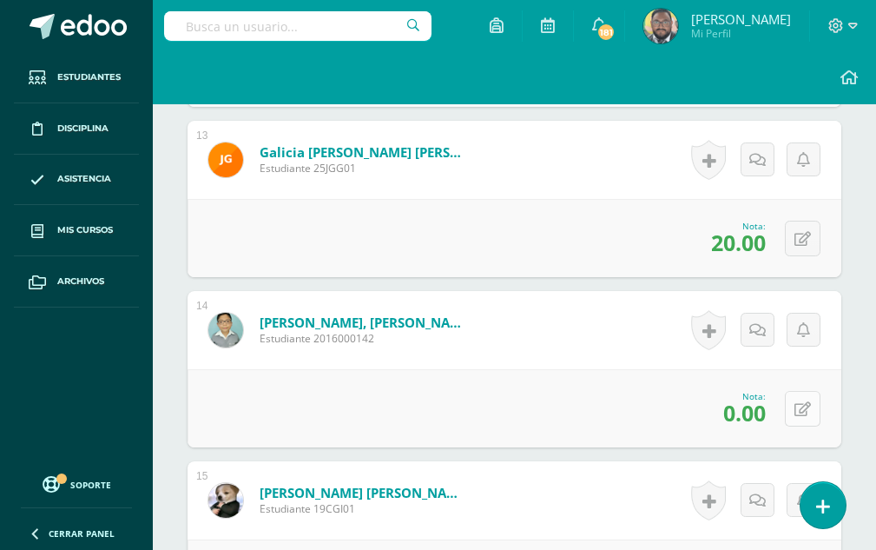
click at [808, 414] on icon at bounding box center [803, 409] width 17 height 15
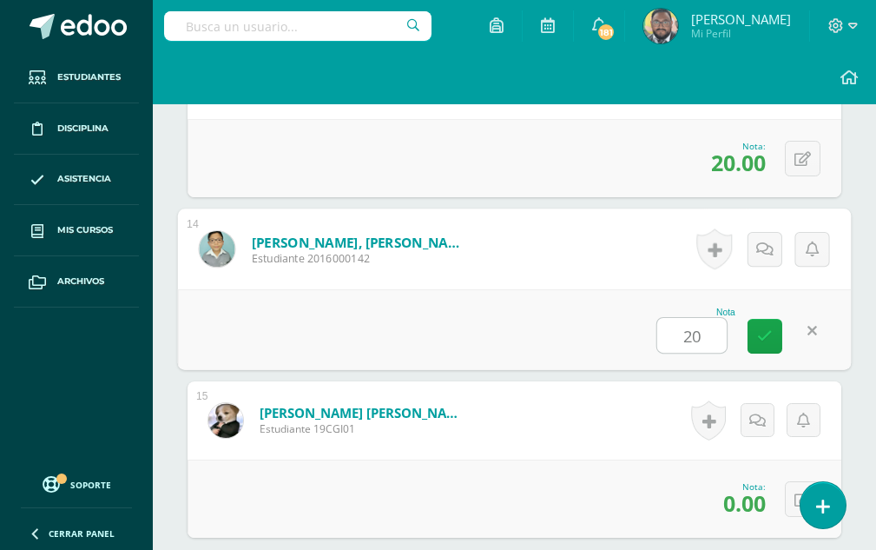
scroll to position [2762, 0]
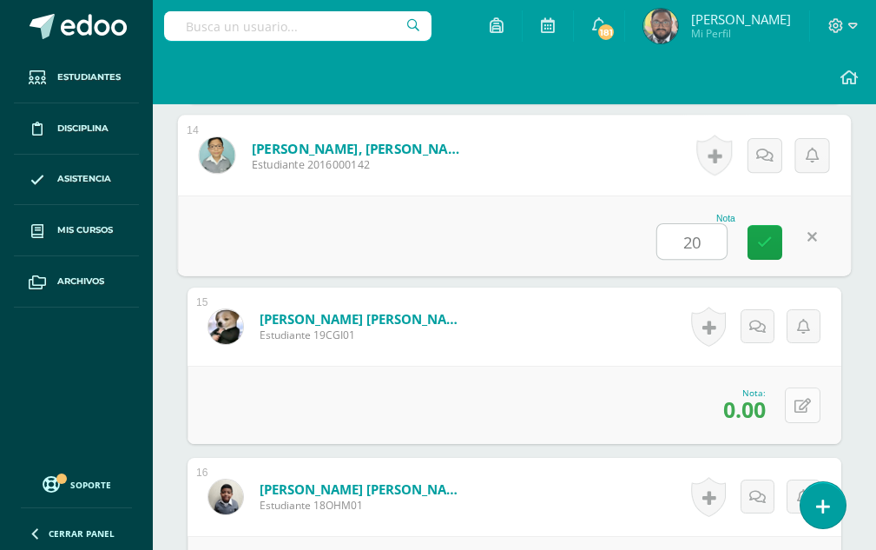
type input "20"
click at [800, 413] on icon at bounding box center [803, 406] width 17 height 15
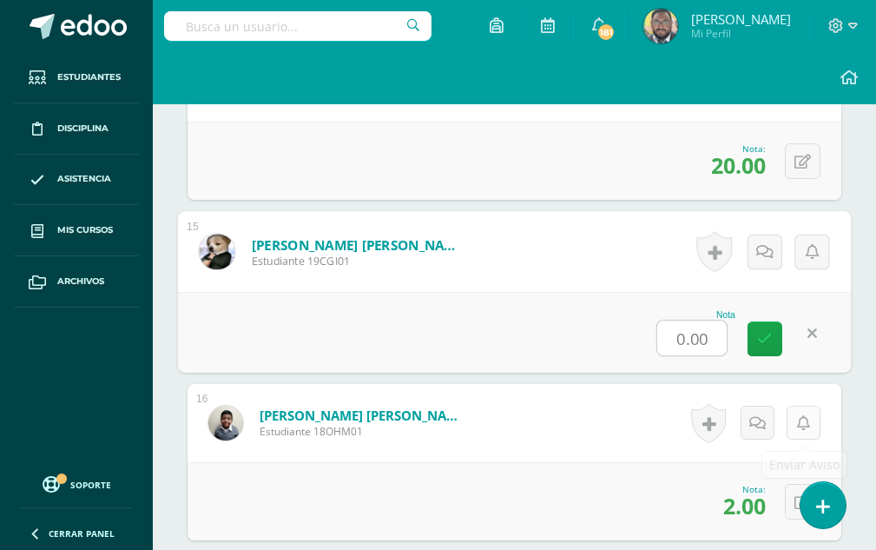
scroll to position [2936, 0]
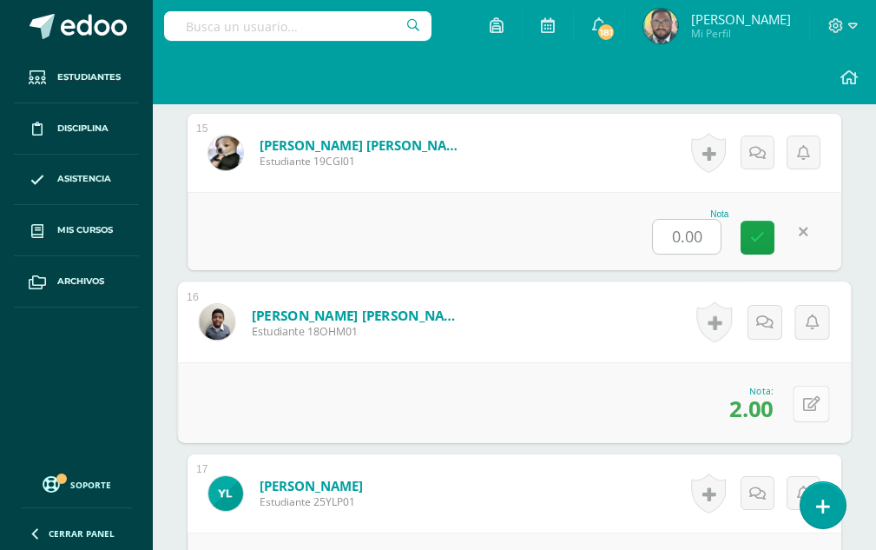
click at [798, 401] on button at bounding box center [811, 403] width 36 height 36
type input "16"
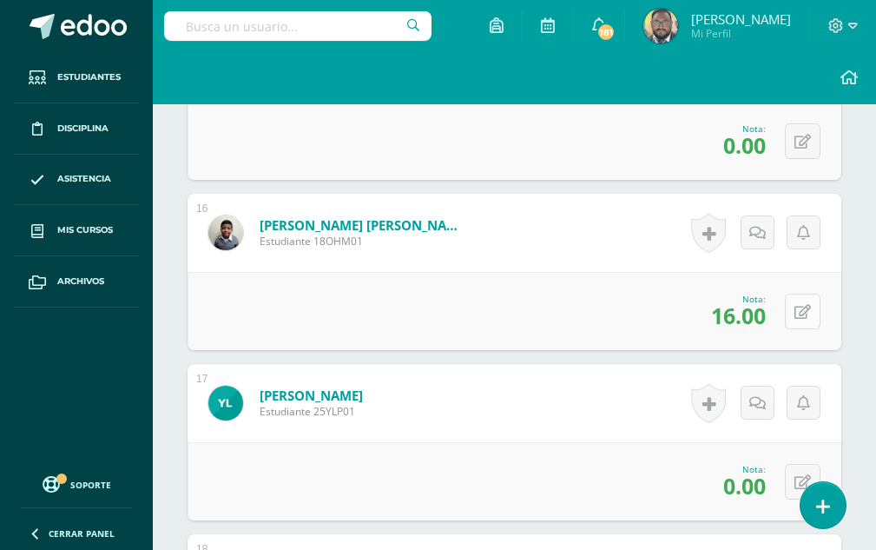
scroll to position [3109, 0]
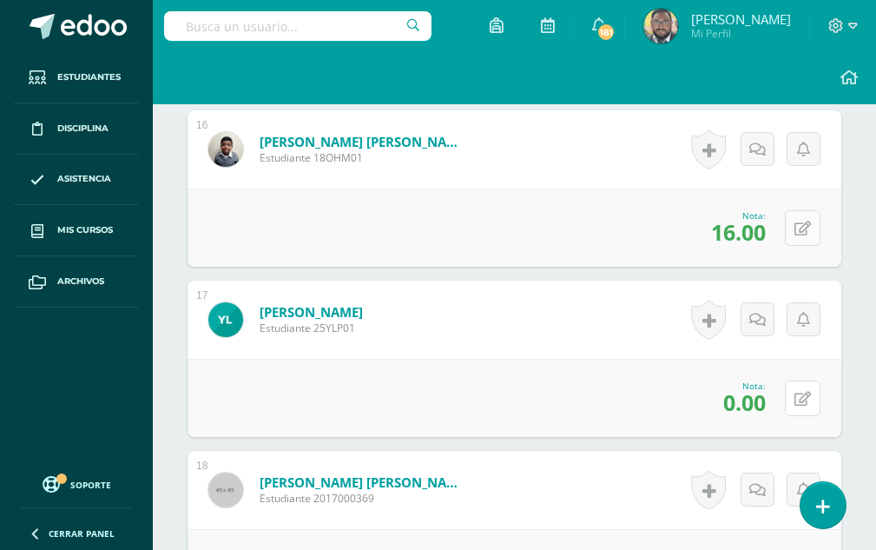
click at [798, 401] on button at bounding box center [803, 398] width 36 height 36
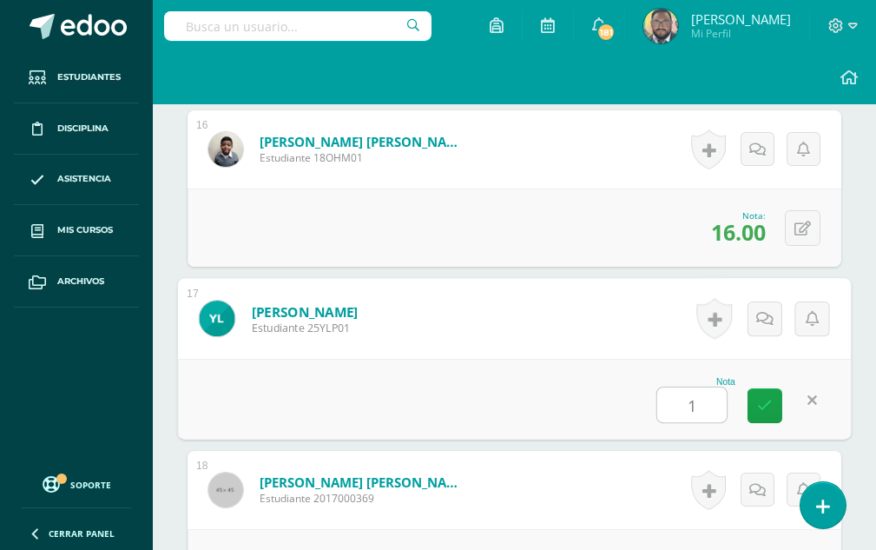
type input "17"
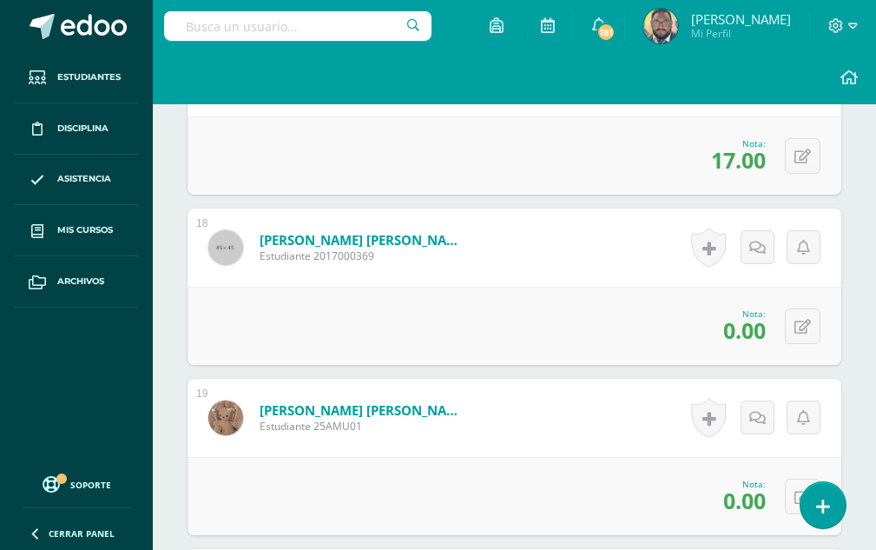
scroll to position [3370, 0]
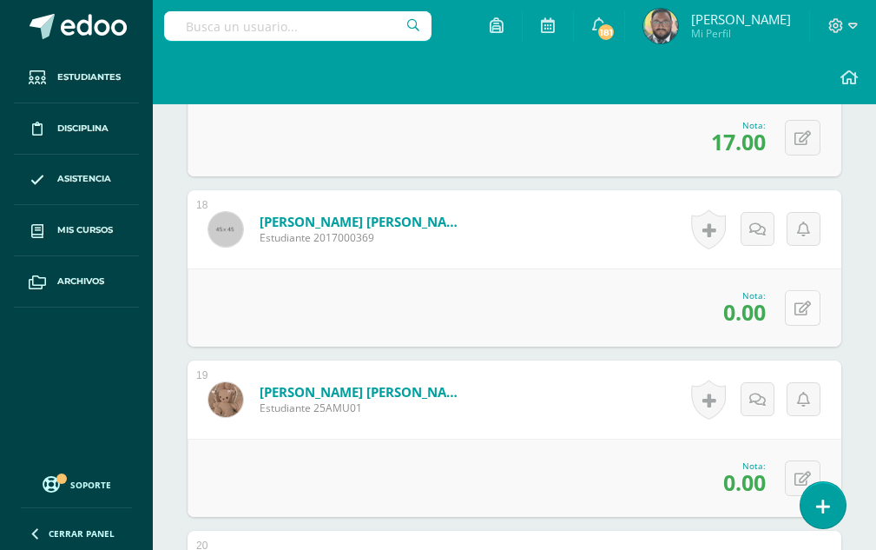
click at [810, 312] on icon at bounding box center [803, 308] width 17 height 15
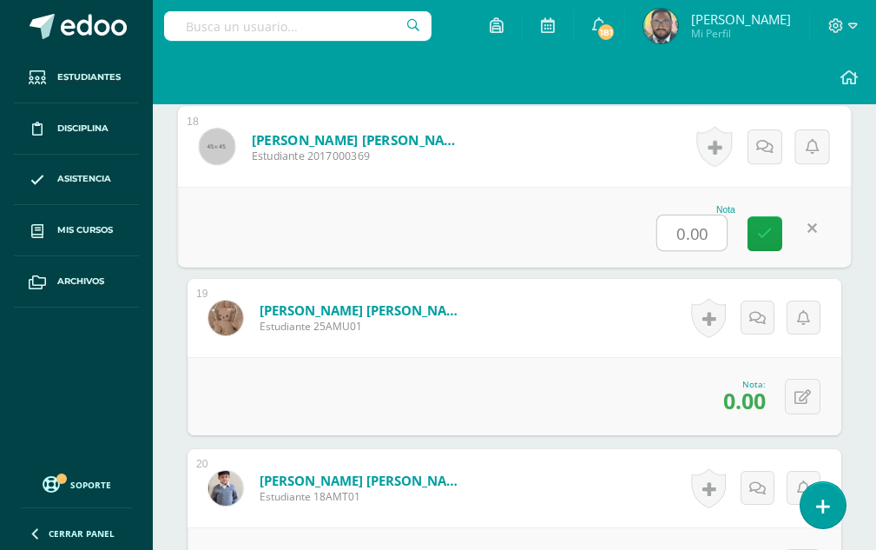
scroll to position [3544, 0]
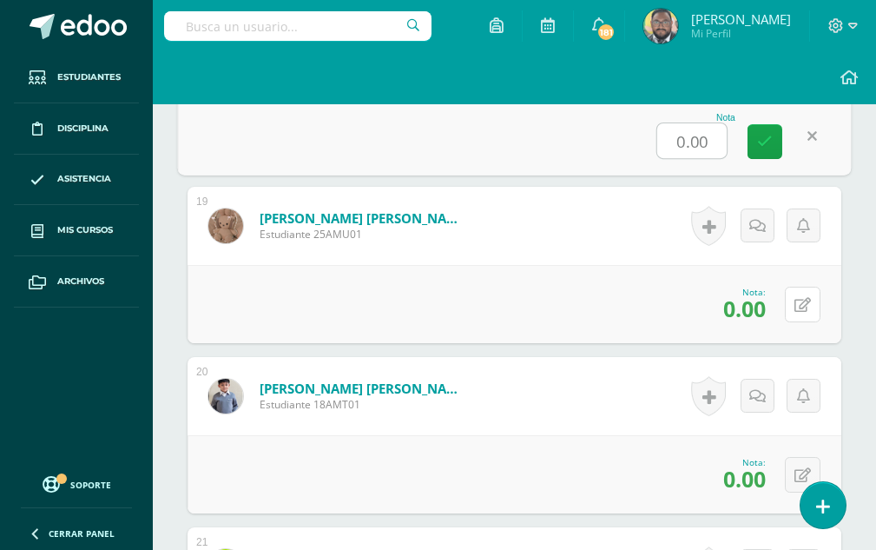
click at [810, 312] on icon at bounding box center [803, 305] width 17 height 15
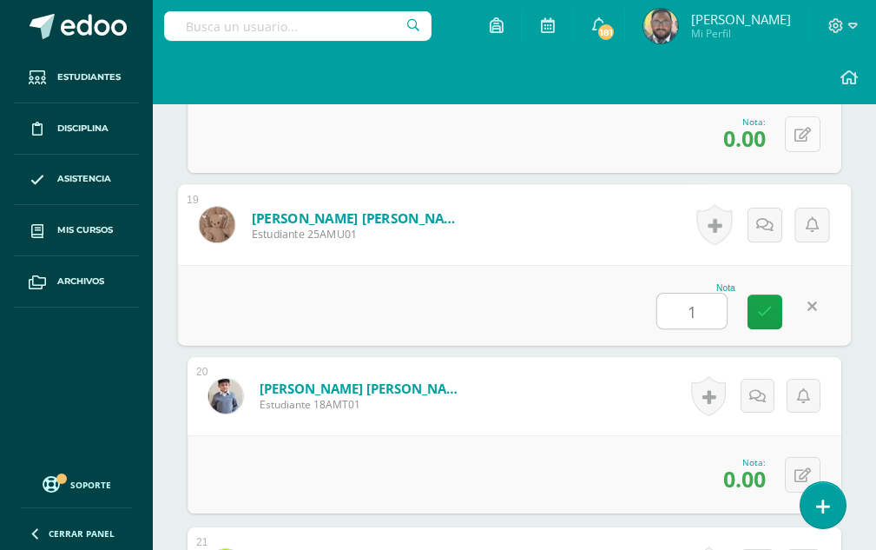
type input "18"
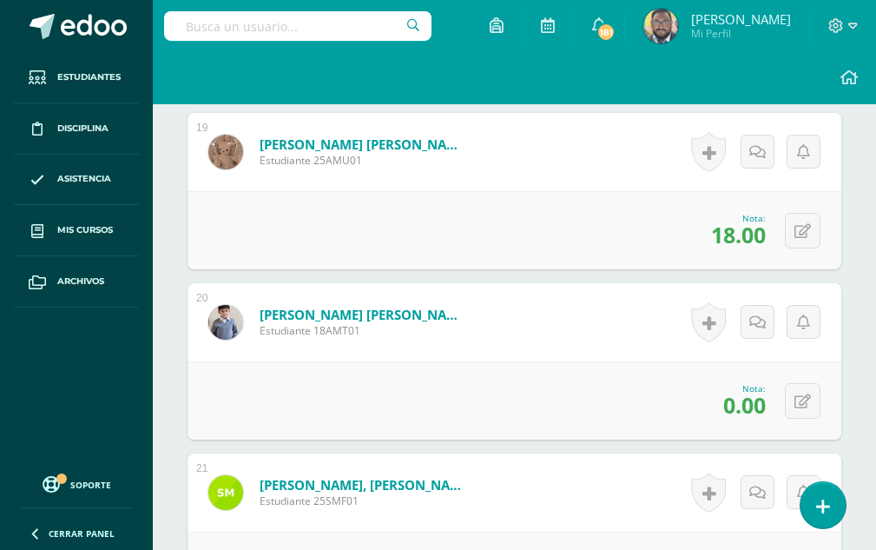
scroll to position [3717, 0]
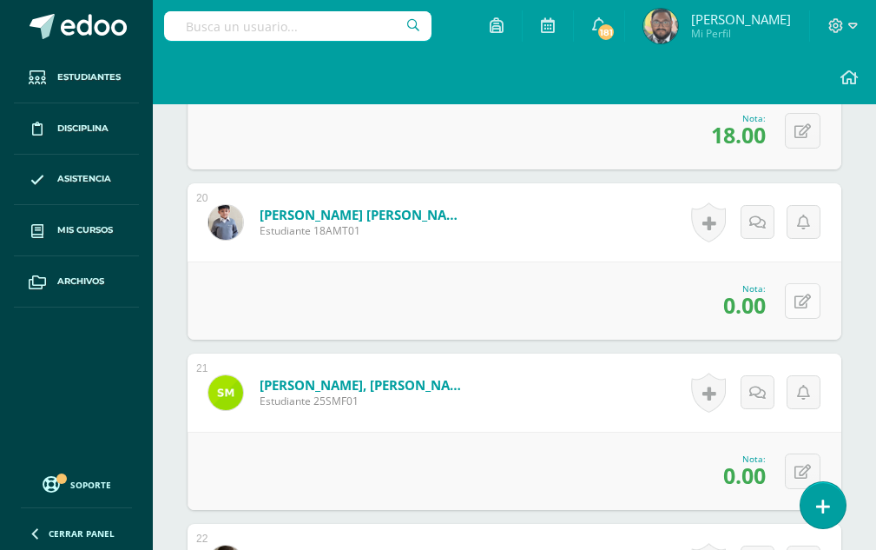
click at [810, 304] on icon at bounding box center [803, 301] width 17 height 15
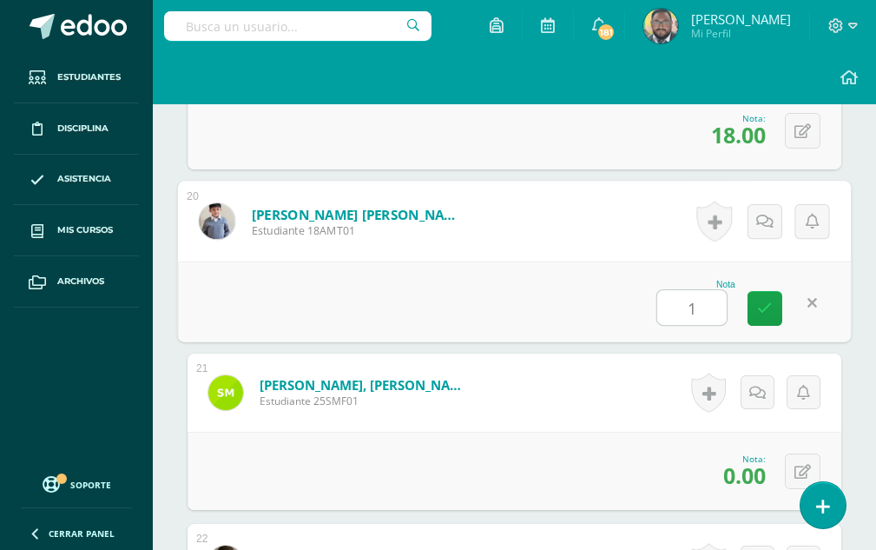
type input "17"
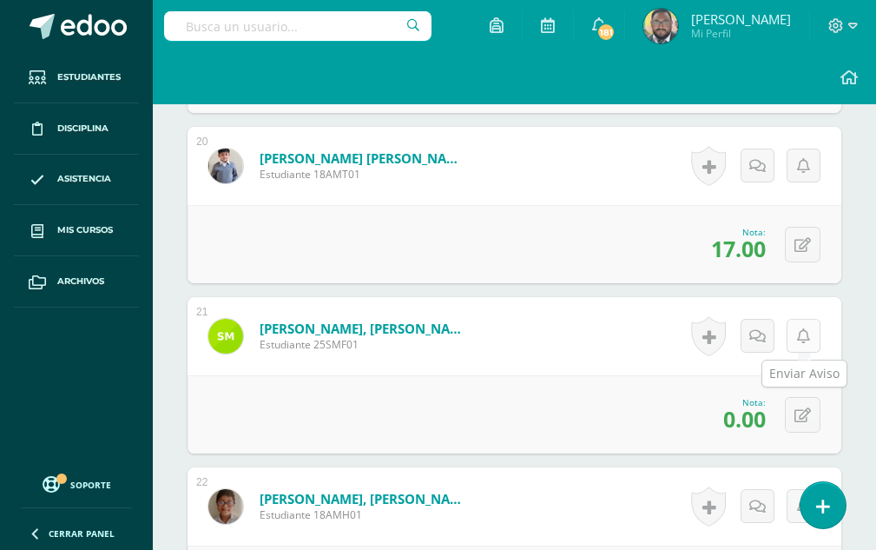
scroll to position [3804, 0]
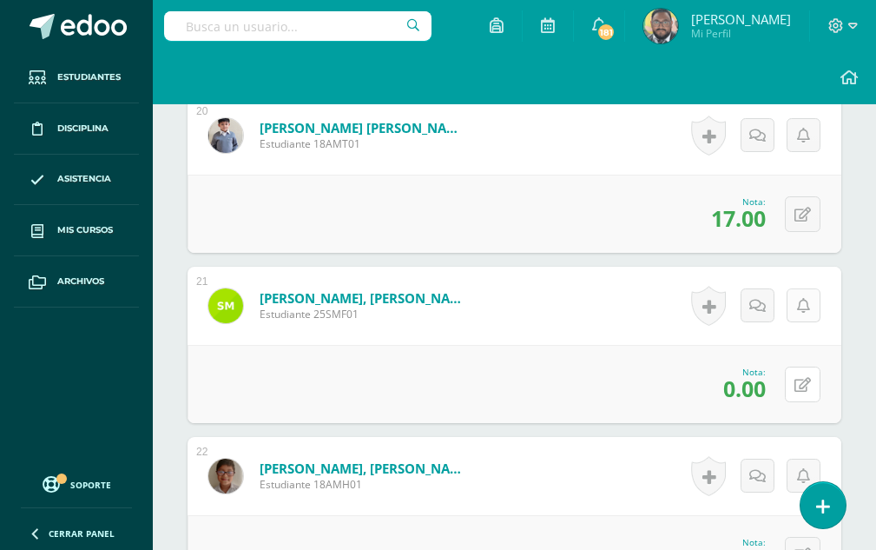
click at [803, 382] on icon at bounding box center [803, 385] width 17 height 15
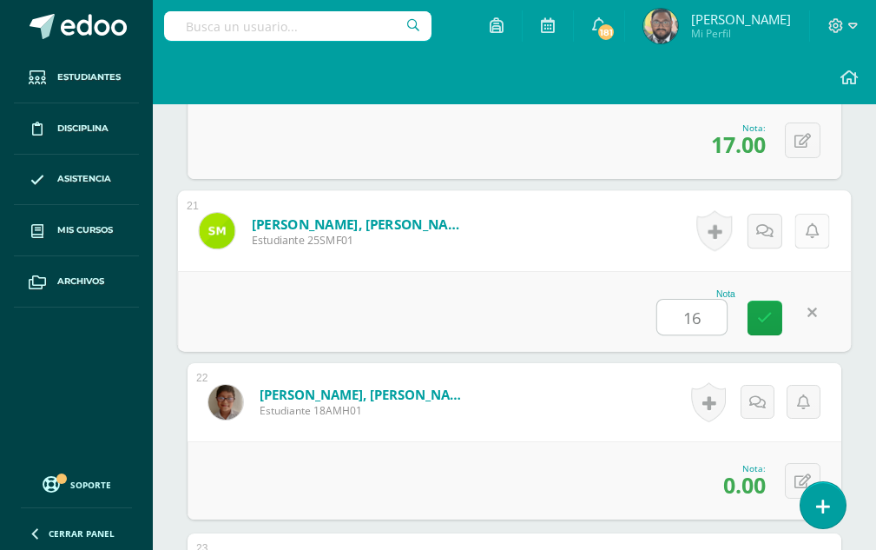
scroll to position [3978, 0]
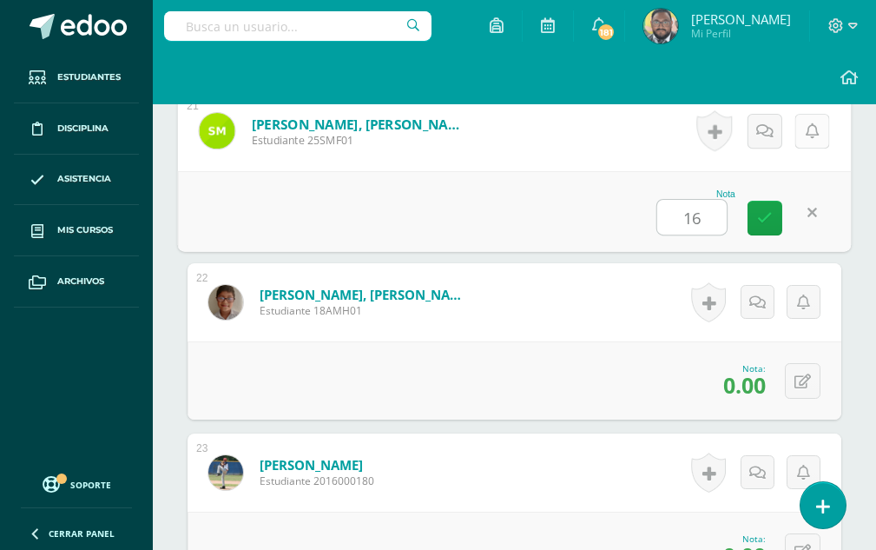
type input "16"
click at [803, 382] on icon at bounding box center [803, 381] width 17 height 15
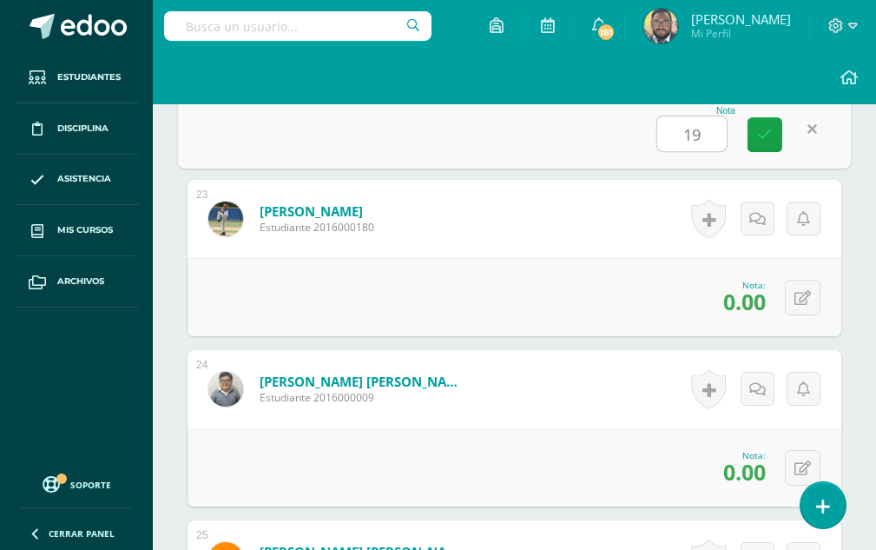
scroll to position [4239, 0]
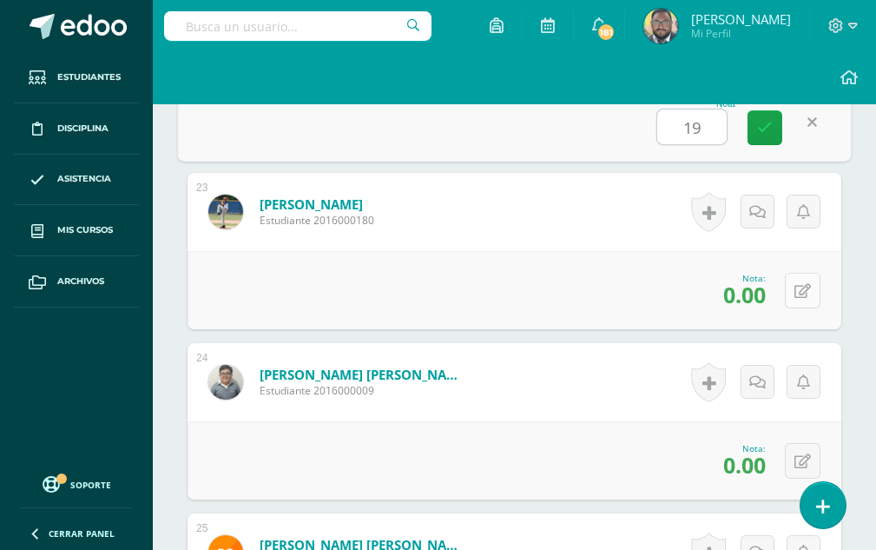
type input "19"
click at [805, 294] on icon at bounding box center [803, 291] width 17 height 15
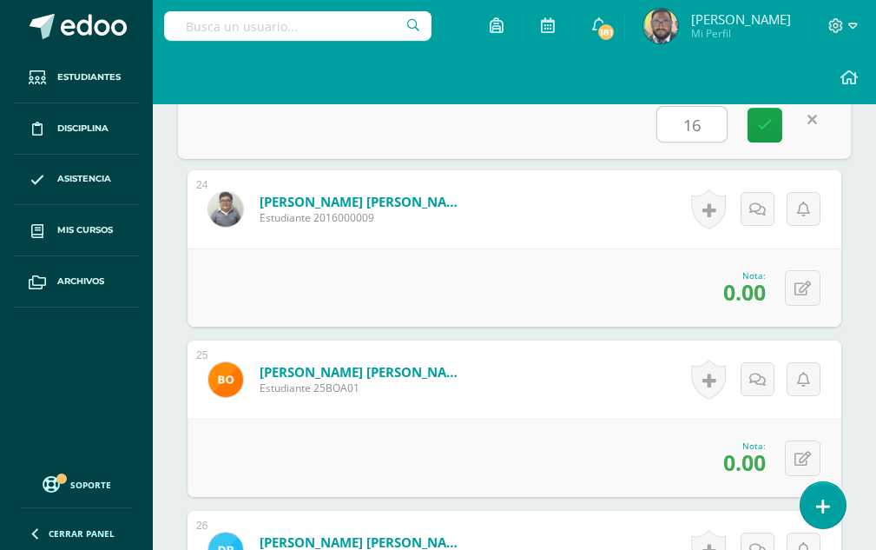
scroll to position [4412, 0]
type input "16"
click at [799, 287] on icon at bounding box center [803, 288] width 17 height 15
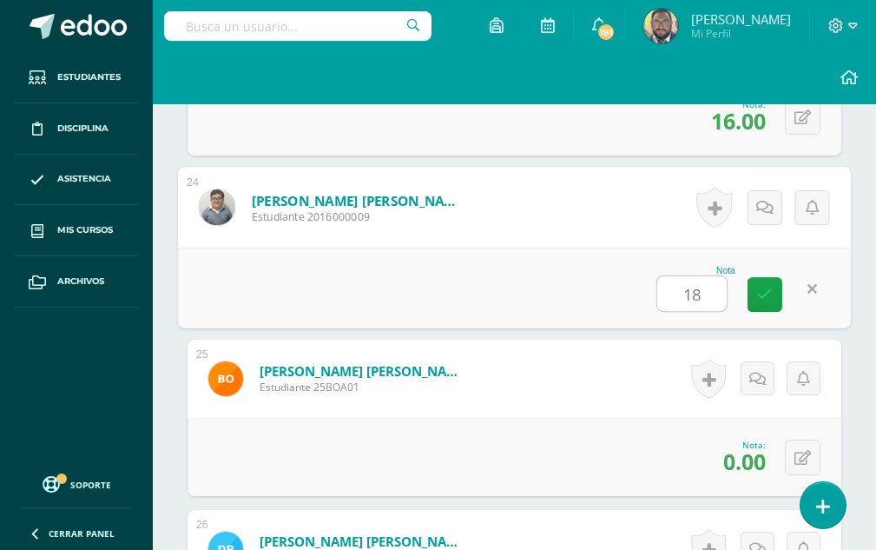
scroll to position [4586, 0]
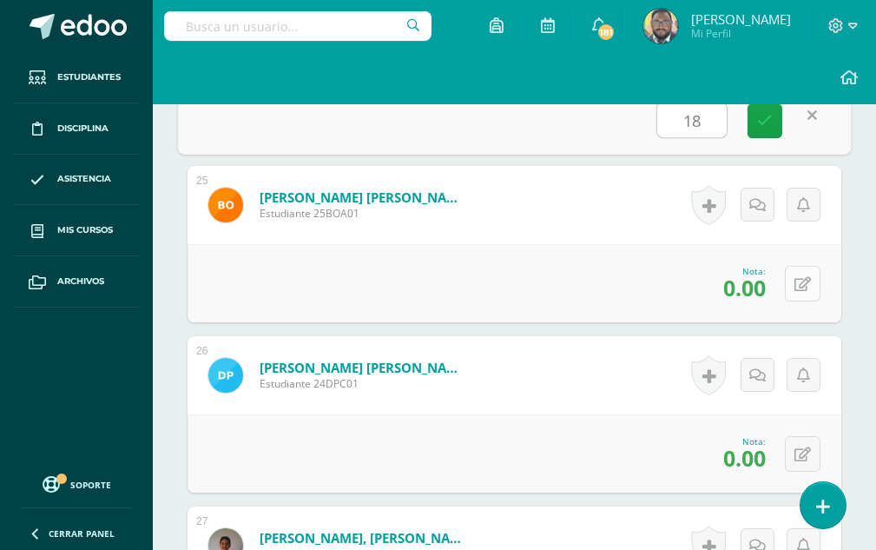
type input "18"
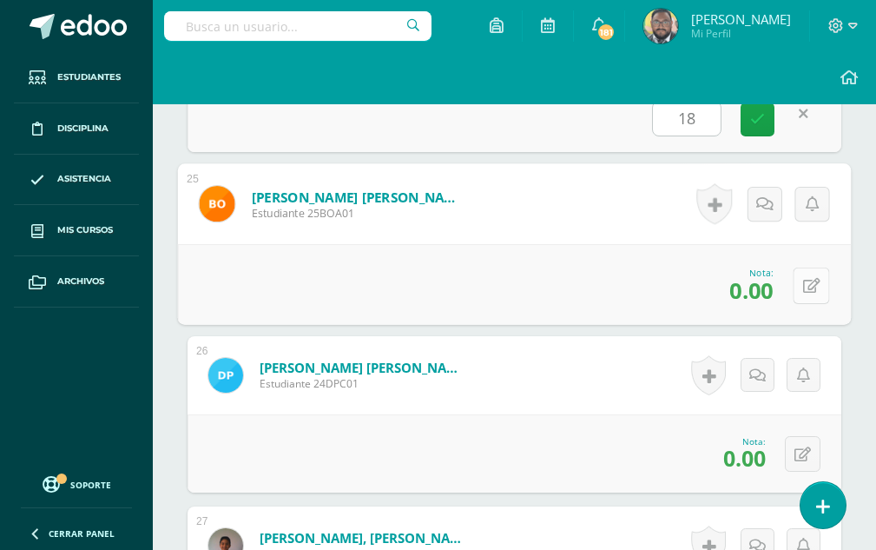
click at [796, 285] on button at bounding box center [811, 285] width 36 height 36
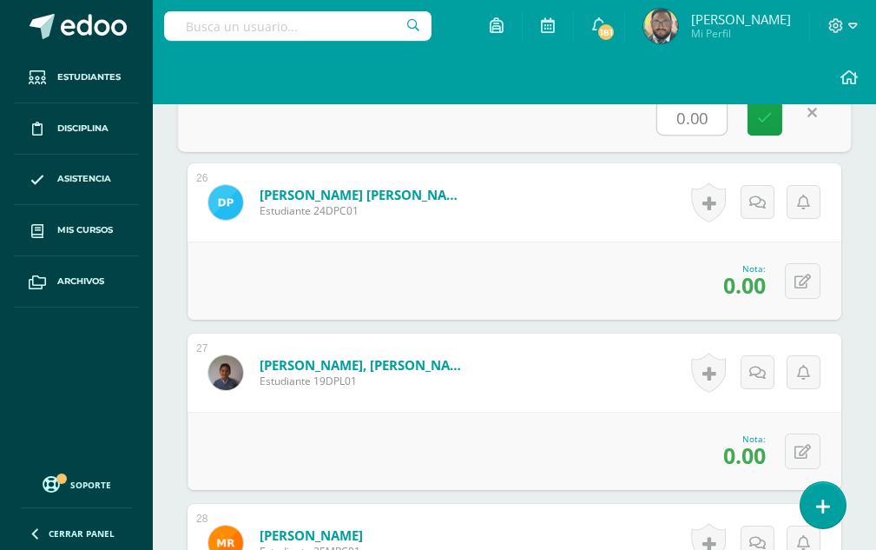
scroll to position [4760, 0]
click at [801, 295] on button at bounding box center [803, 280] width 36 height 36
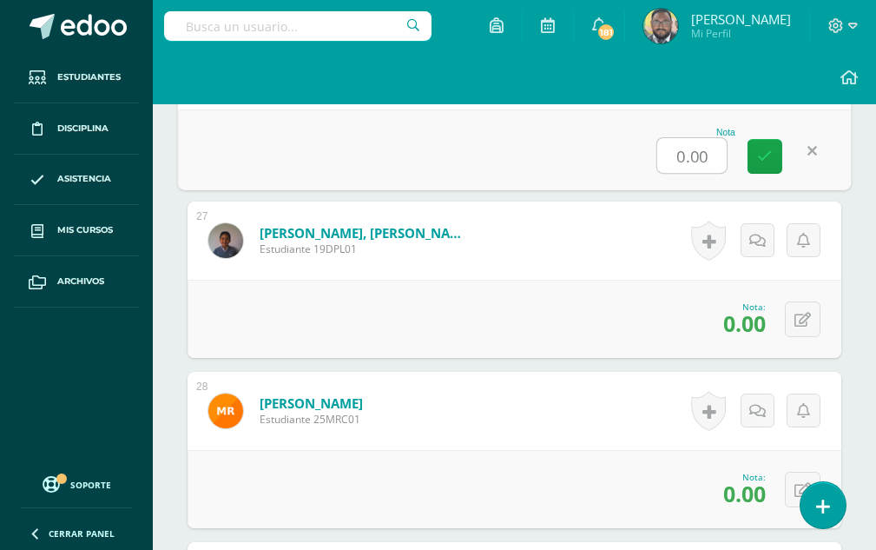
scroll to position [4933, 0]
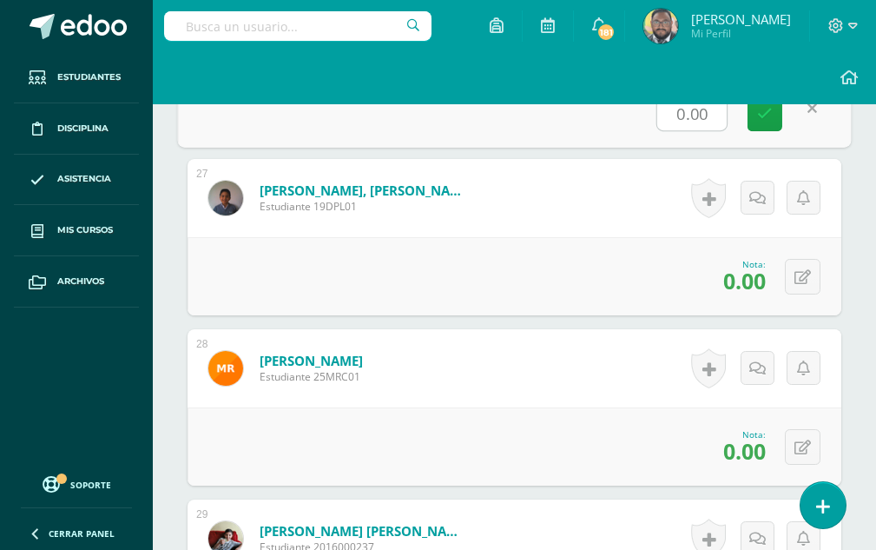
click at [801, 295] on div "0 [GEOGRAPHIC_DATA] Logros obtenidos Aún no hay logros agregados Nota: 0.00" at bounding box center [515, 276] width 654 height 78
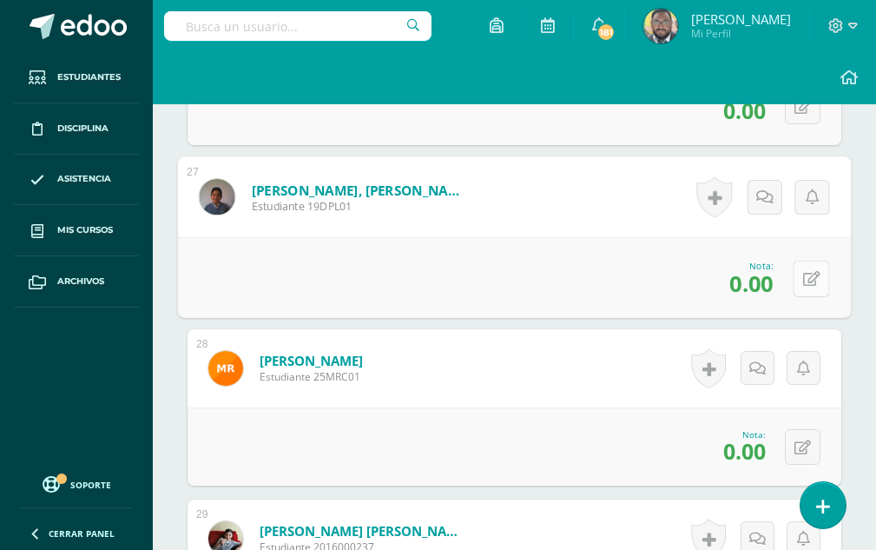
click at [803, 281] on icon at bounding box center [811, 278] width 17 height 15
type input "20"
click at [781, 279] on link at bounding box center [765, 284] width 35 height 35
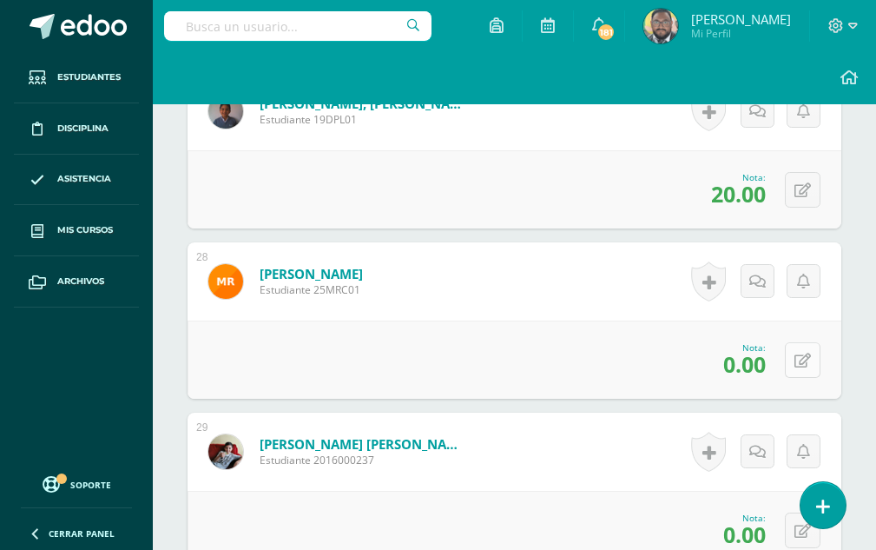
click at [800, 354] on icon at bounding box center [803, 361] width 17 height 15
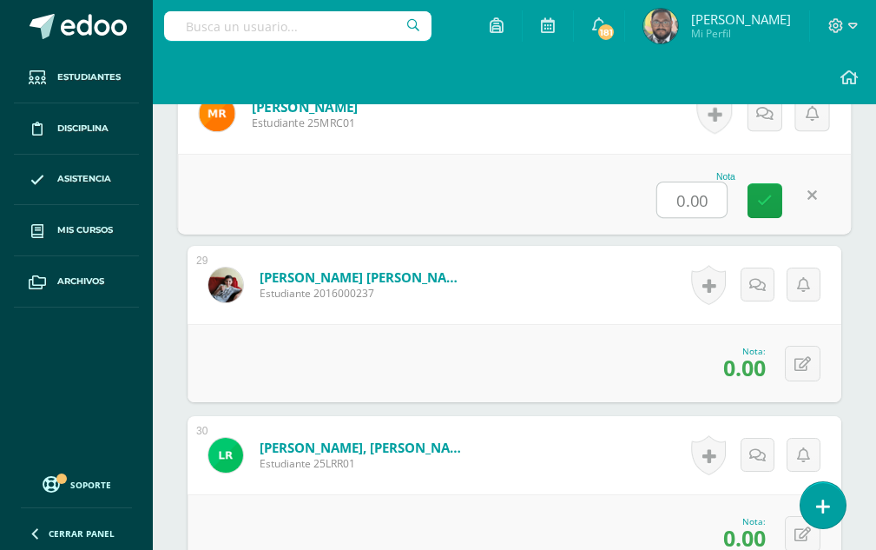
scroll to position [5194, 0]
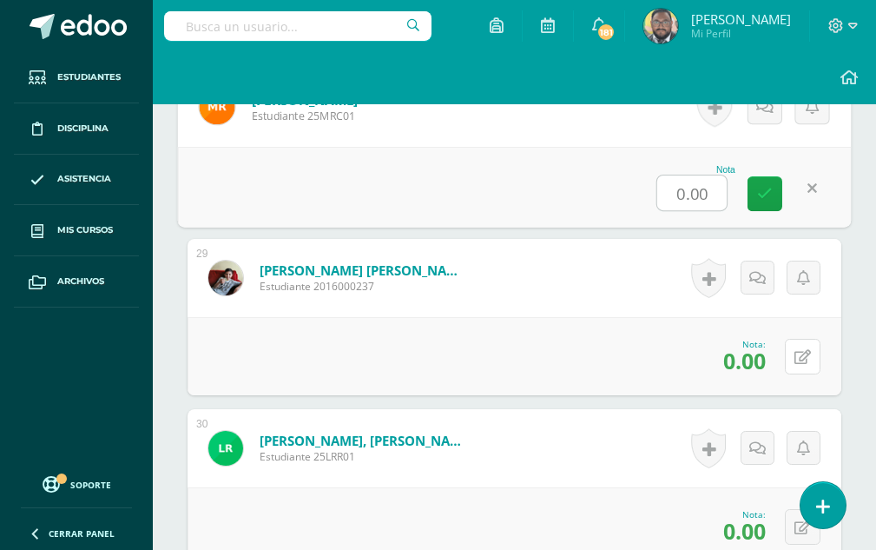
click at [800, 354] on icon at bounding box center [803, 357] width 17 height 15
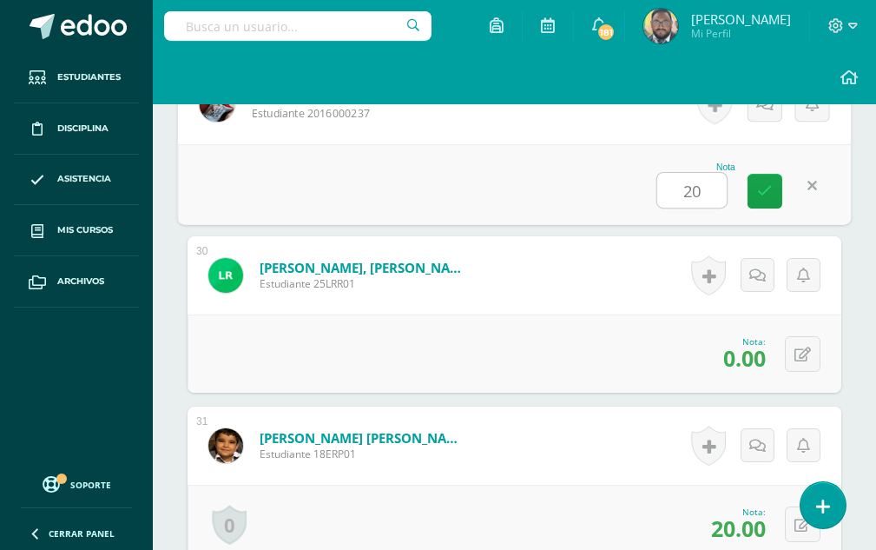
scroll to position [5368, 0]
type input "20"
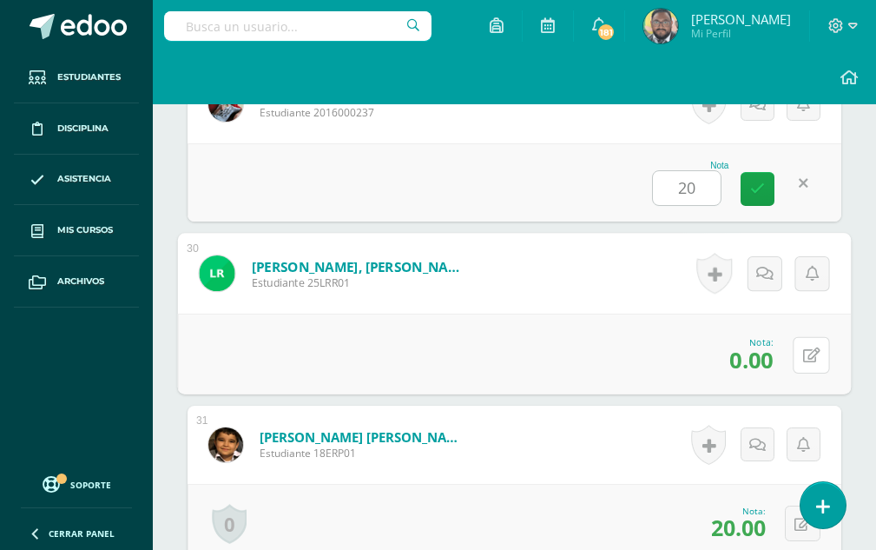
click at [803, 354] on icon at bounding box center [811, 354] width 17 height 15
type input "18"
click at [775, 356] on link at bounding box center [765, 360] width 35 height 35
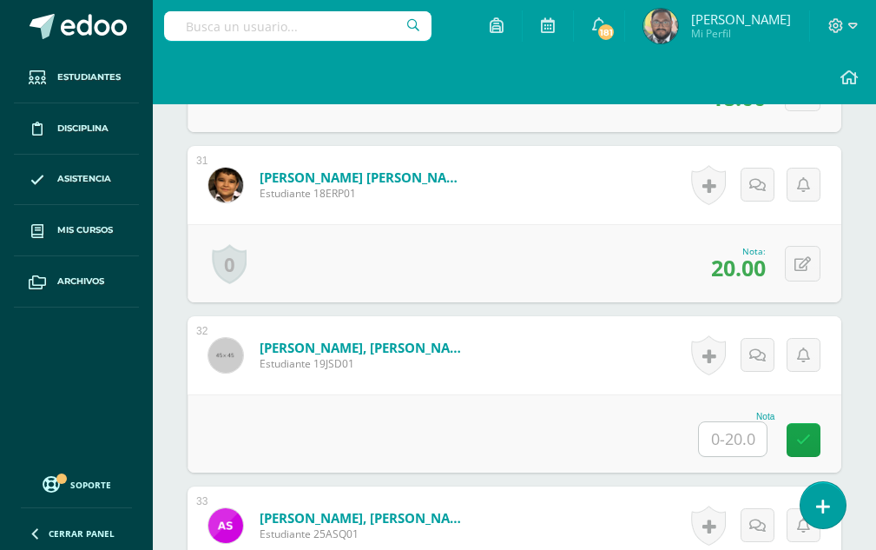
scroll to position [5715, 0]
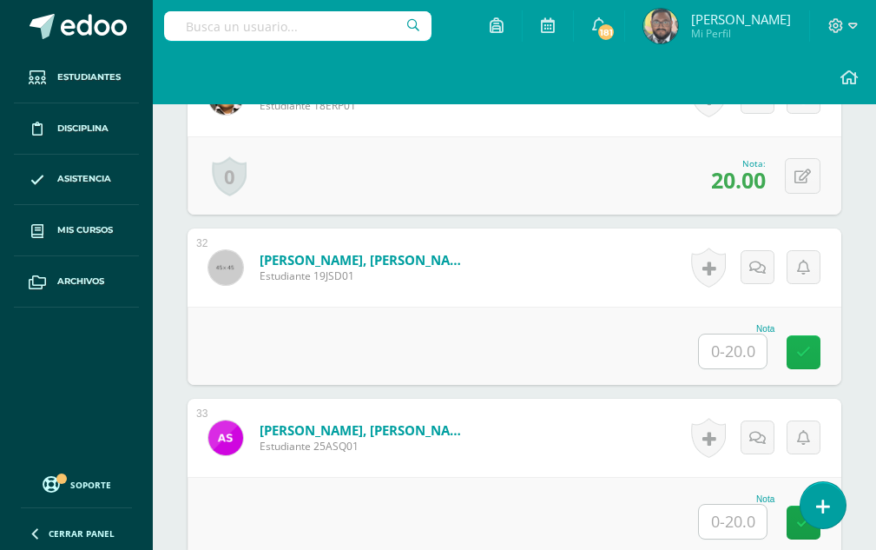
click at [793, 356] on link at bounding box center [804, 352] width 34 height 34
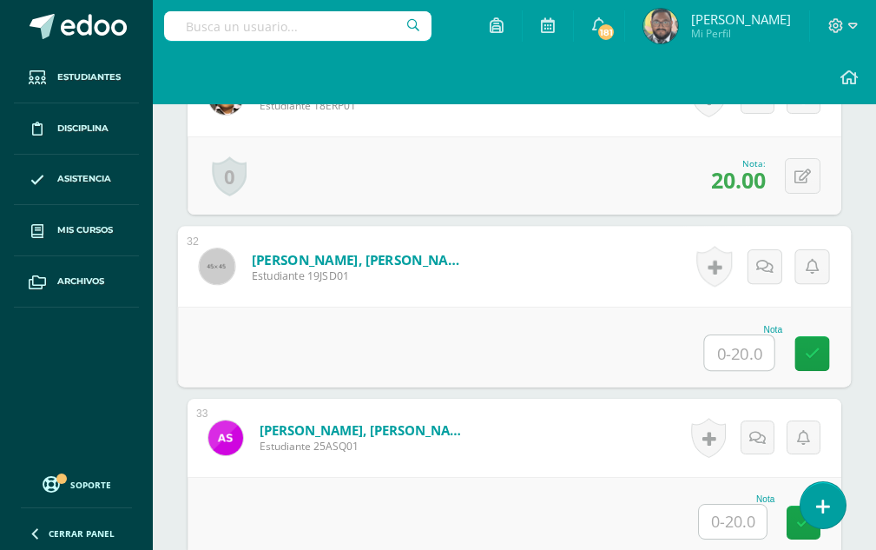
click at [723, 354] on input "text" at bounding box center [739, 352] width 69 height 35
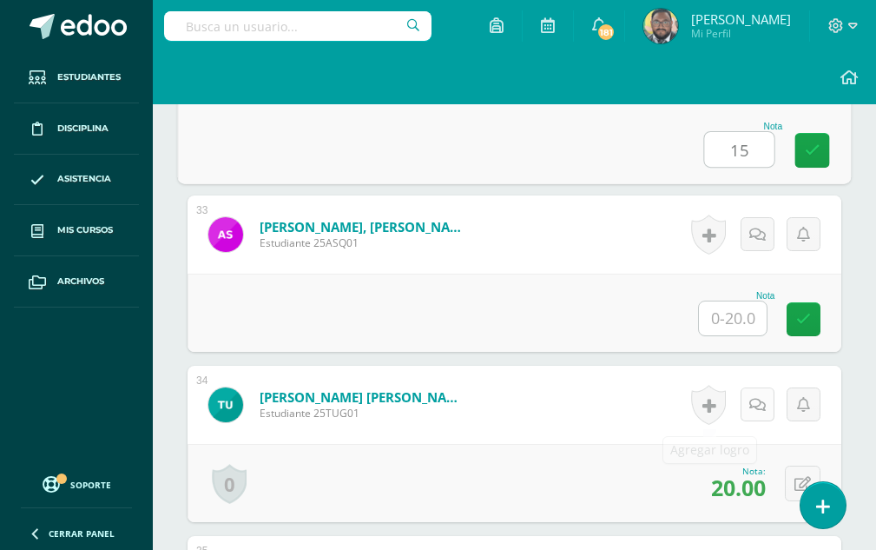
scroll to position [5976, 0]
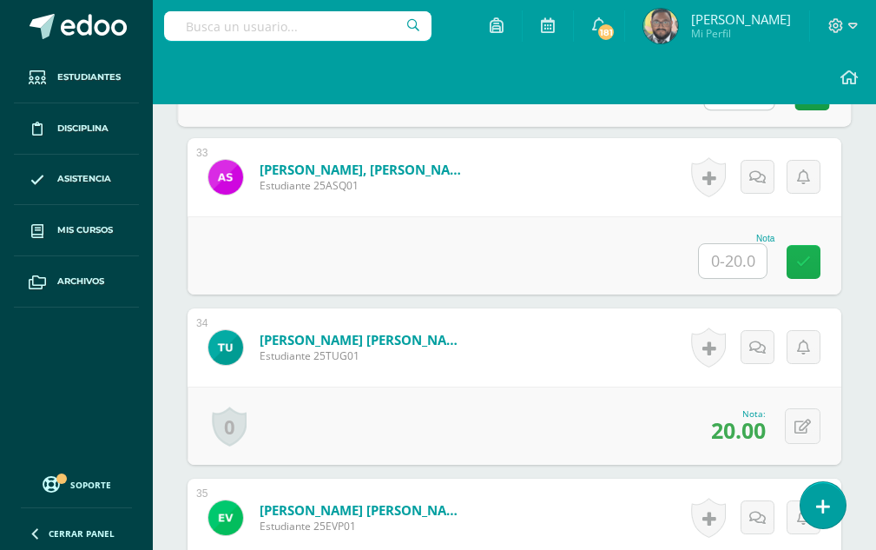
click at [807, 271] on link at bounding box center [804, 262] width 34 height 34
type input "15"
click at [751, 259] on input "text" at bounding box center [733, 261] width 68 height 34
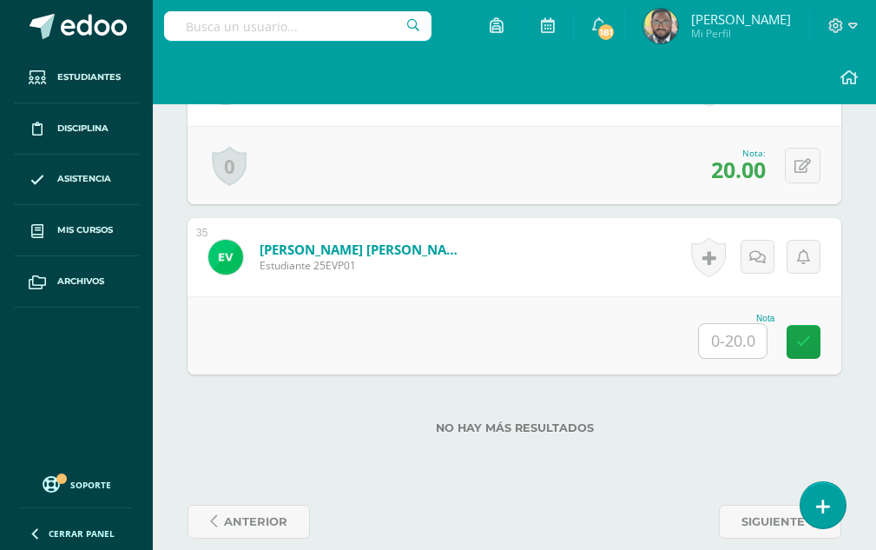
scroll to position [6260, 0]
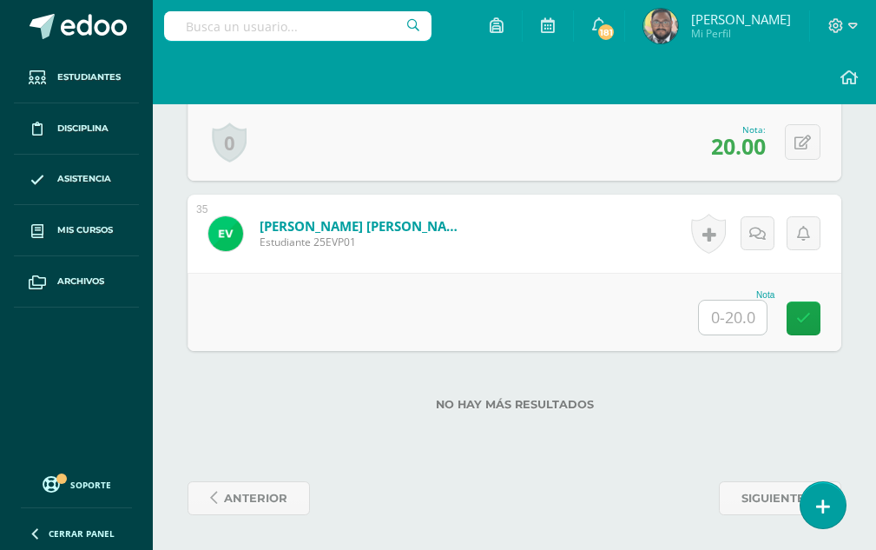
type input "20"
click at [749, 311] on input "text" at bounding box center [733, 318] width 68 height 34
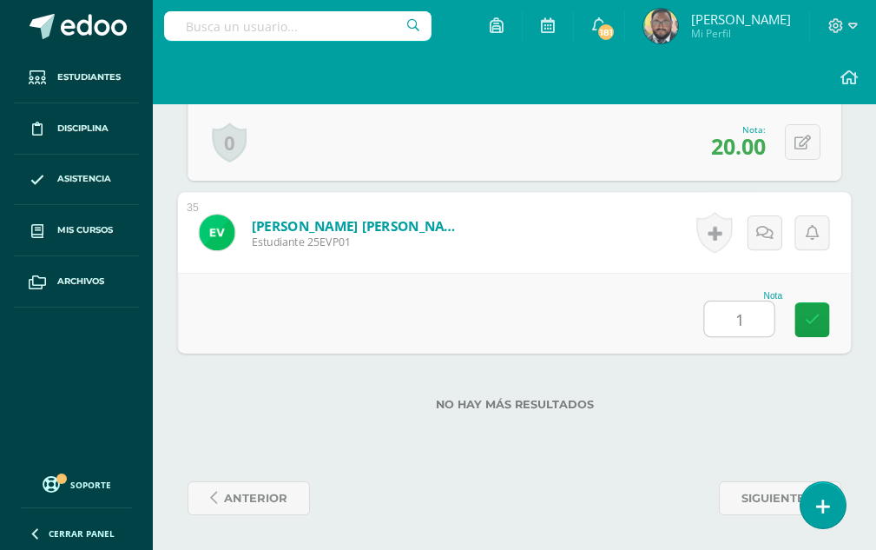
type input "19"
click at [798, 322] on link at bounding box center [813, 319] width 35 height 35
